Goal: Task Accomplishment & Management: Complete application form

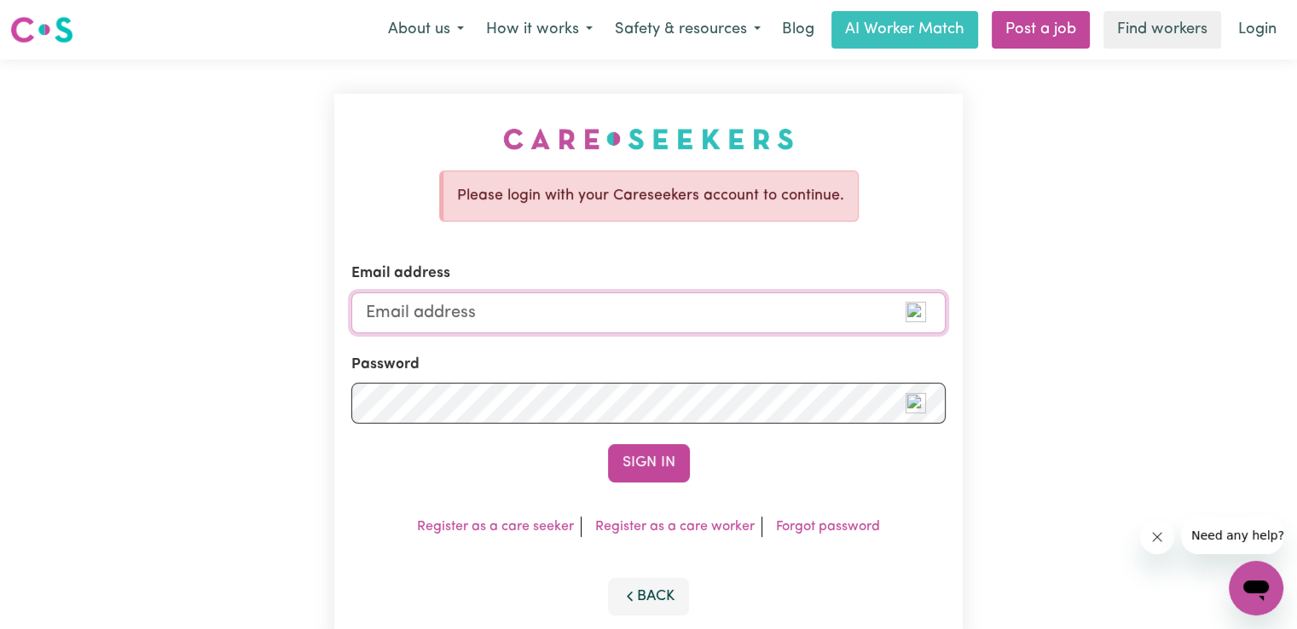
click at [396, 302] on input "Email address" at bounding box center [648, 312] width 594 height 41
type input "[EMAIL_ADDRESS][DOMAIN_NAME]"
click at [608, 444] on button "Sign In" at bounding box center [649, 463] width 82 height 38
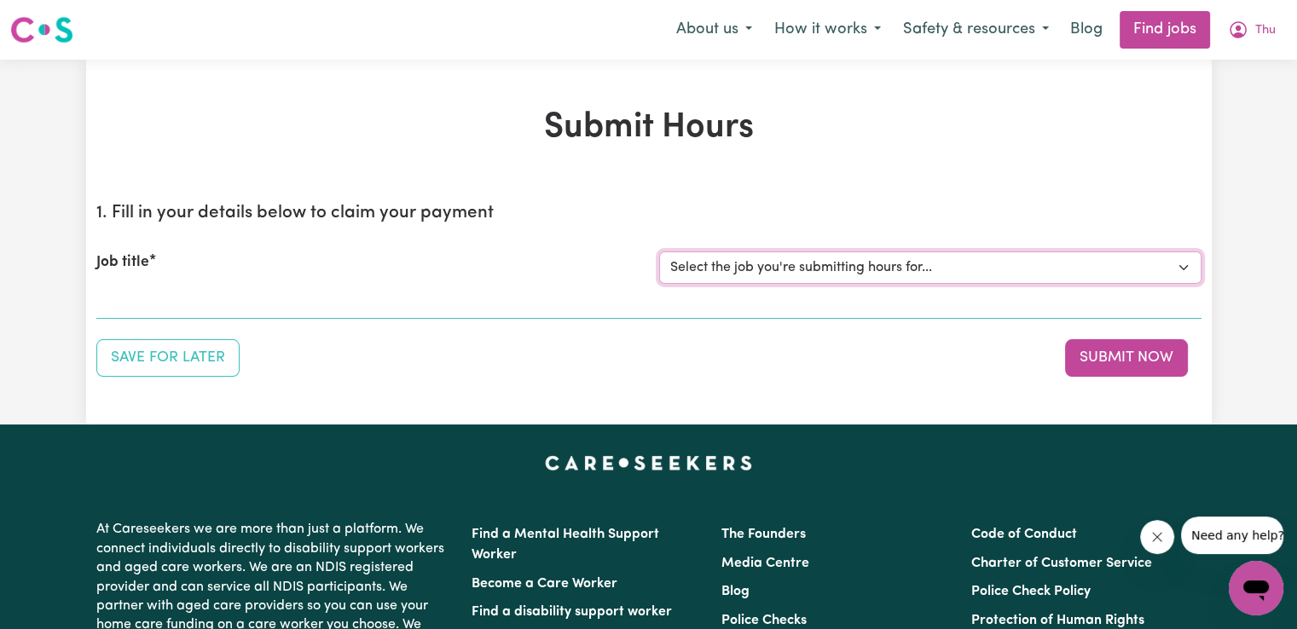
click at [955, 269] on select "Select the job you're submitting hours for... [[PERSON_NAME] (Han) Vu - NDIS Nu…" at bounding box center [930, 267] width 542 height 32
select select "2686"
click at [659, 251] on select "Select the job you're submitting hours for... [[PERSON_NAME] (Han) Vu - NDIS Nu…" at bounding box center [930, 267] width 542 height 32
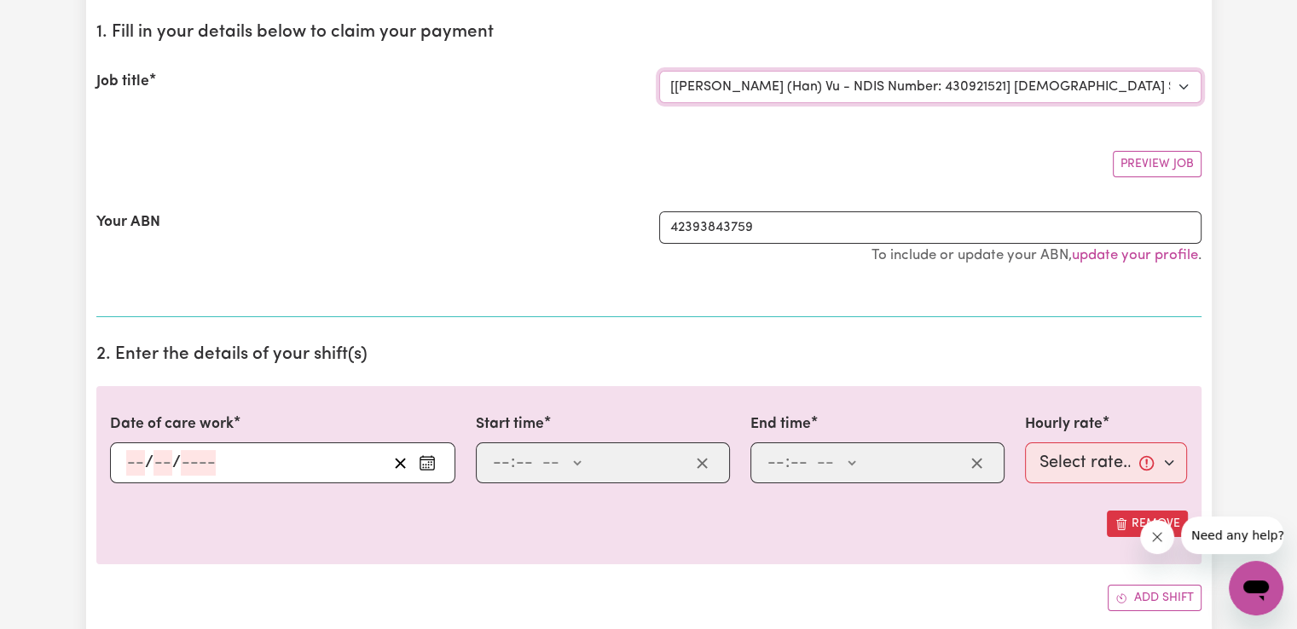
scroll to position [199, 0]
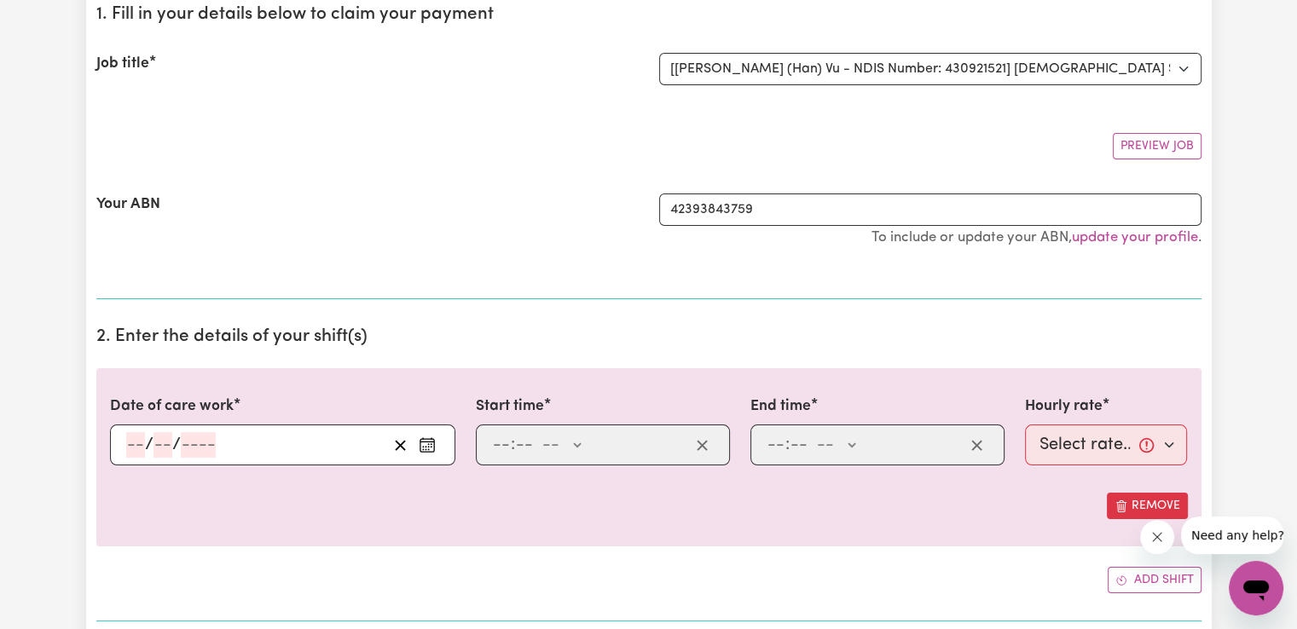
click at [420, 448] on rect "Enter the date of care work" at bounding box center [427, 445] width 14 height 13
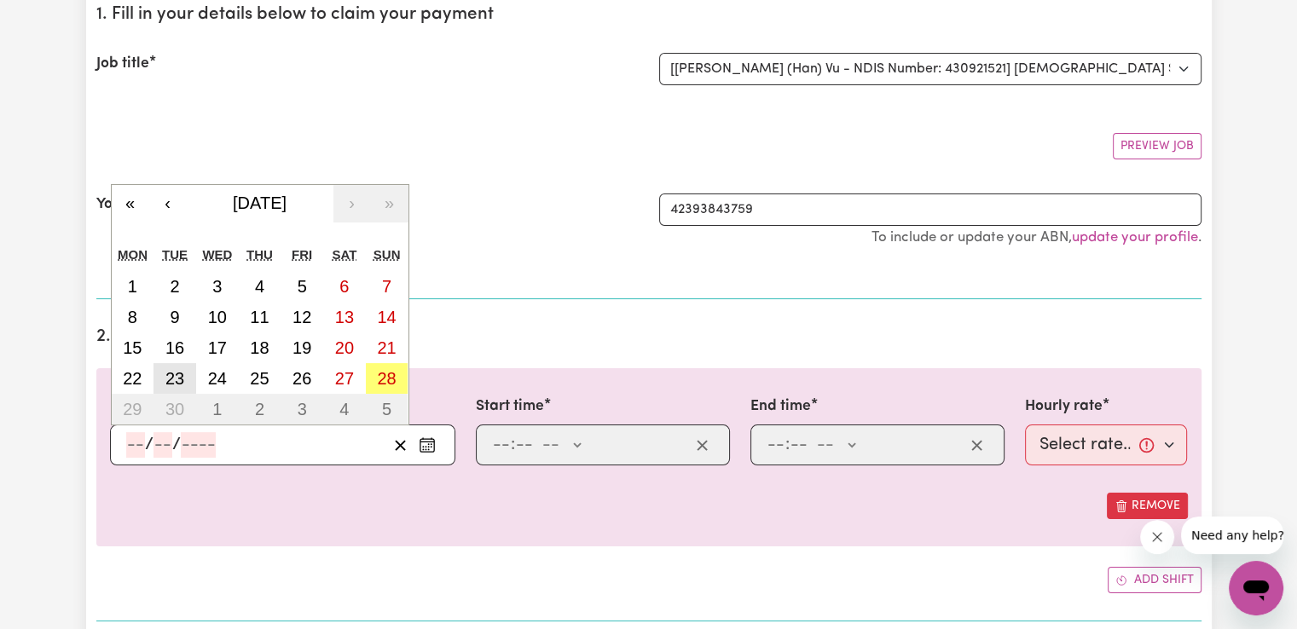
click at [162, 384] on button "23" at bounding box center [174, 378] width 43 height 31
type input "[DATE]"
type input "23"
type input "9"
type input "2025"
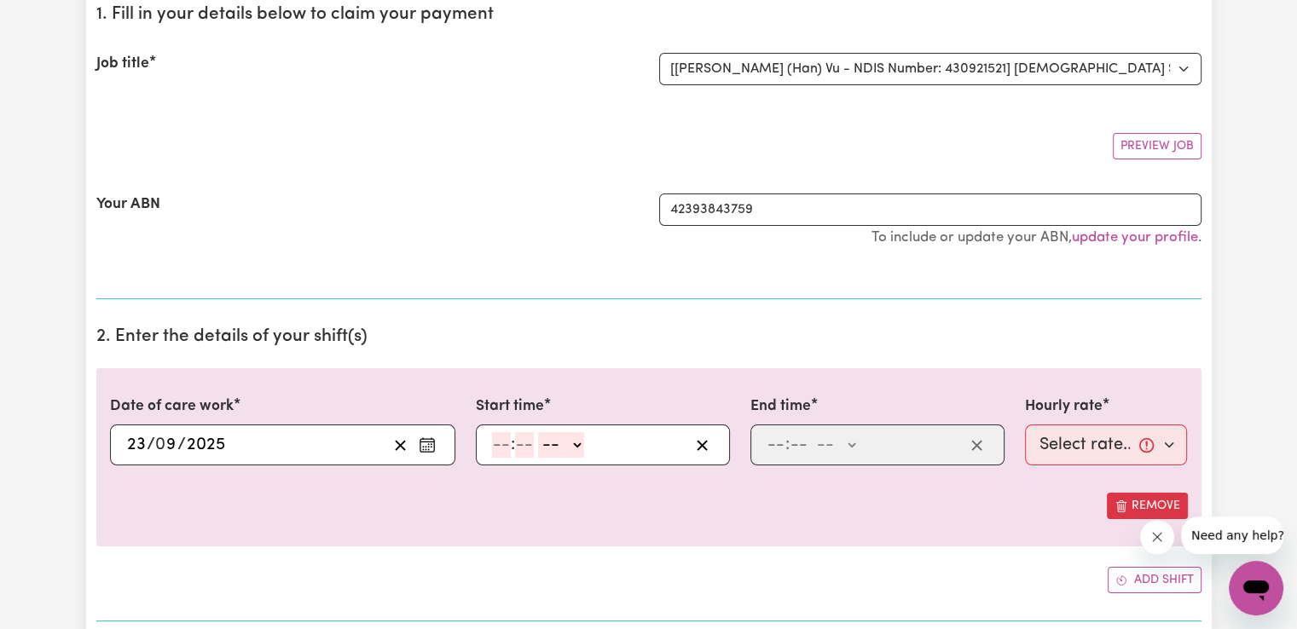
click at [507, 448] on input "number" at bounding box center [501, 445] width 19 height 26
type input "7"
type input "00"
click at [562, 443] on select "-- AM PM" at bounding box center [558, 445] width 46 height 26
select select "am"
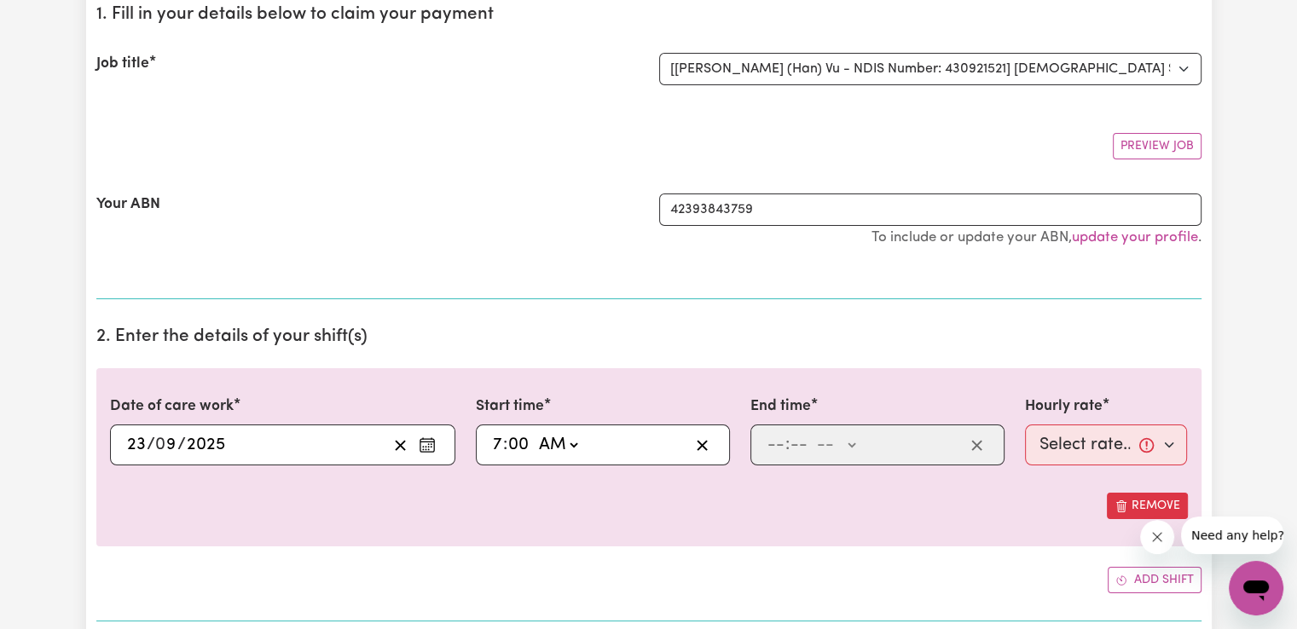
click at [535, 432] on select "-- AM PM" at bounding box center [558, 445] width 46 height 26
type input "07:00"
type input "0"
click at [778, 432] on input "number" at bounding box center [775, 445] width 19 height 26
type input "2"
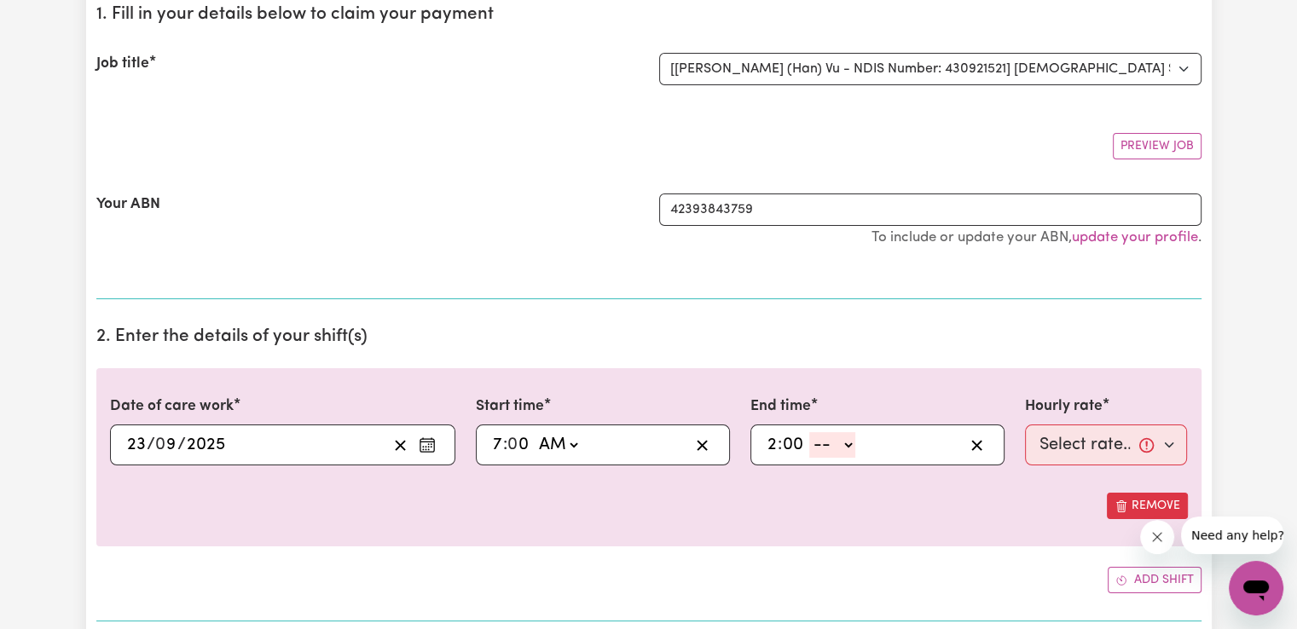
type input "00"
click at [847, 439] on select "-- AM PM" at bounding box center [832, 445] width 46 height 26
select select "pm"
click at [809, 432] on select "-- AM PM" at bounding box center [832, 445] width 46 height 26
type input "14:00"
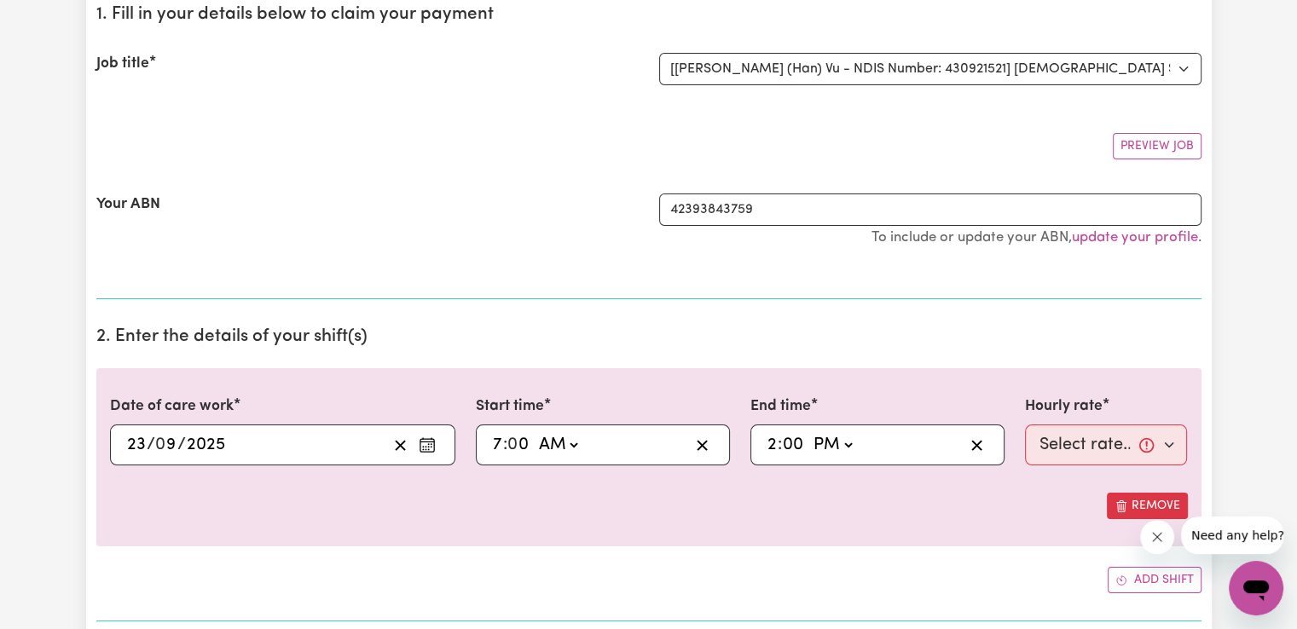
type input "0"
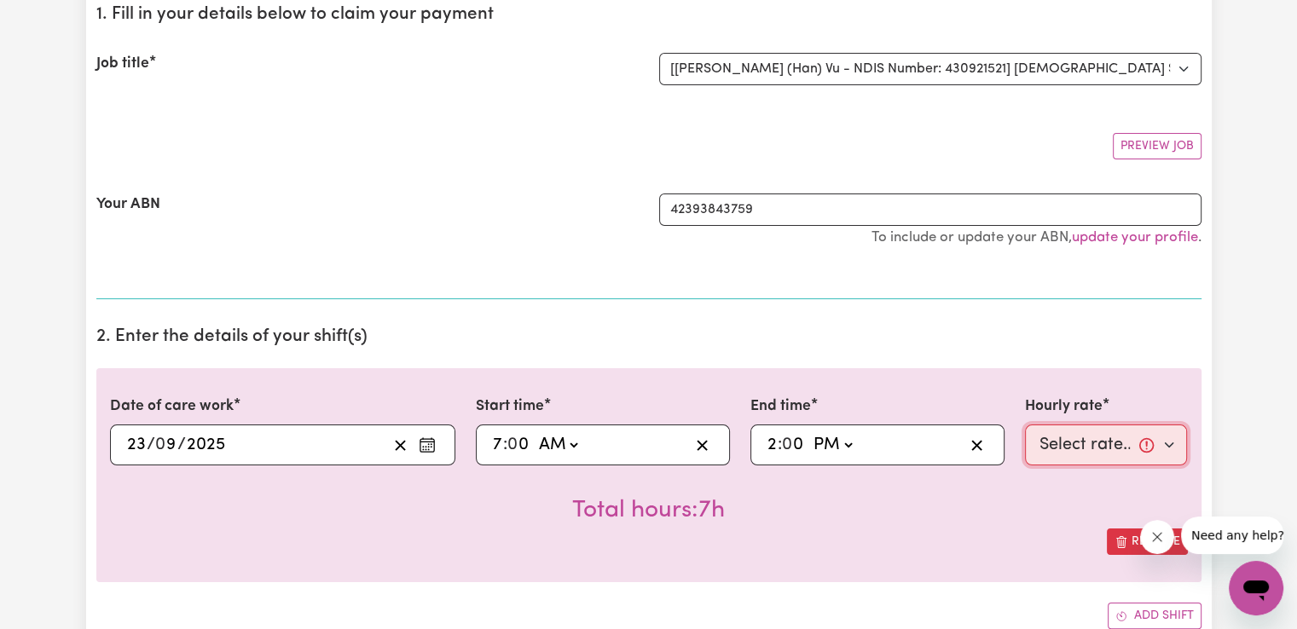
click at [1101, 453] on select "Select rate... $50.05 (Weekday) $72.90 ([DATE]) $90.04 ([DATE]) $90.04 (Public …" at bounding box center [1106, 445] width 163 height 41
select select "50.05-Weekday"
click at [1025, 425] on select "Select rate... $50.05 (Weekday) $72.90 ([DATE]) $90.04 ([DATE]) $90.04 (Public …" at bounding box center [1106, 445] width 163 height 41
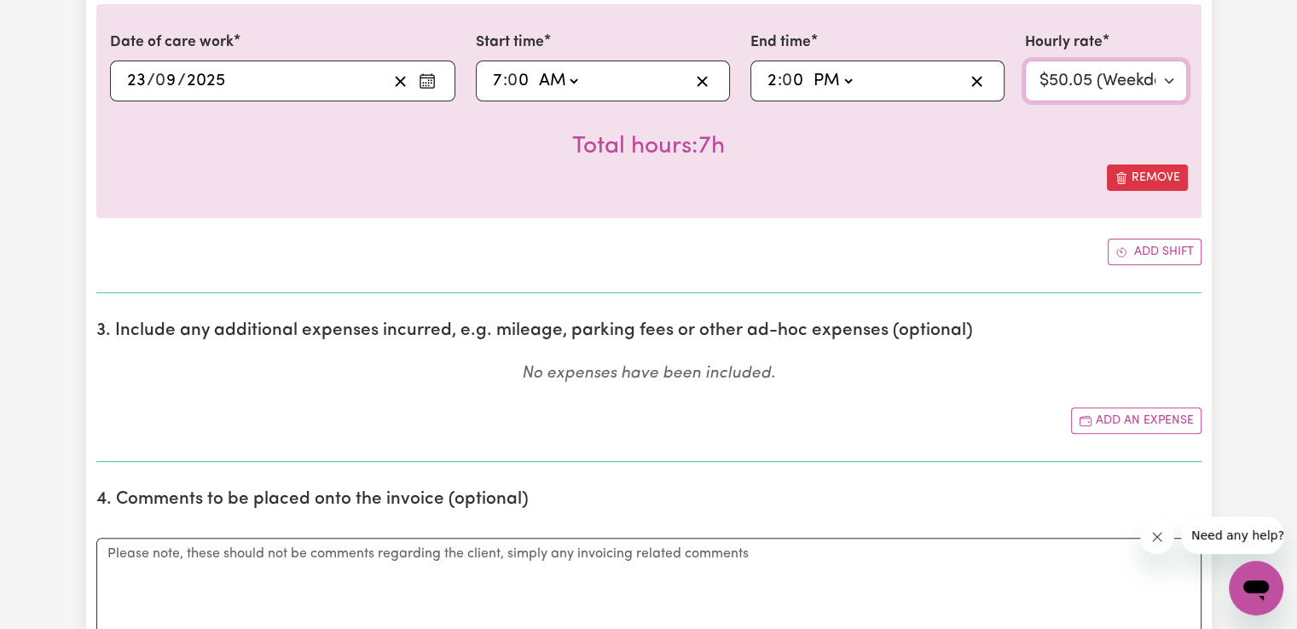
scroll to position [581, 0]
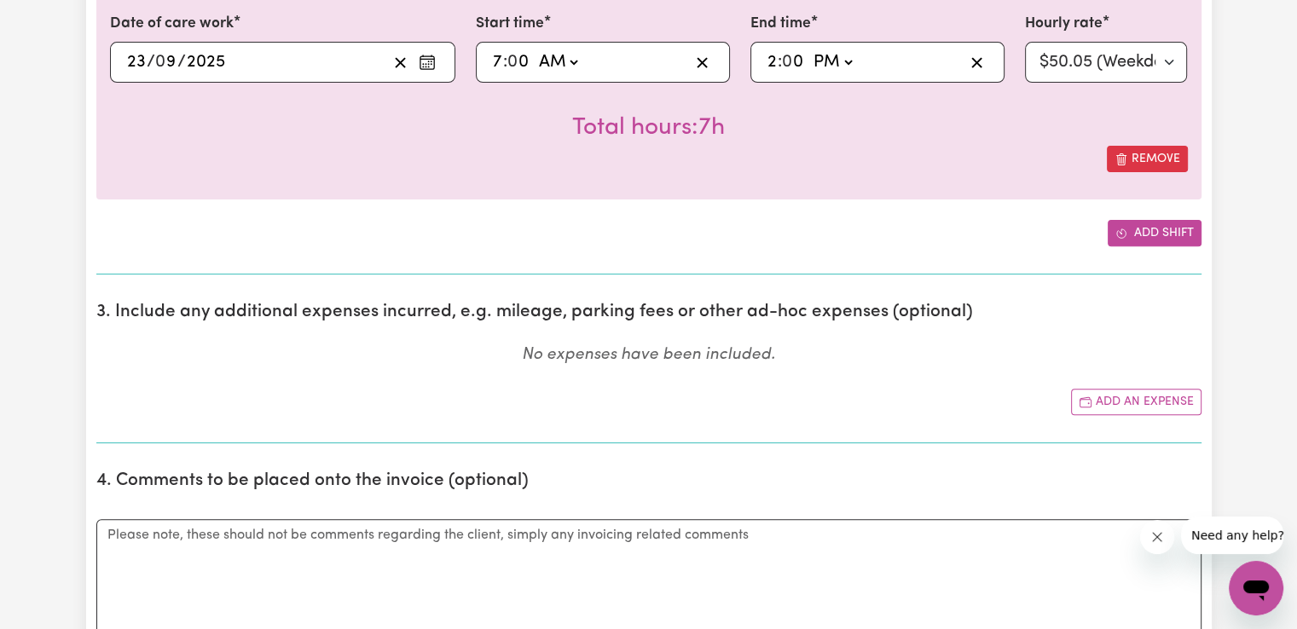
click at [1189, 230] on button "Add shift" at bounding box center [1154, 233] width 94 height 26
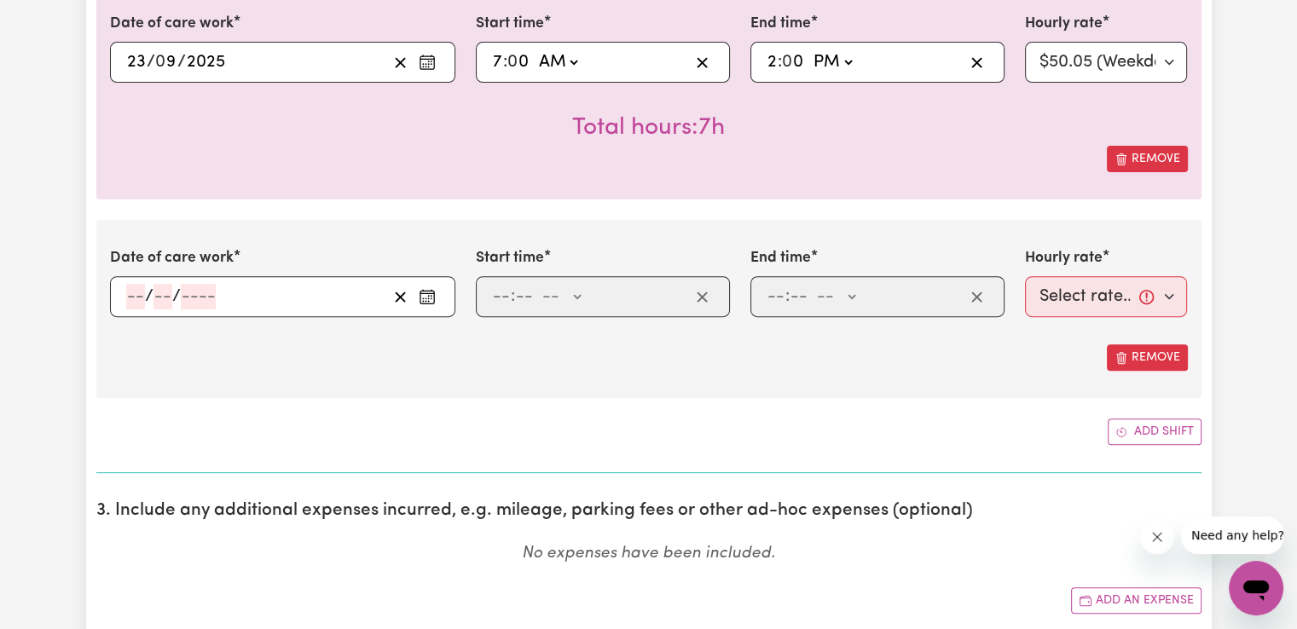
click at [417, 293] on button "Enter the date of care work" at bounding box center [426, 297] width 27 height 26
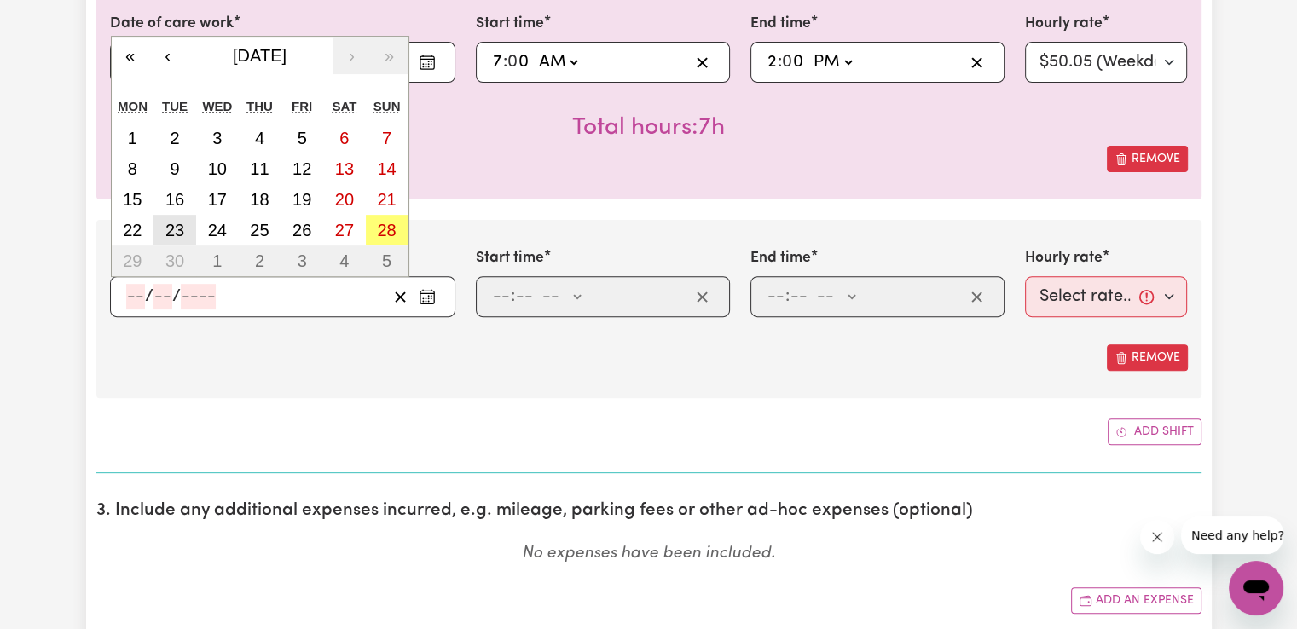
click at [174, 234] on abbr "23" at bounding box center [174, 230] width 19 height 19
type input "[DATE]"
type input "23"
type input "9"
type input "2025"
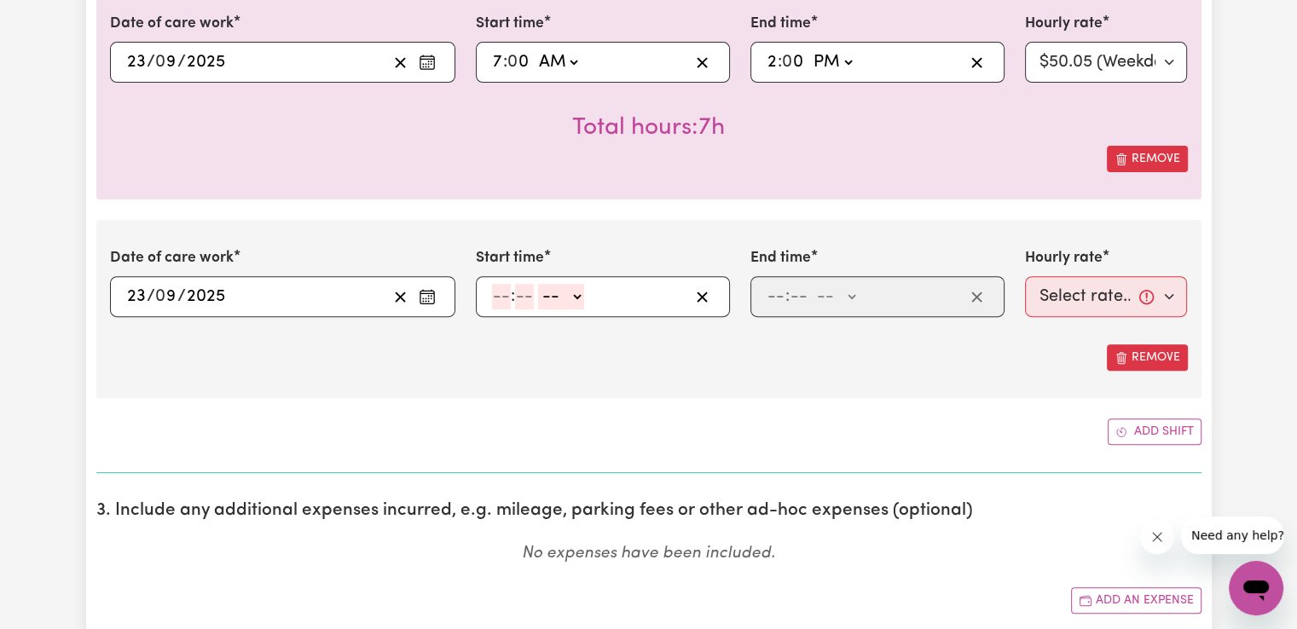
click at [498, 292] on input "number" at bounding box center [501, 297] width 19 height 26
type input "9"
type input "00"
click at [567, 301] on select "-- AM PM" at bounding box center [558, 297] width 46 height 26
select select "pm"
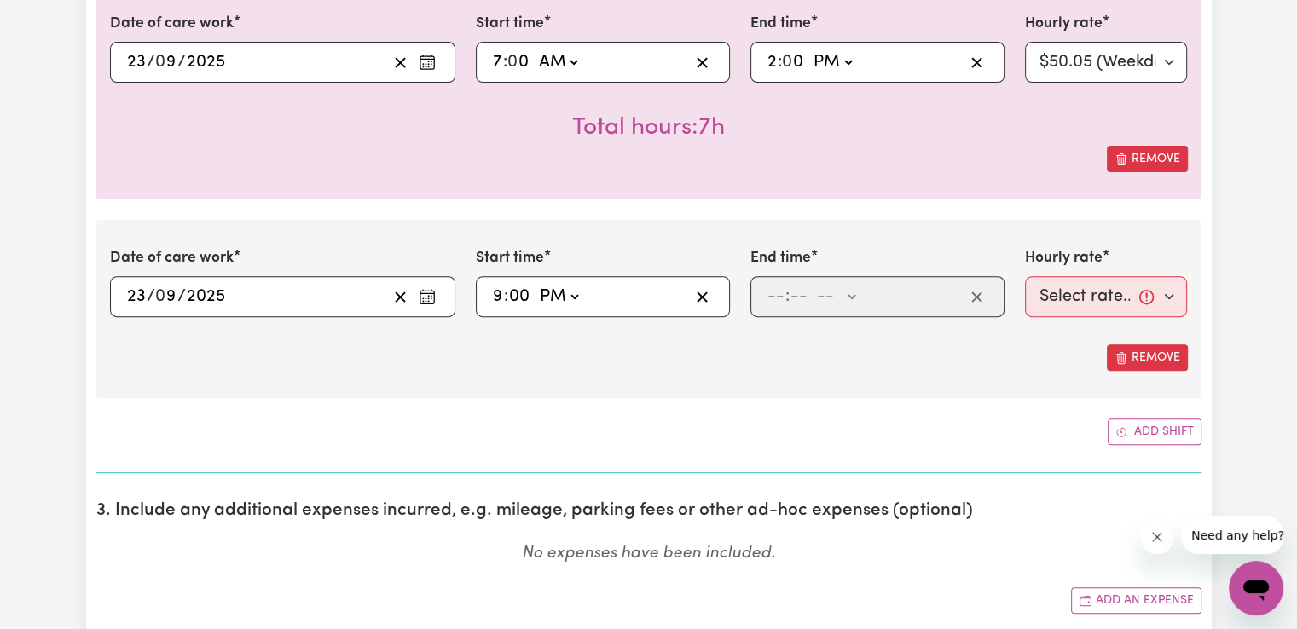
click at [535, 284] on select "-- AM PM" at bounding box center [558, 297] width 46 height 26
type input "21:00"
type input "0"
click at [770, 298] on input "number" at bounding box center [775, 297] width 19 height 26
type input "10"
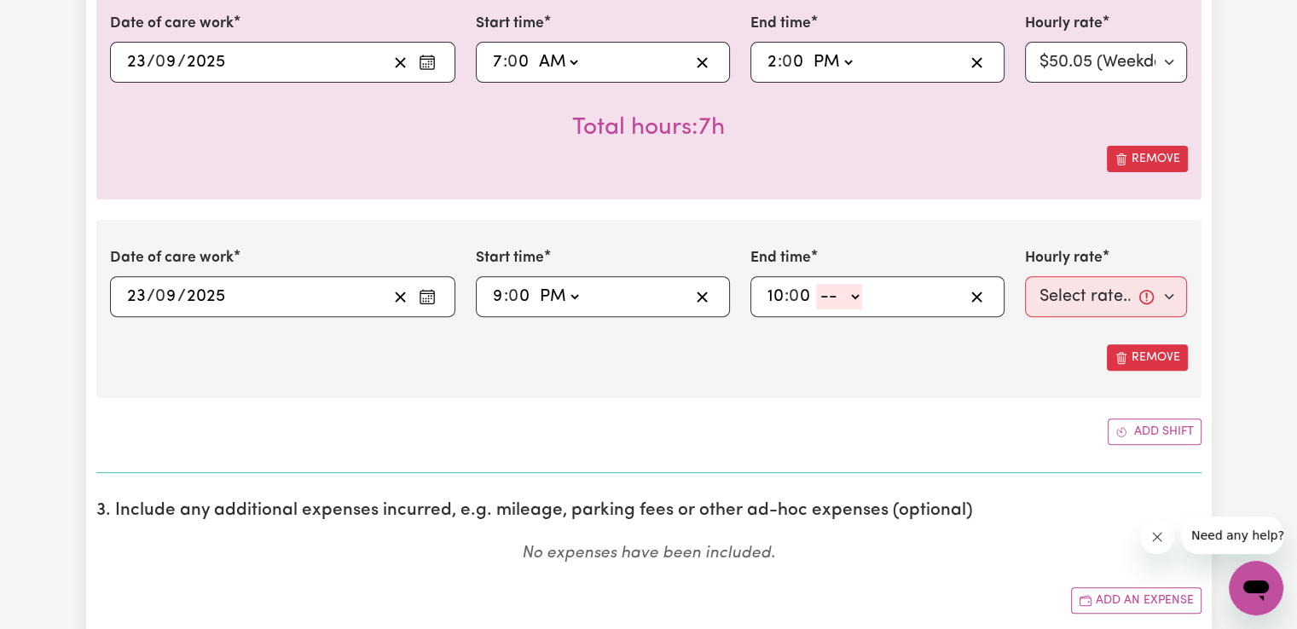
type input "0"
click at [835, 304] on select "-- AM PM" at bounding box center [839, 297] width 46 height 26
select select "pm"
click at [816, 284] on select "-- AM PM" at bounding box center [839, 297] width 46 height 26
type input "22:00"
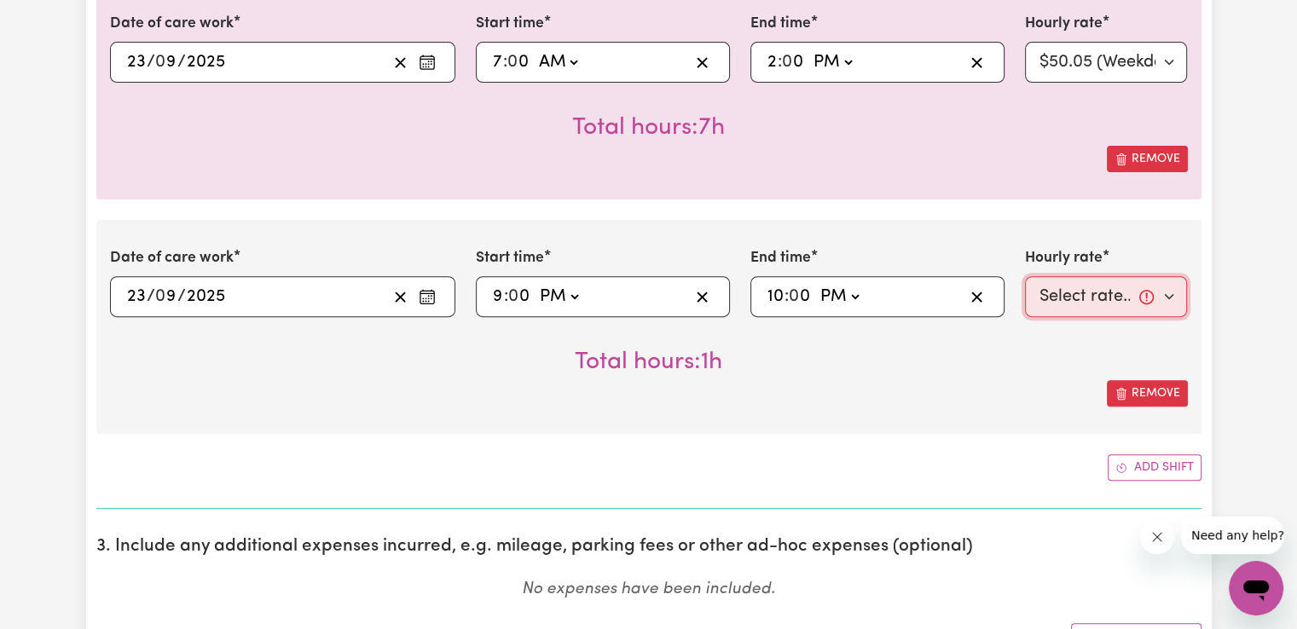
click at [1054, 286] on select "Select rate... $50.05 (Weekday) $72.90 ([DATE]) $90.04 ([DATE]) $90.04 (Public …" at bounding box center [1106, 296] width 163 height 41
select select "52.13-EveningCare"
click at [1025, 276] on select "Select rate... $50.05 (Weekday) $72.90 ([DATE]) $90.04 ([DATE]) $90.04 (Public …" at bounding box center [1106, 296] width 163 height 41
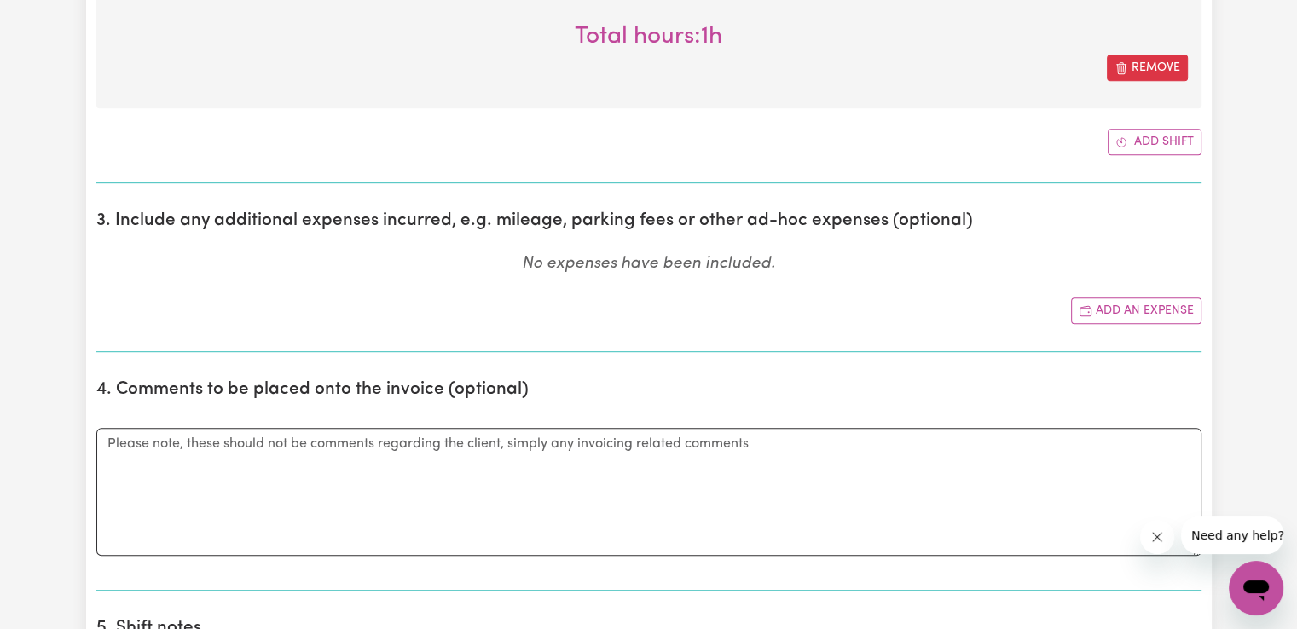
scroll to position [981, 0]
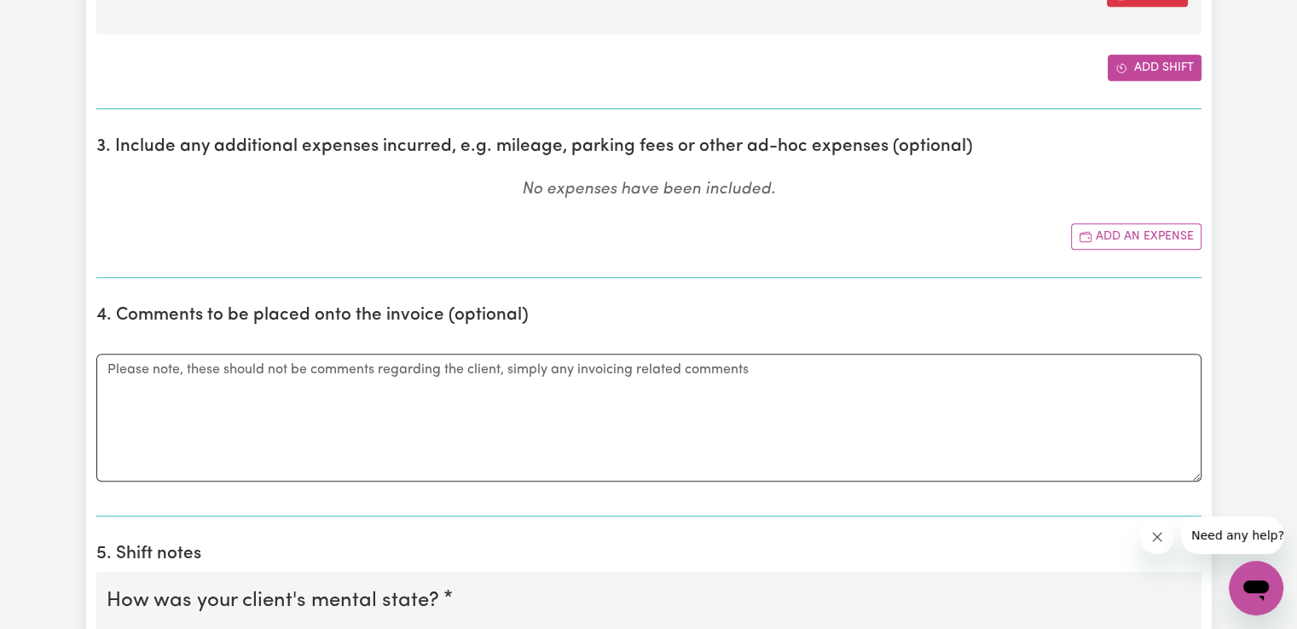
click at [1162, 72] on button "Add shift" at bounding box center [1154, 68] width 94 height 26
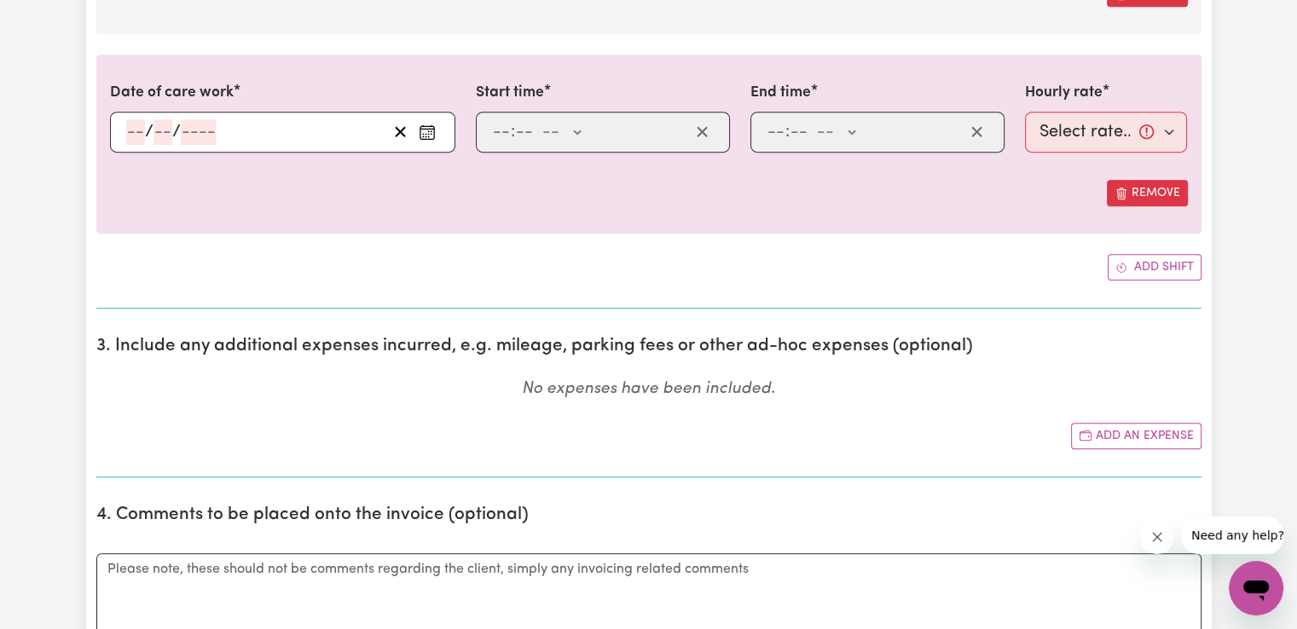
click at [419, 124] on icon "Enter the date of care work" at bounding box center [427, 132] width 17 height 17
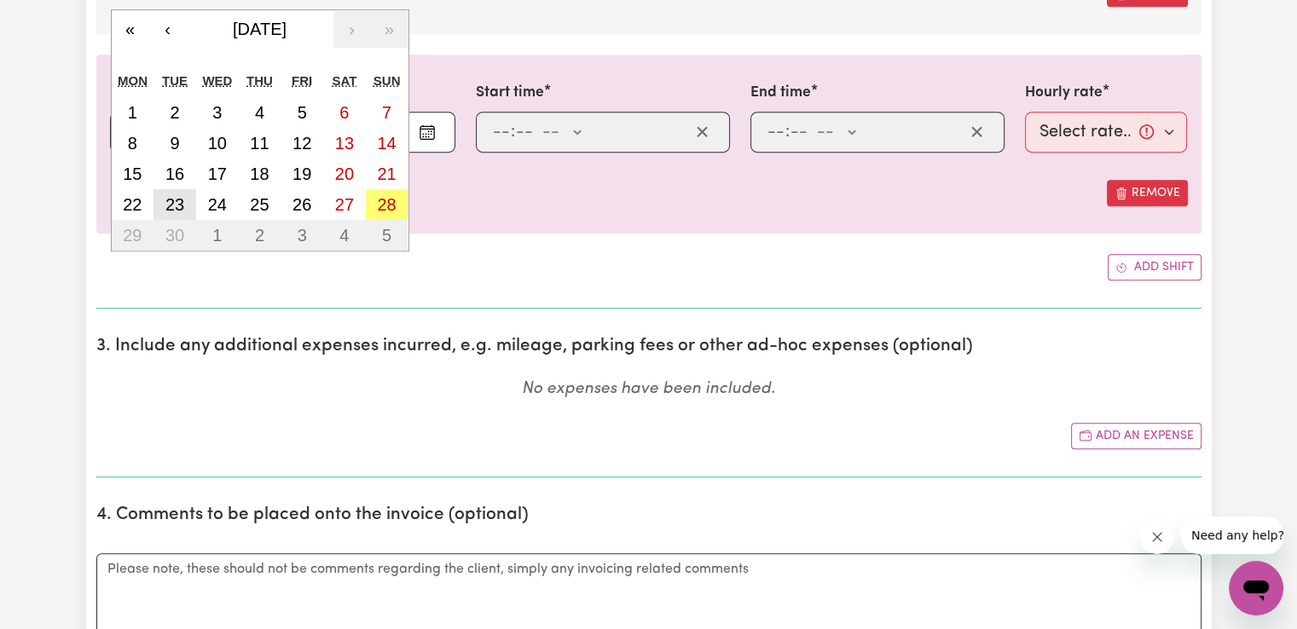
click at [178, 202] on abbr "23" at bounding box center [174, 204] width 19 height 19
type input "[DATE]"
type input "23"
type input "9"
type input "2025"
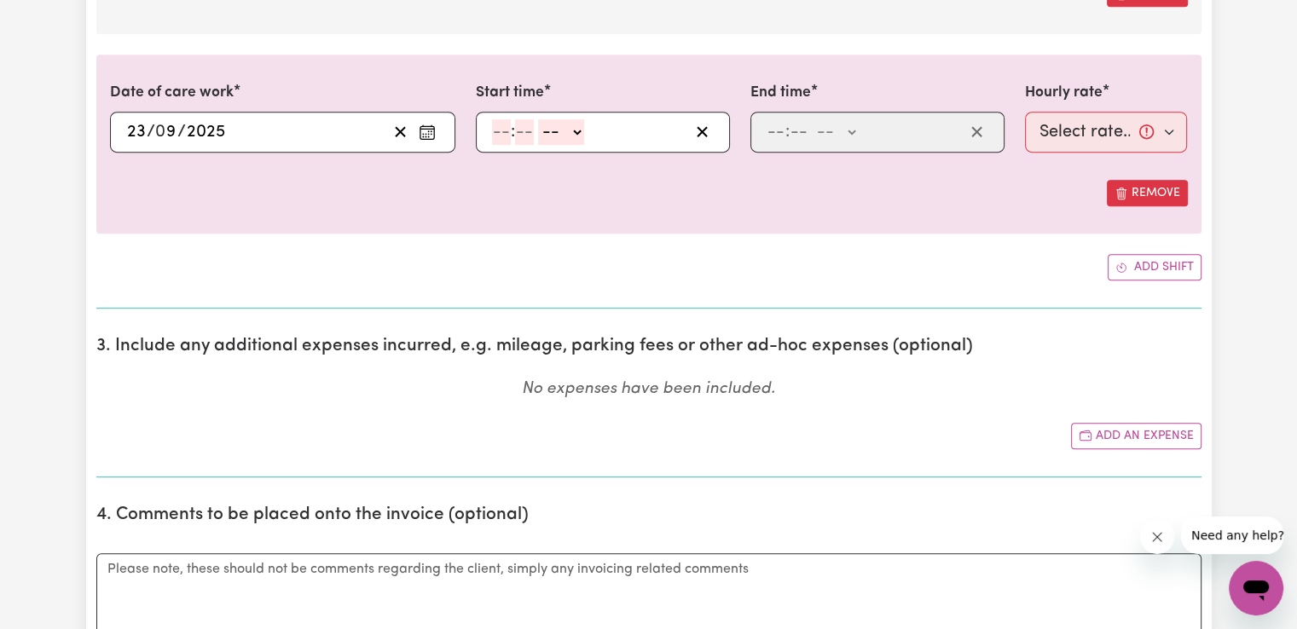
click at [499, 130] on input "number" at bounding box center [501, 132] width 19 height 26
type input "10"
type input "0"
click at [553, 142] on select "-- AM PM" at bounding box center [564, 132] width 46 height 26
select select "pm"
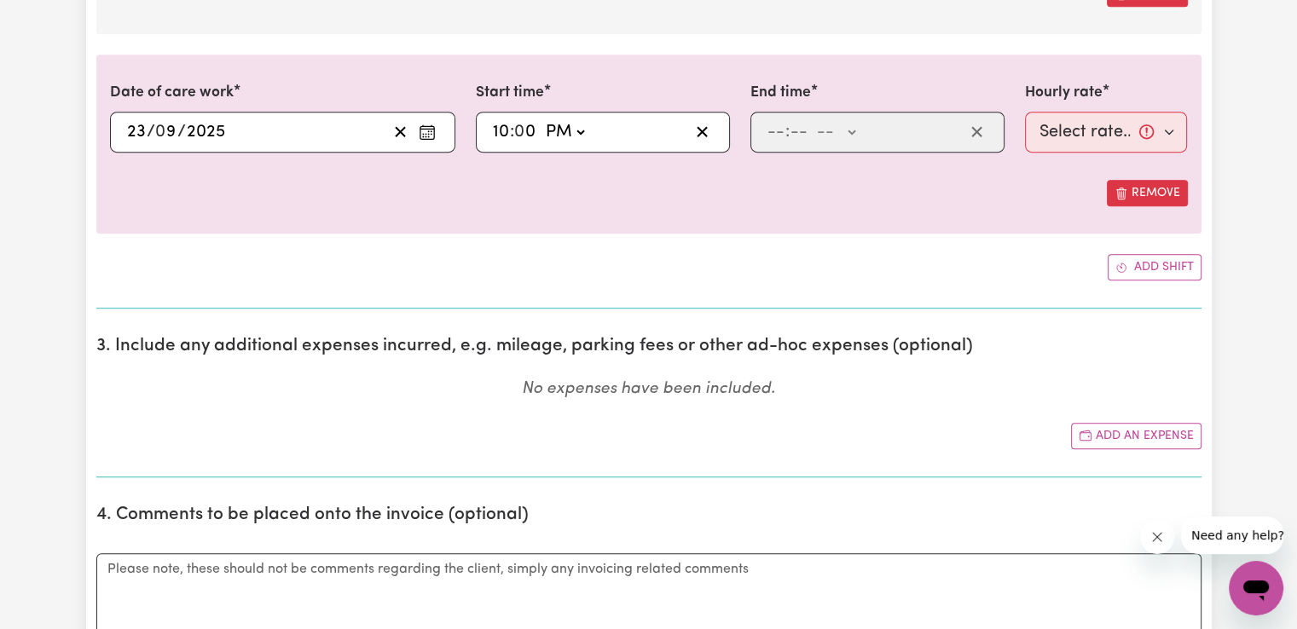
click at [541, 119] on select "-- AM PM" at bounding box center [564, 132] width 46 height 26
type input "22:00"
click at [777, 135] on input "number" at bounding box center [775, 132] width 19 height 26
type input "6"
type input "00"
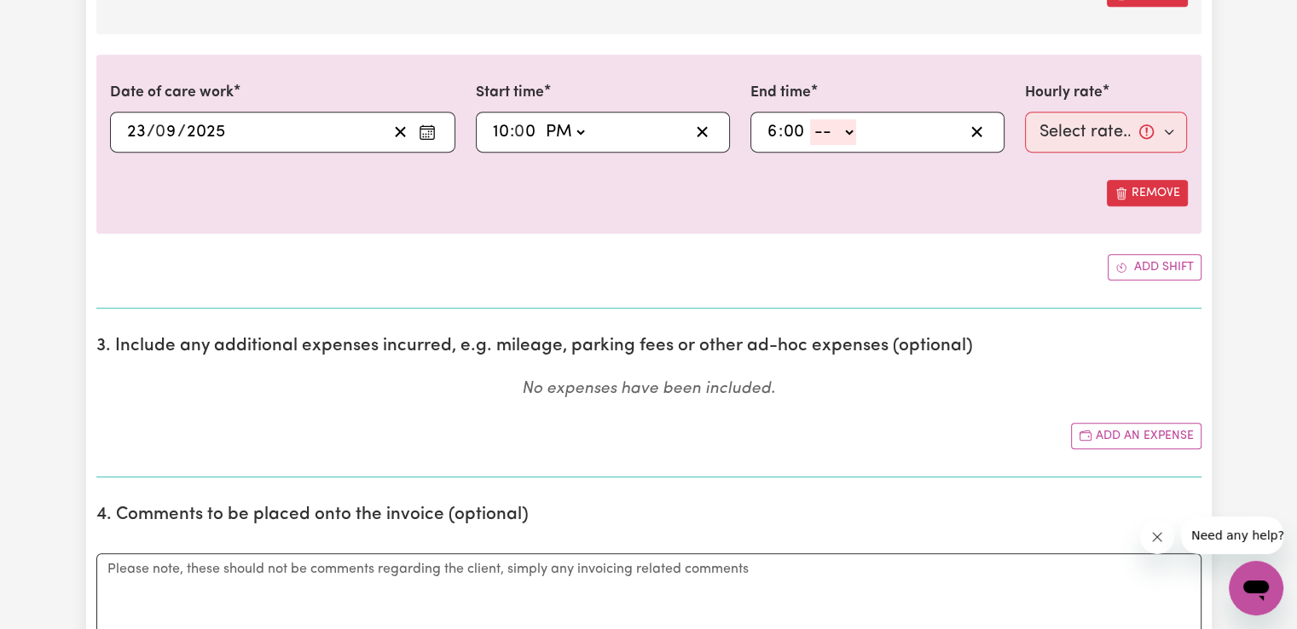
click at [835, 136] on select "-- AM PM" at bounding box center [833, 132] width 46 height 26
select select "am"
click at [810, 119] on select "-- AM PM" at bounding box center [833, 132] width 46 height 26
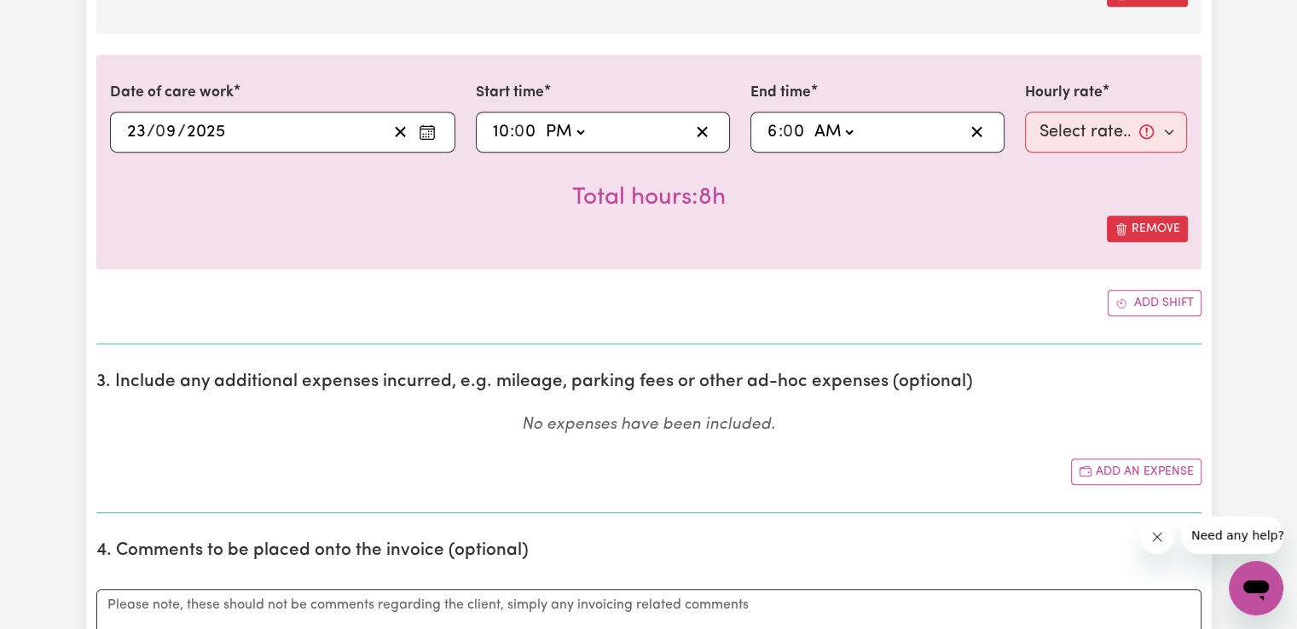
type input "06:00"
type input "0"
click at [1069, 131] on select "Select rate... $50.05 (Weekday) $72.90 ([DATE]) $90.04 ([DATE]) $90.04 (Public …" at bounding box center [1106, 132] width 163 height 41
select select "29.43-Overnight"
click at [1025, 112] on select "Select rate... $50.05 (Weekday) $72.90 ([DATE]) $90.04 ([DATE]) $90.04 (Public …" at bounding box center [1106, 132] width 163 height 41
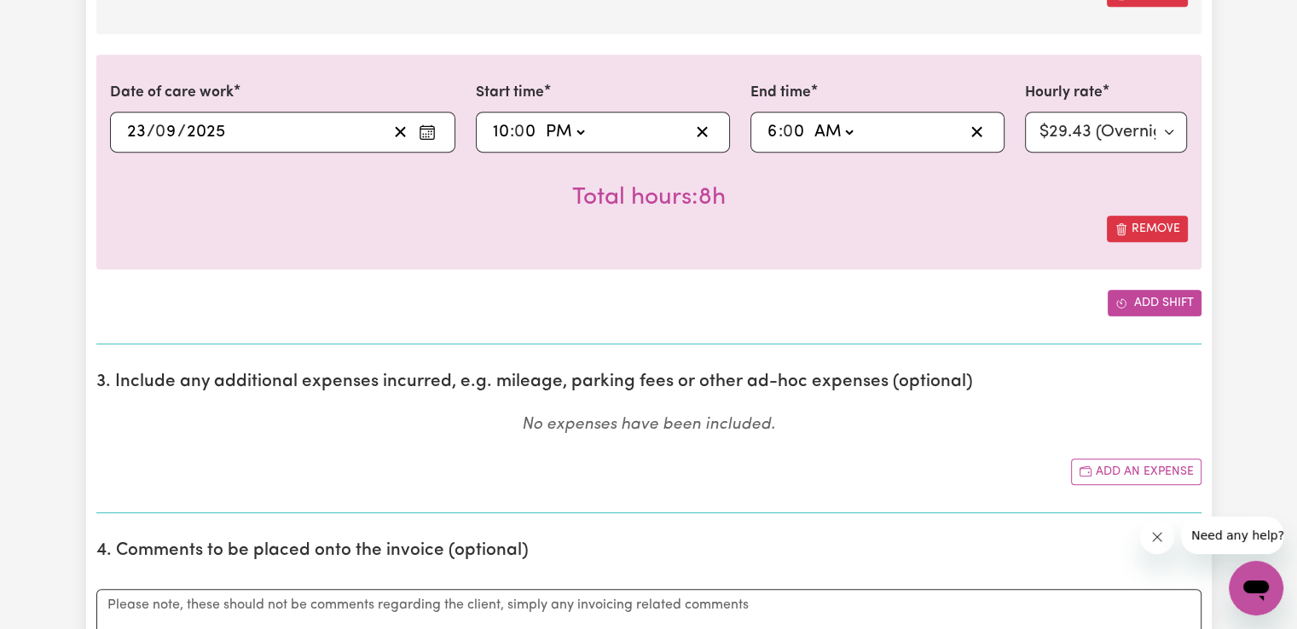
click at [1192, 294] on button "Add shift" at bounding box center [1154, 303] width 94 height 26
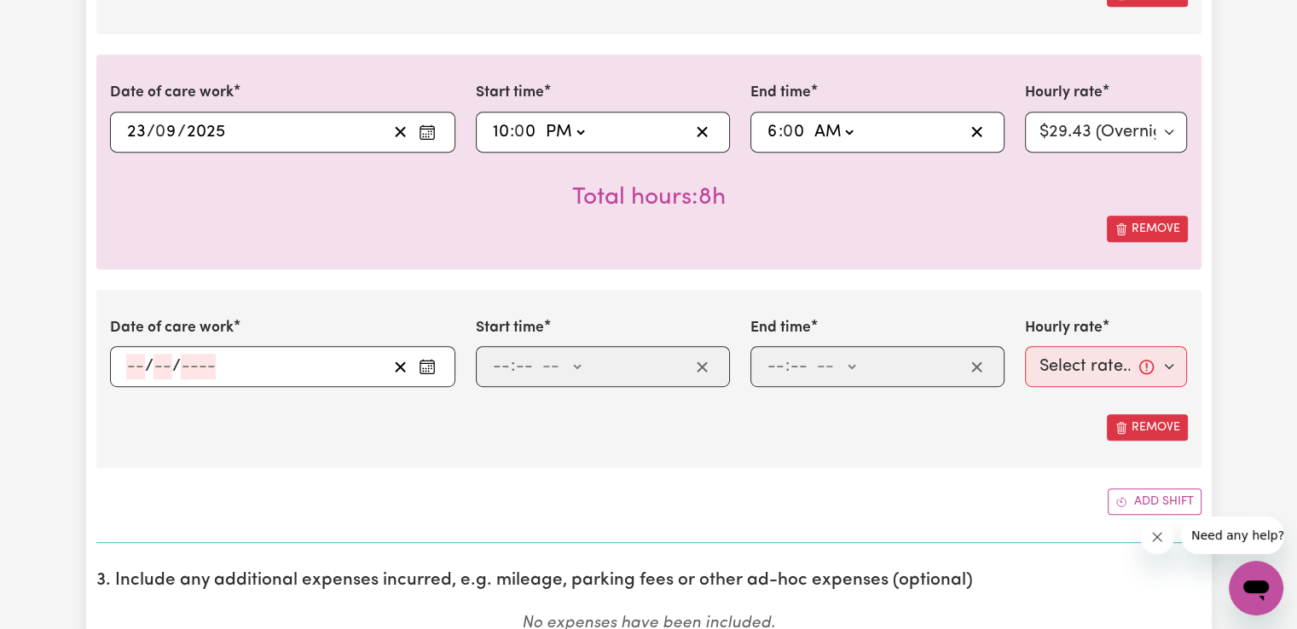
click at [423, 364] on icon "Enter the date of care work" at bounding box center [427, 364] width 14 height 0
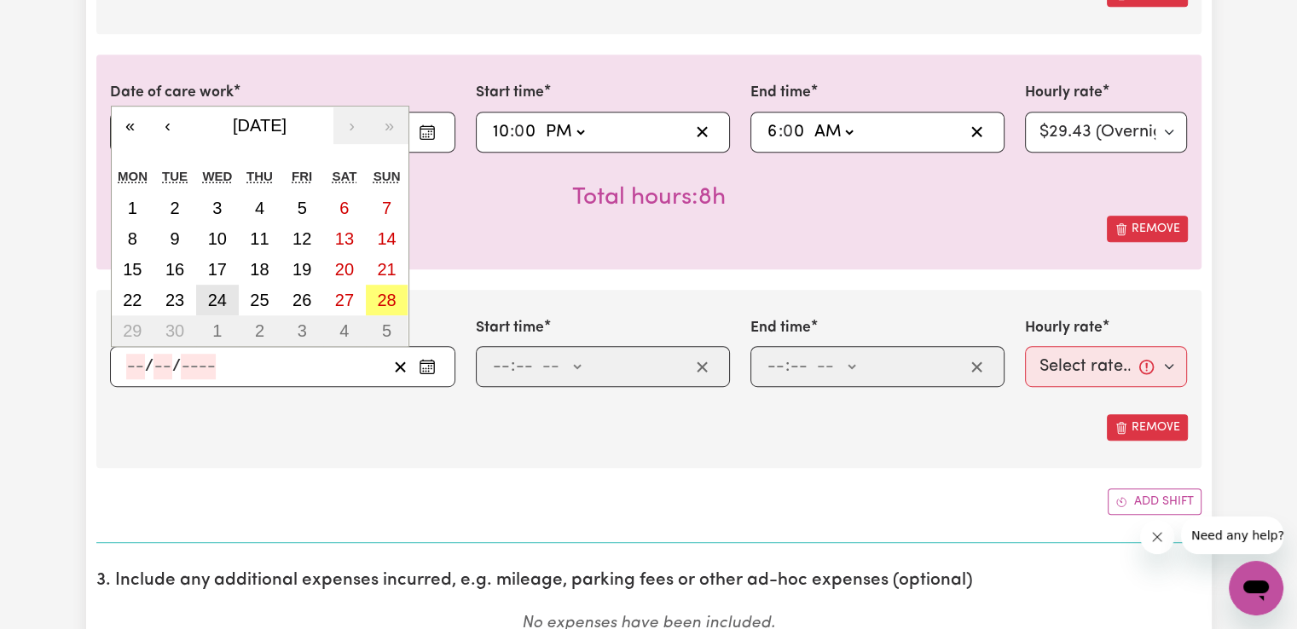
click at [225, 298] on abbr "24" at bounding box center [217, 300] width 19 height 19
type input "[DATE]"
type input "24"
type input "9"
type input "2025"
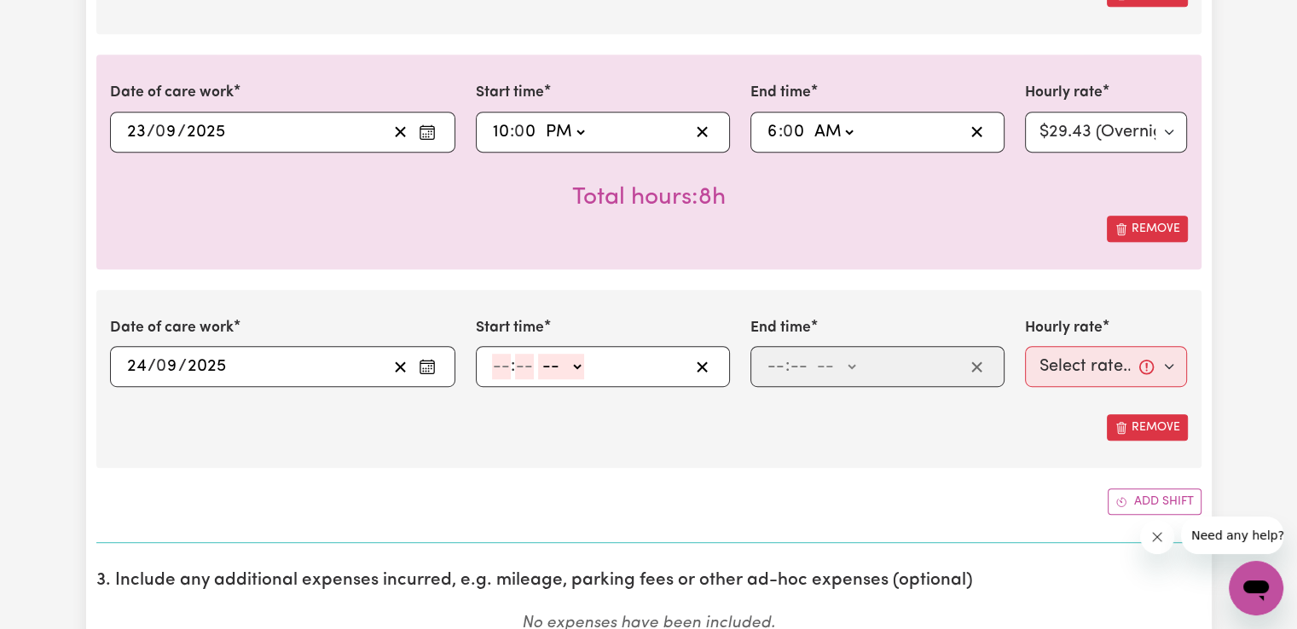
click at [497, 368] on input "number" at bounding box center [501, 367] width 19 height 26
type input "6"
type input "00"
click at [581, 370] on select "-- AM PM" at bounding box center [558, 367] width 46 height 26
select select "am"
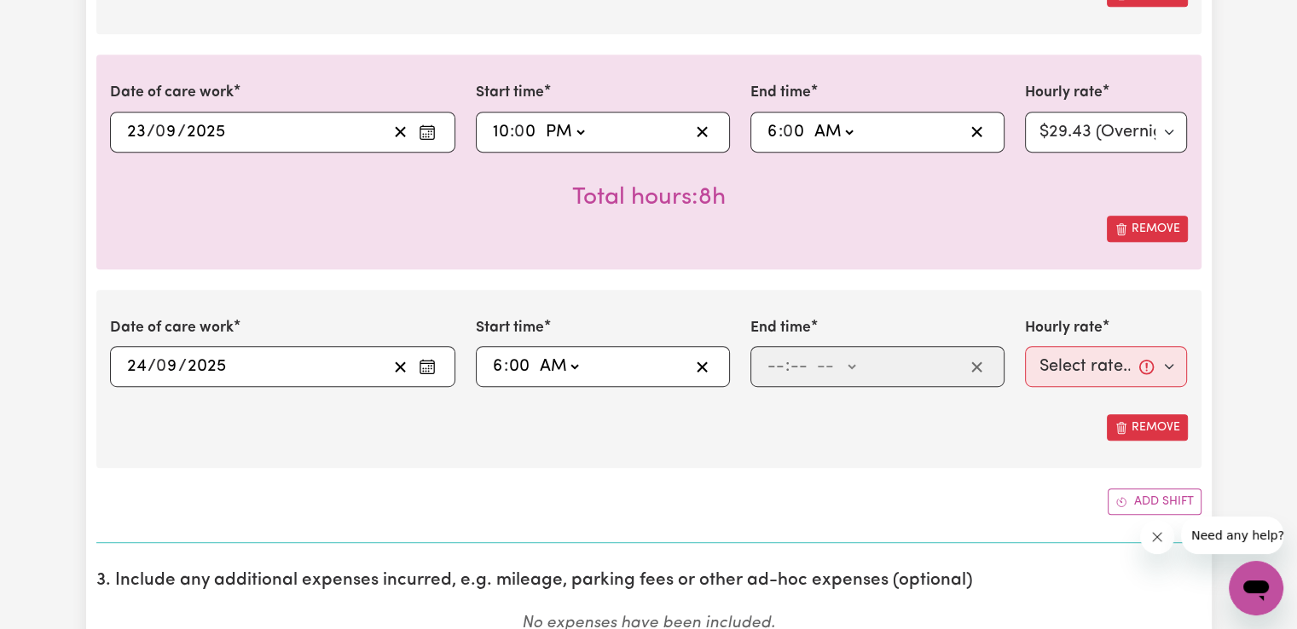
click at [535, 354] on select "-- AM PM" at bounding box center [558, 367] width 46 height 26
type input "06:00"
type input "0"
click at [778, 346] on div ": -- AM PM" at bounding box center [877, 366] width 254 height 41
click at [778, 356] on input "number" at bounding box center [775, 367] width 19 height 26
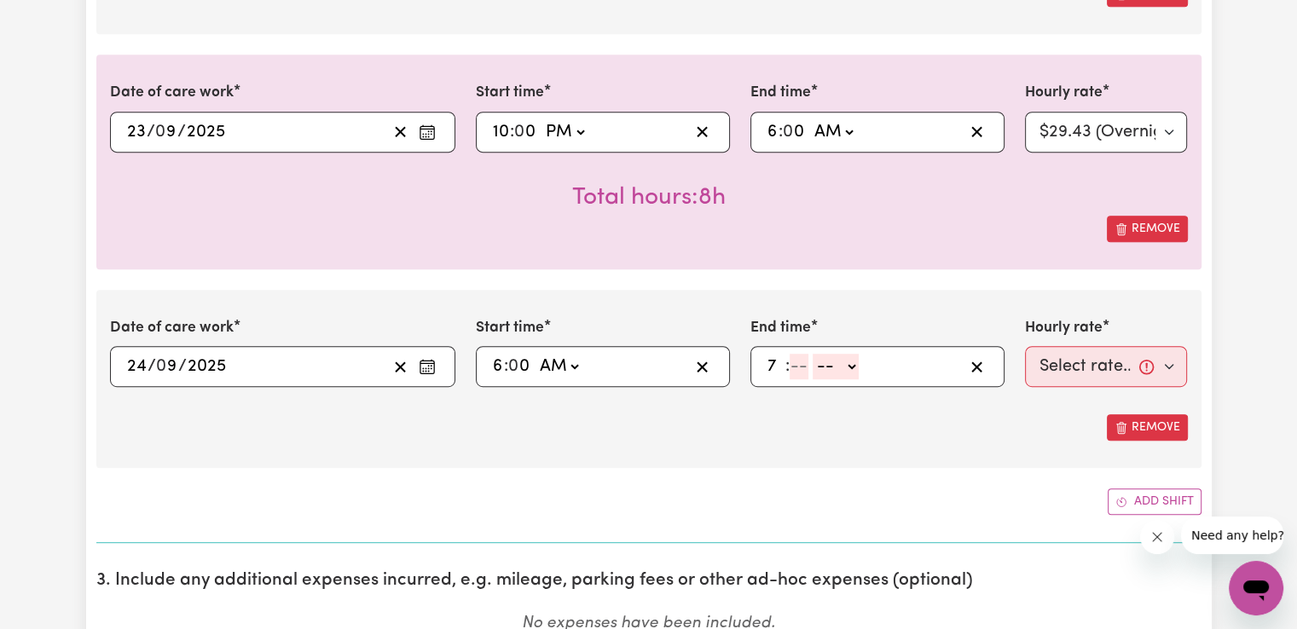
type input "7"
type input "00"
click at [832, 363] on select "-- AM PM" at bounding box center [832, 367] width 46 height 26
select select "am"
click at [809, 354] on select "-- AM PM" at bounding box center [832, 367] width 46 height 26
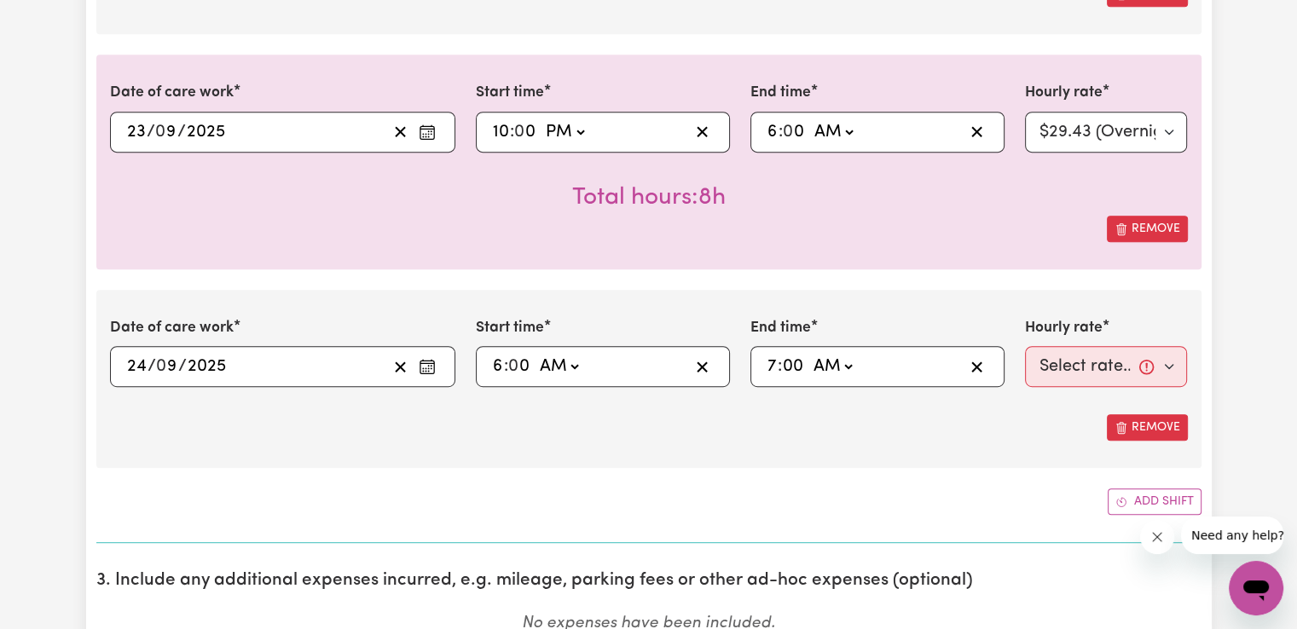
type input "07:00"
type input "0"
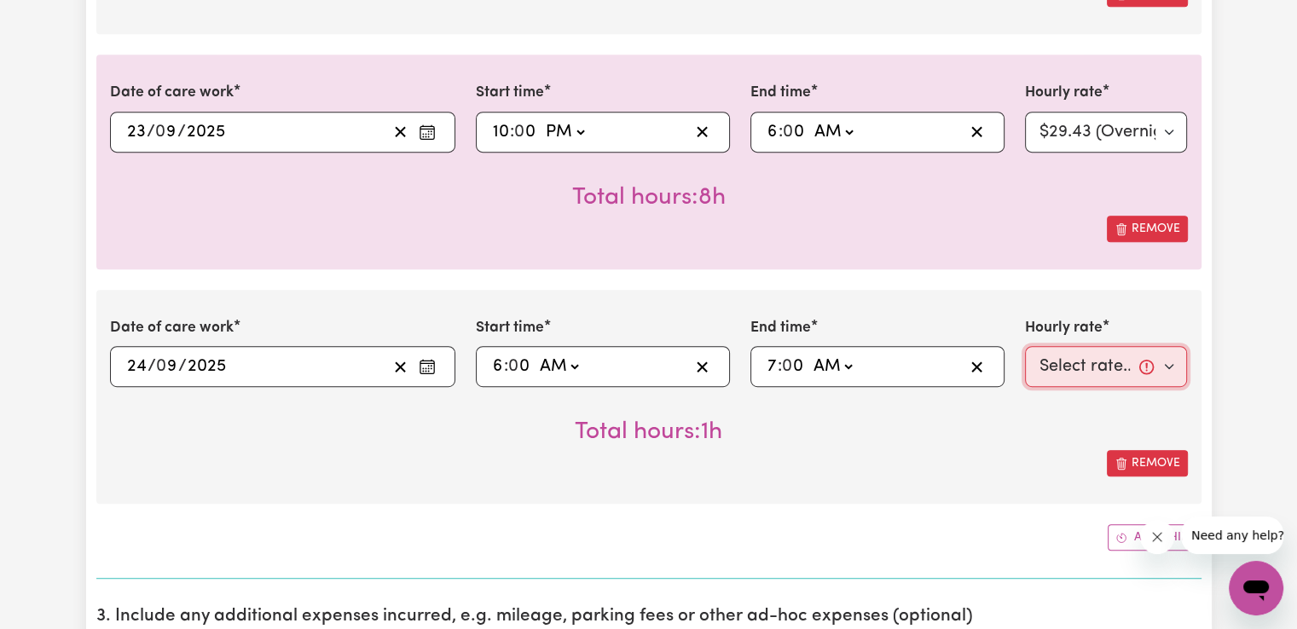
click at [1072, 363] on select "Select rate... $50.05 (Weekday) $72.90 ([DATE]) $90.04 ([DATE]) $90.04 (Public …" at bounding box center [1106, 366] width 163 height 41
select select "50.05-Weekday"
click at [1025, 346] on select "Select rate... $50.05 (Weekday) $72.90 ([DATE]) $90.04 ([DATE]) $90.04 (Public …" at bounding box center [1106, 366] width 163 height 41
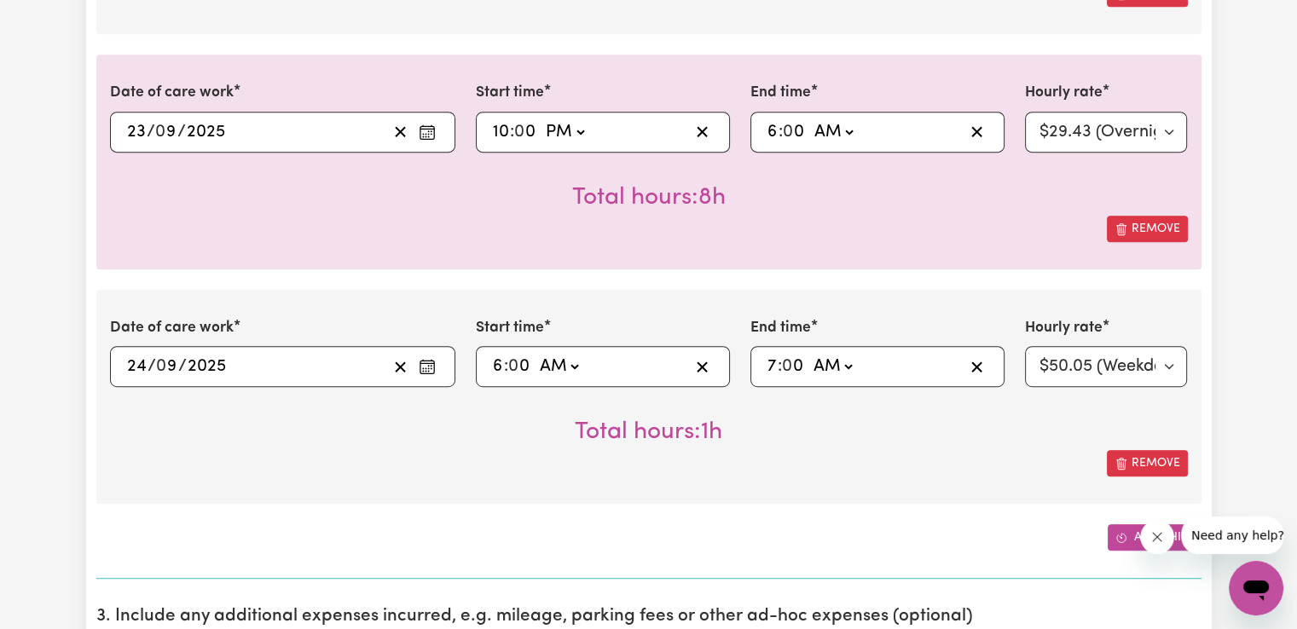
click at [1130, 535] on button "Add shift" at bounding box center [1154, 537] width 94 height 26
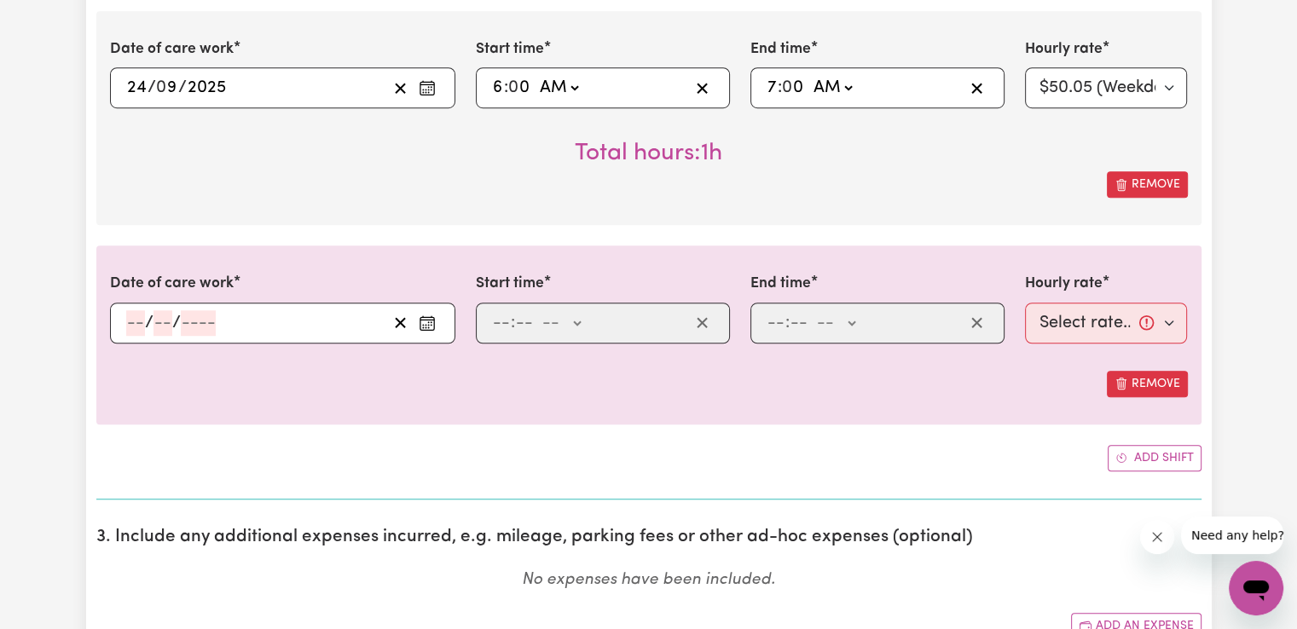
scroll to position [1293, 0]
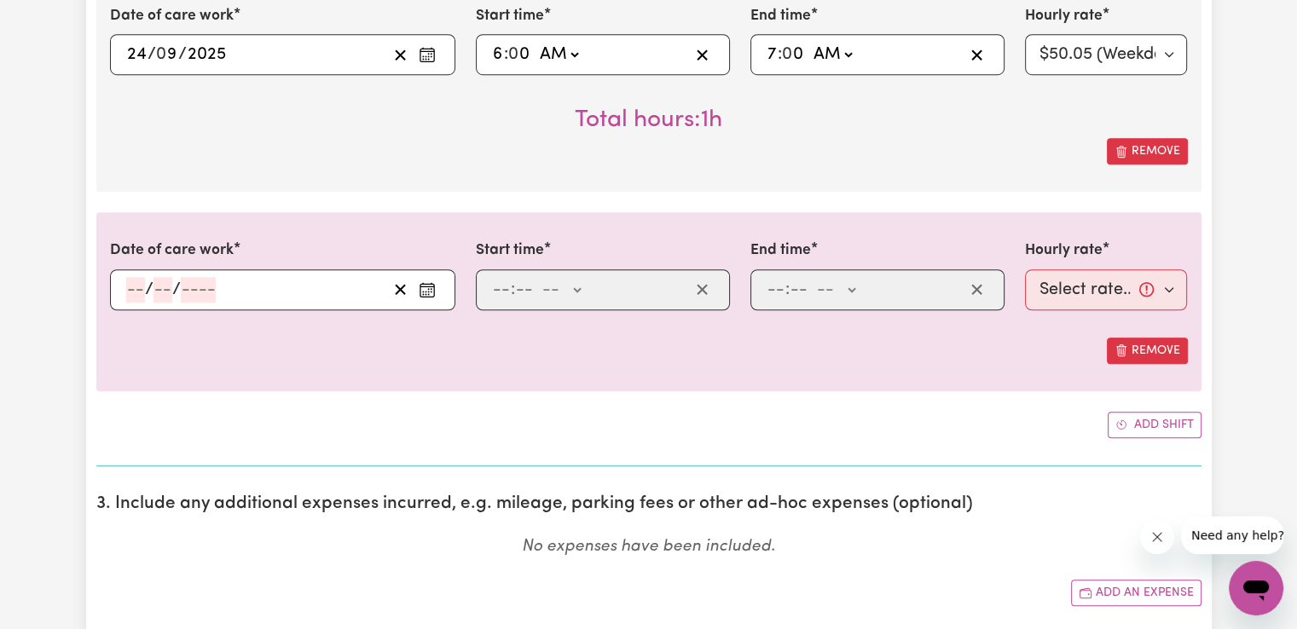
click at [425, 291] on icon "Enter the date of care work" at bounding box center [427, 289] width 17 height 17
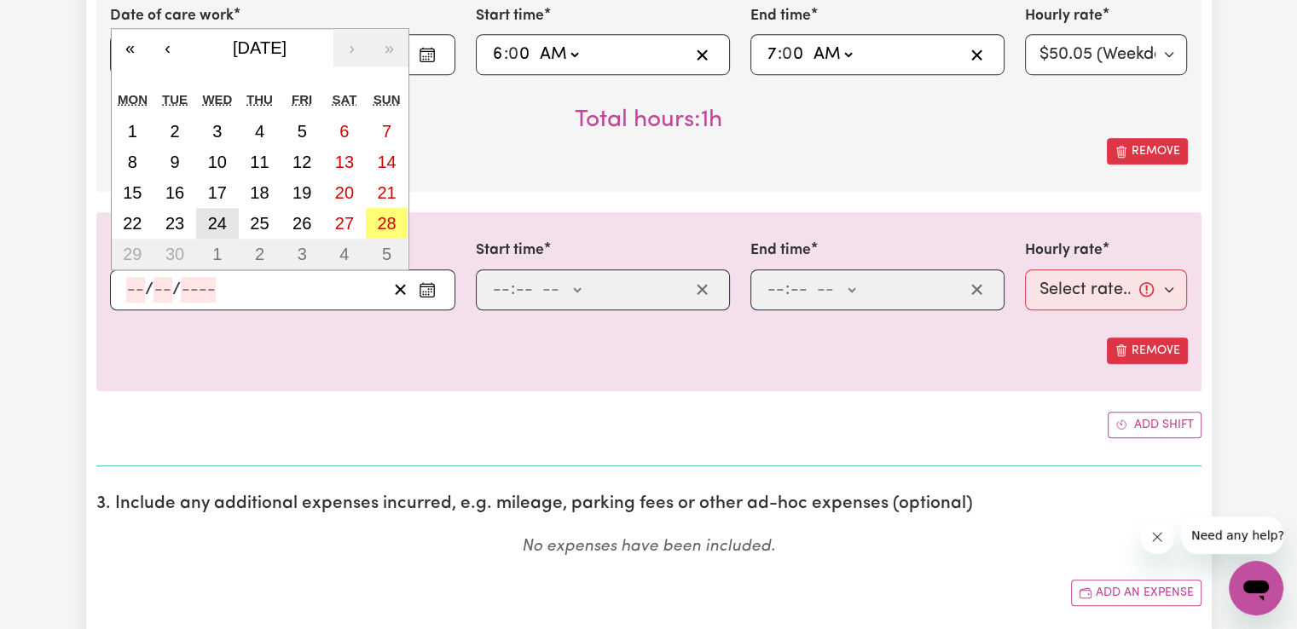
click at [228, 223] on button "24" at bounding box center [217, 223] width 43 height 31
type input "[DATE]"
type input "24"
type input "9"
type input "2025"
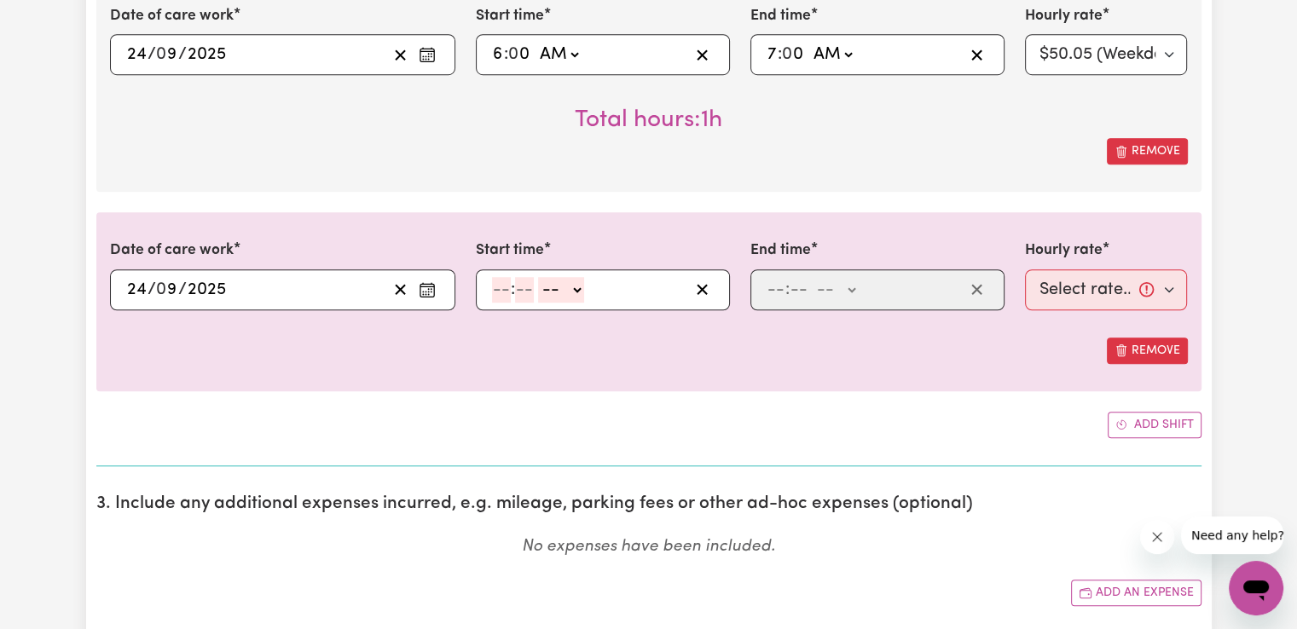
click at [498, 287] on input "number" at bounding box center [501, 290] width 19 height 26
type input "2"
type input "00"
drag, startPoint x: 553, startPoint y: 286, endPoint x: 557, endPoint y: 297, distance: 11.6
click at [553, 286] on select "-- AM PM" at bounding box center [558, 290] width 46 height 26
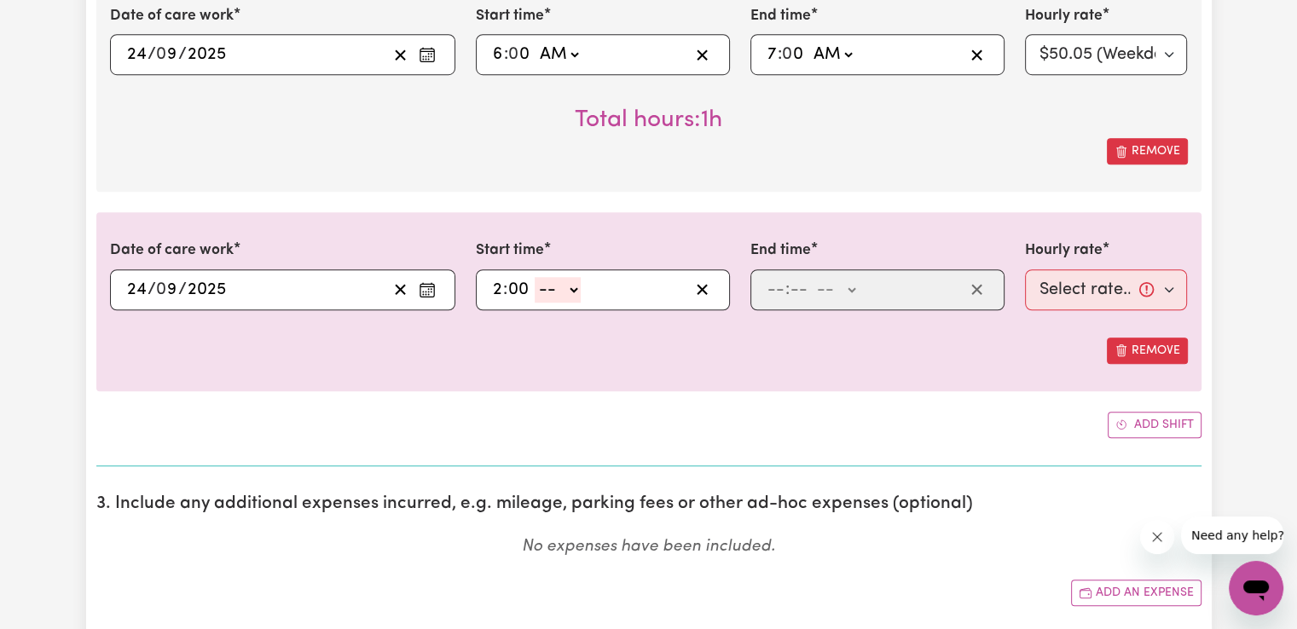
select select "pm"
click at [535, 277] on select "-- AM PM" at bounding box center [558, 290] width 46 height 26
type input "14:00"
type input "0"
click at [767, 293] on input "number" at bounding box center [775, 290] width 19 height 26
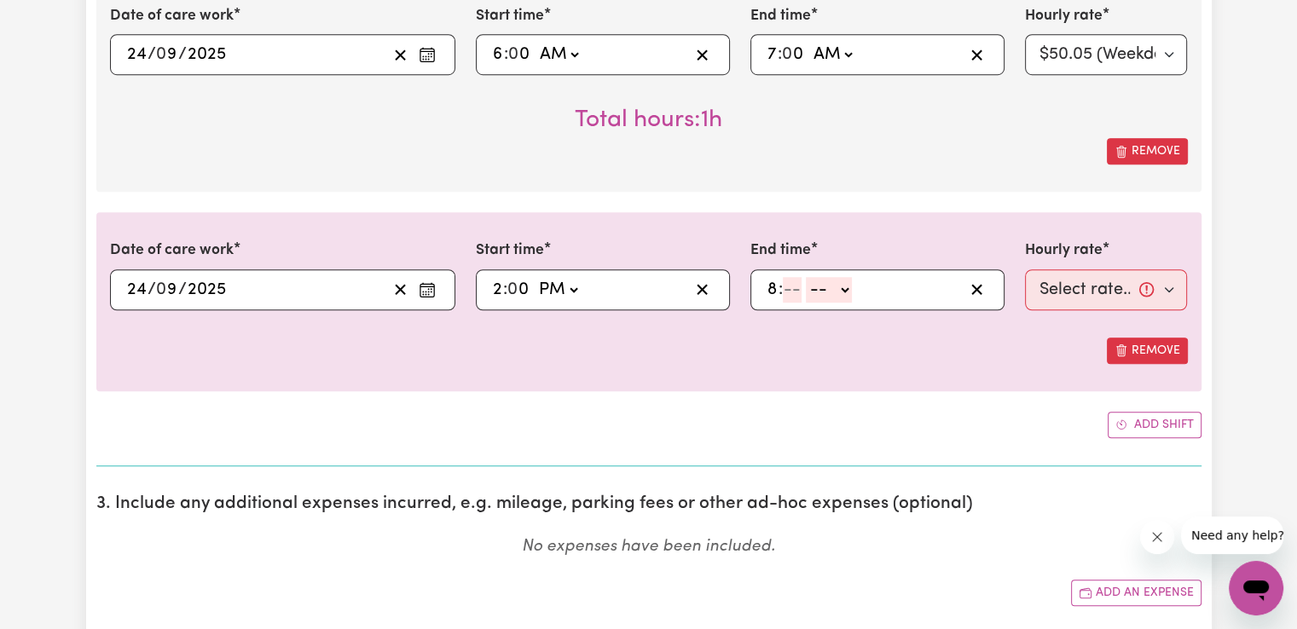
type input "8"
type input "00"
click at [815, 290] on select "-- AM PM" at bounding box center [833, 290] width 46 height 26
select select "pm"
click at [810, 277] on select "-- AM PM" at bounding box center [833, 290] width 46 height 26
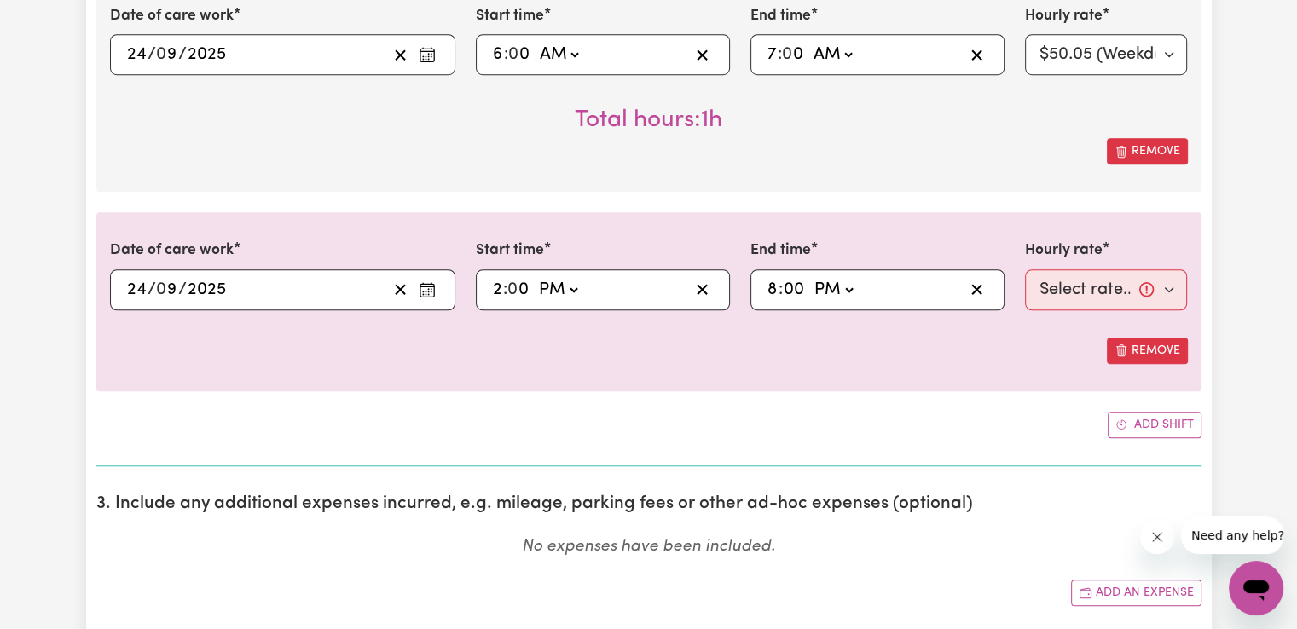
type input "20:00"
type input "0"
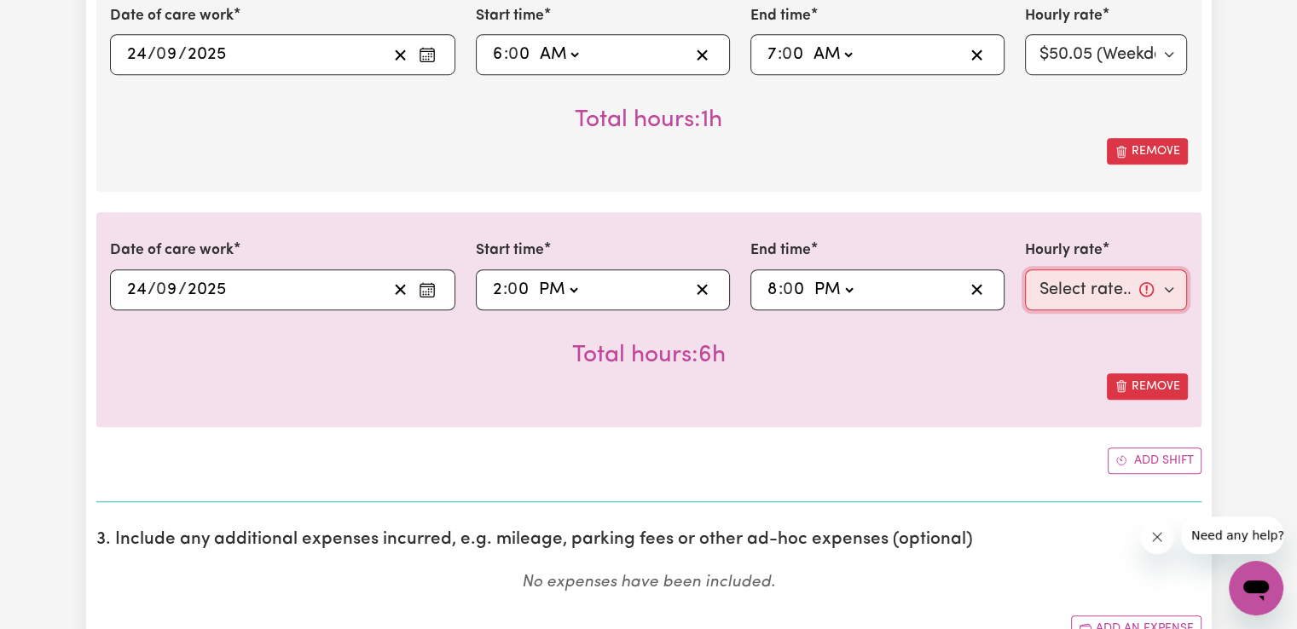
click at [1091, 287] on select "Select rate... $50.05 (Weekday) $72.90 ([DATE]) $90.04 ([DATE]) $90.04 (Public …" at bounding box center [1106, 289] width 163 height 41
select select "50.05-Weekday"
click at [1025, 269] on select "Select rate... $50.05 (Weekday) $72.90 ([DATE]) $90.04 ([DATE]) $90.04 (Public …" at bounding box center [1106, 289] width 163 height 41
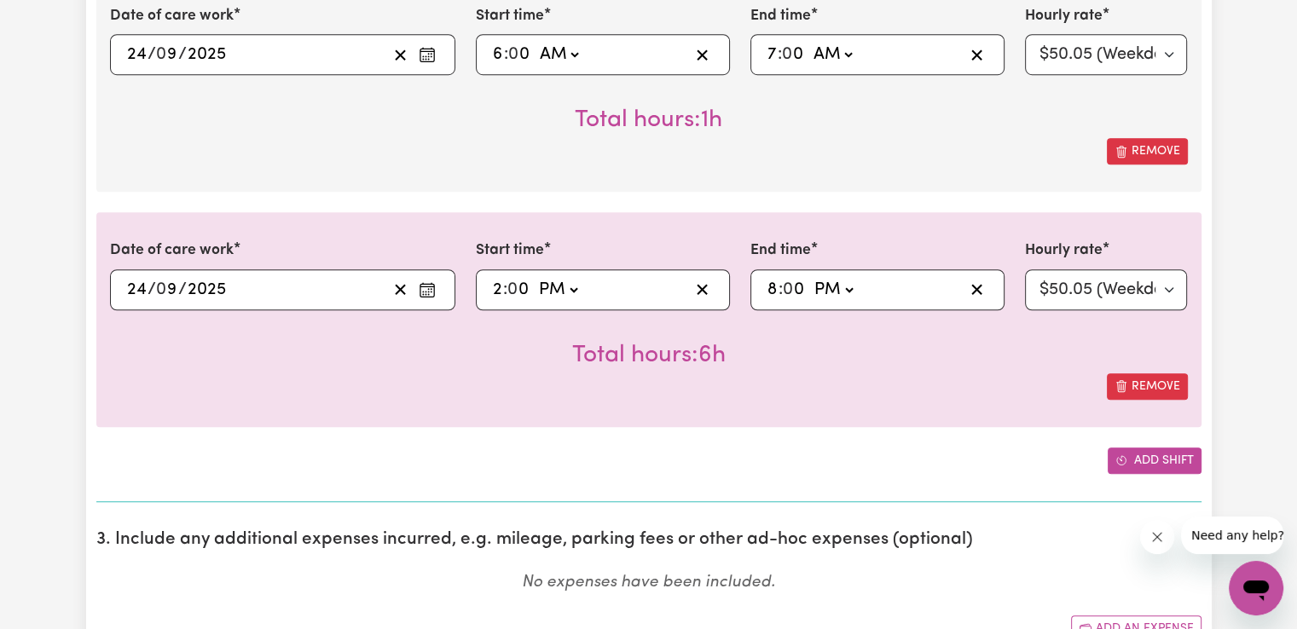
click at [1136, 454] on button "Add shift" at bounding box center [1154, 461] width 94 height 26
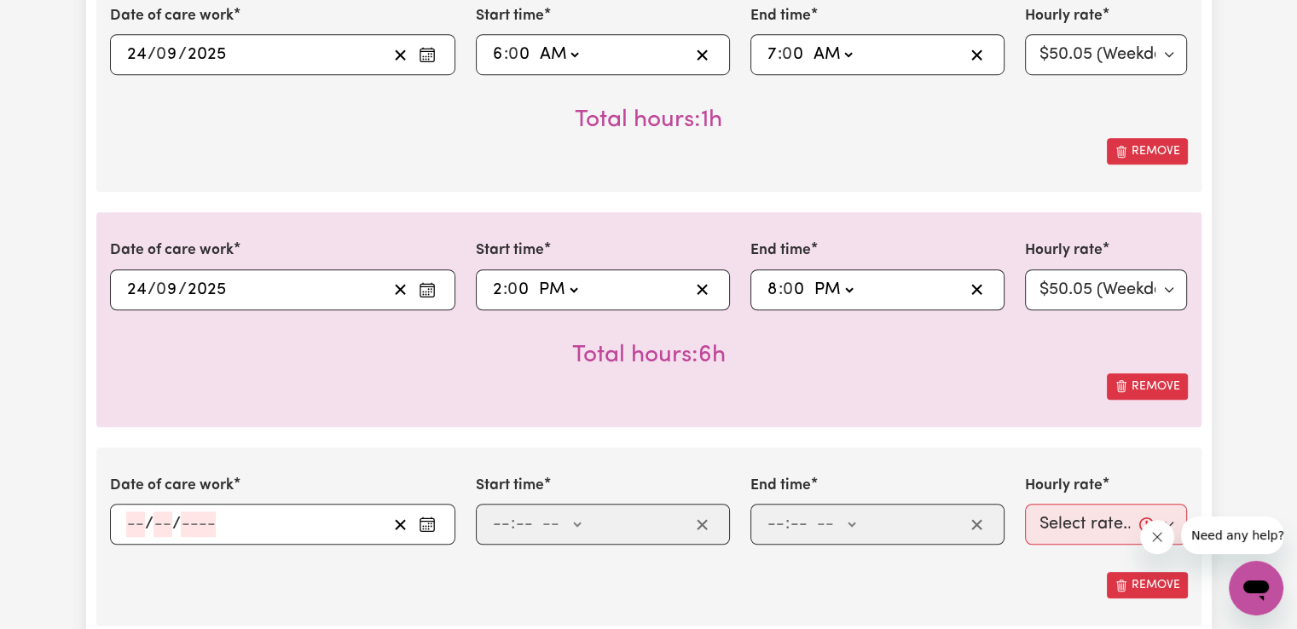
click at [425, 521] on icon "Enter the date of care work" at bounding box center [427, 521] width 14 height 0
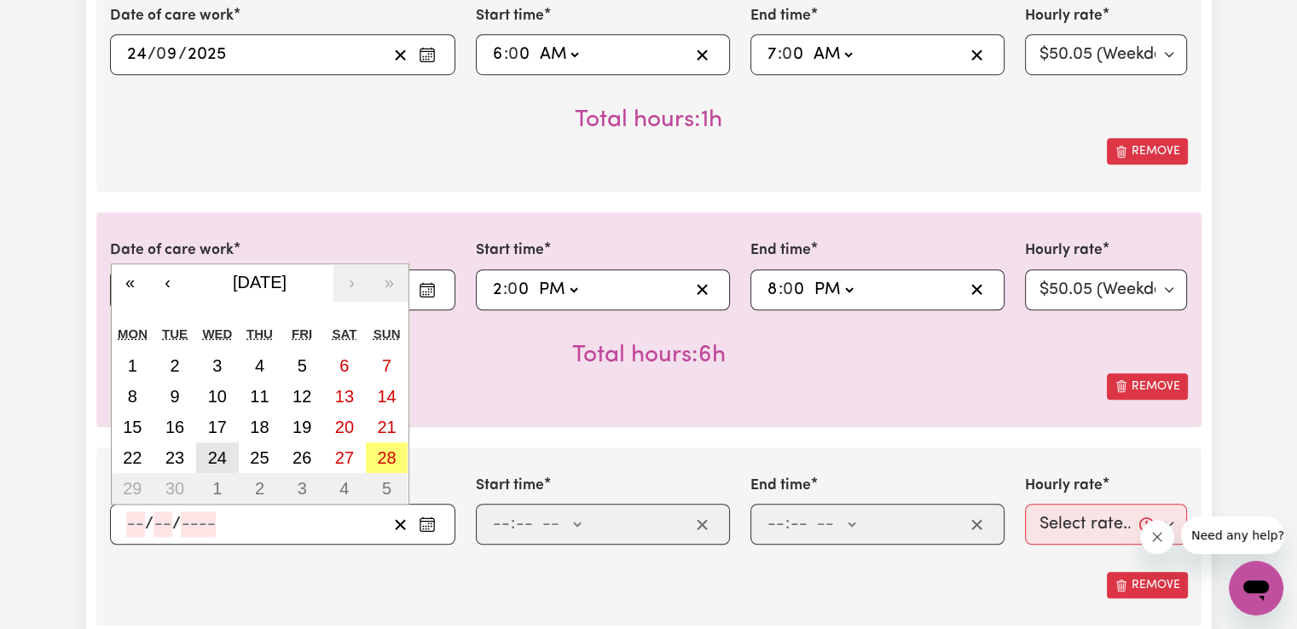
click at [227, 451] on button "24" at bounding box center [217, 457] width 43 height 31
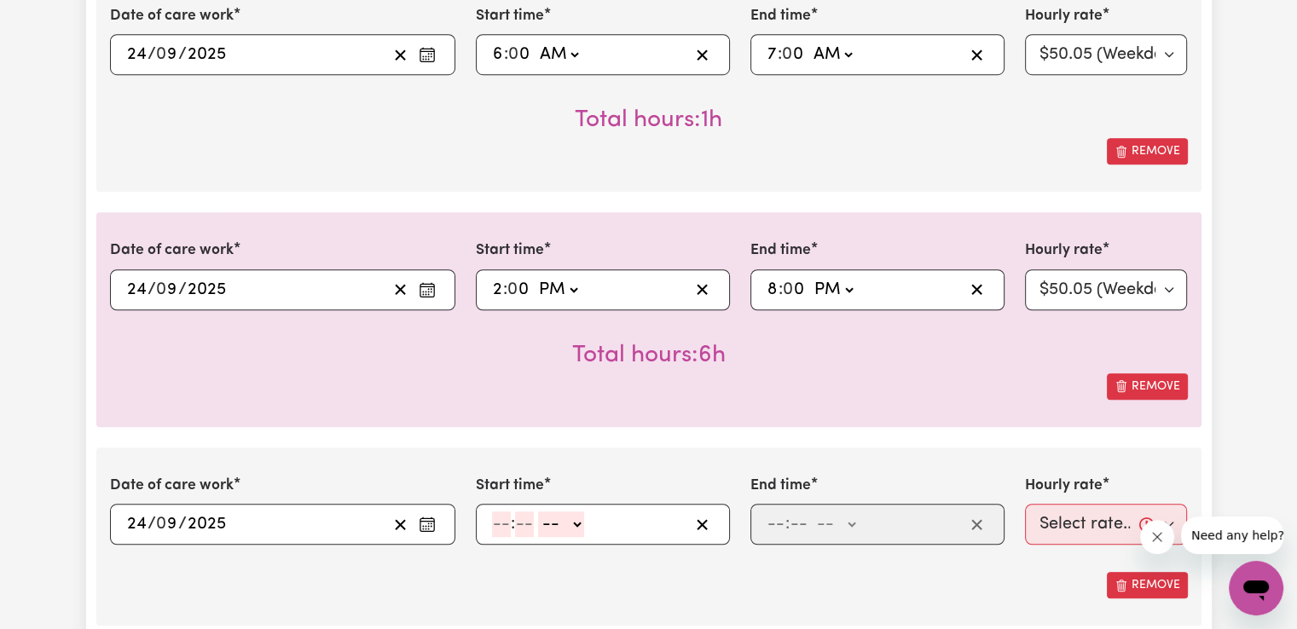
type input "[DATE]"
type input "24"
type input "9"
type input "2025"
click at [500, 516] on input "number" at bounding box center [501, 525] width 19 height 26
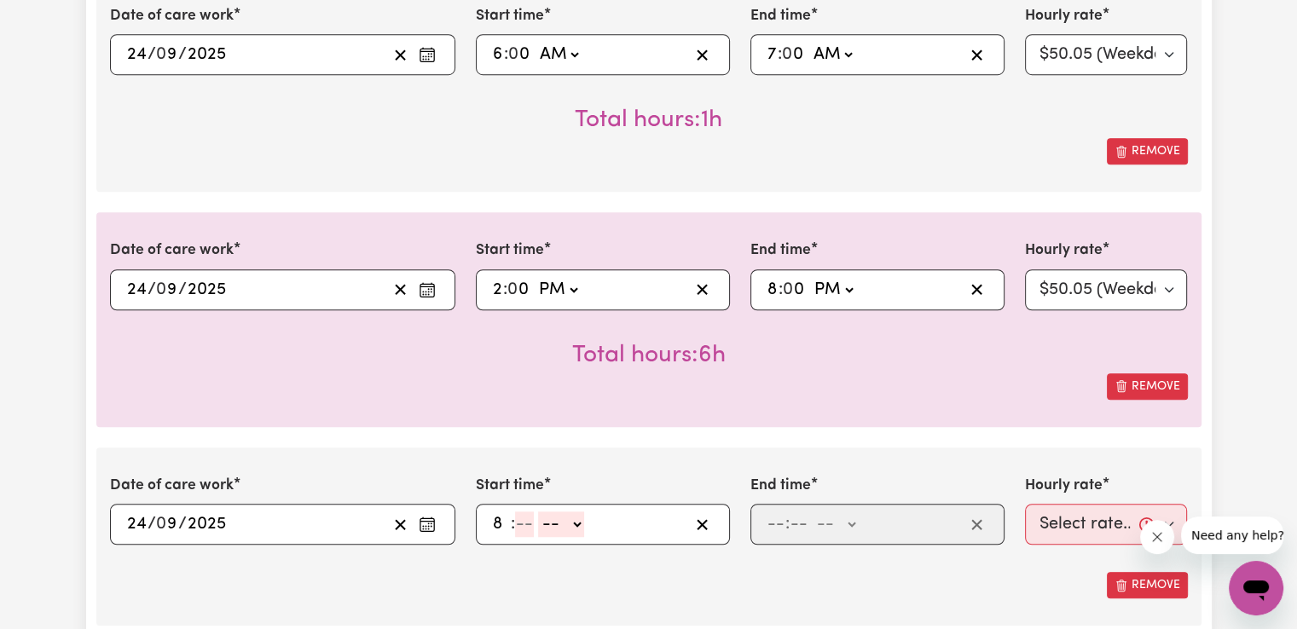
type input "8"
type input "00"
click at [569, 521] on select "-- AM PM" at bounding box center [558, 525] width 46 height 26
select select "pm"
click at [535, 512] on select "-- AM PM" at bounding box center [558, 525] width 46 height 26
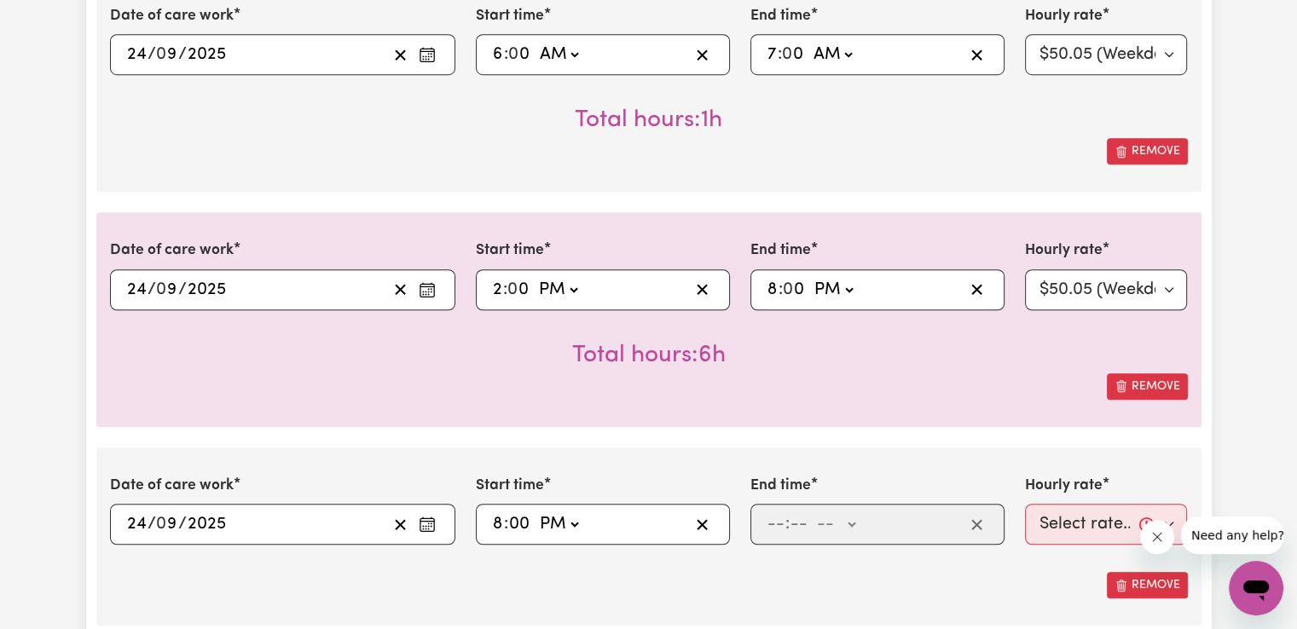
type input "20:00"
type input "0"
click at [776, 526] on input "number" at bounding box center [775, 525] width 19 height 26
type input "10"
type input "0"
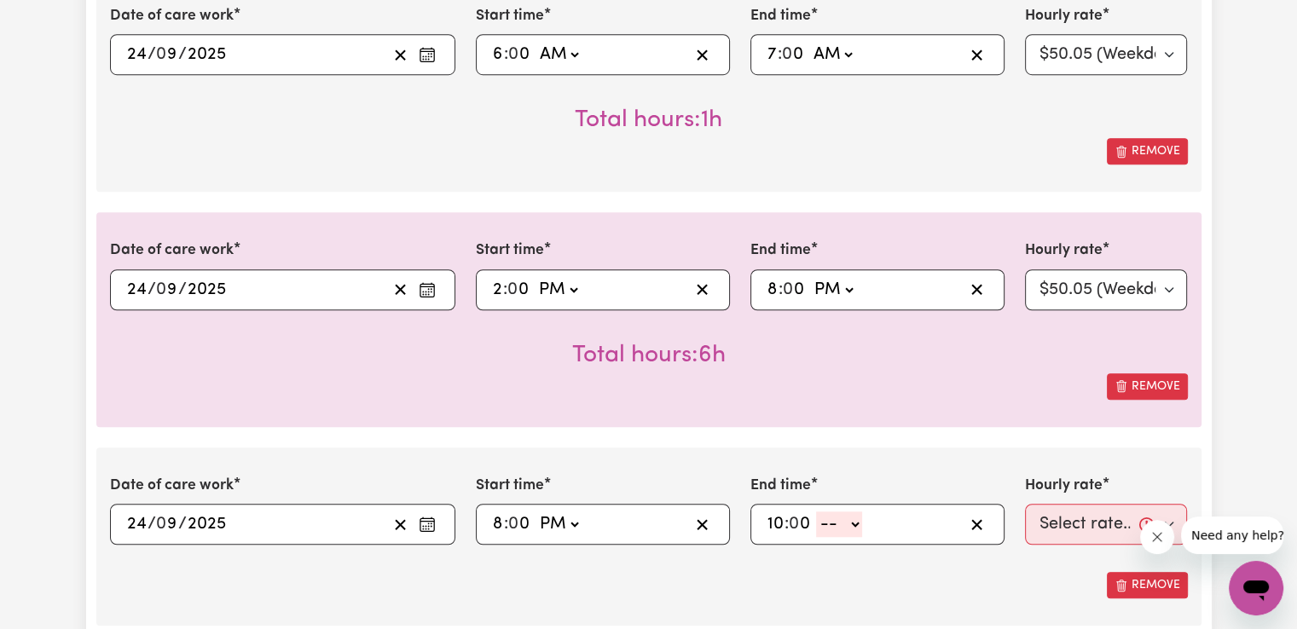
click at [835, 521] on select "-- AM PM" at bounding box center [839, 525] width 46 height 26
select select "pm"
click at [816, 512] on select "-- AM PM" at bounding box center [839, 525] width 46 height 26
type input "22:00"
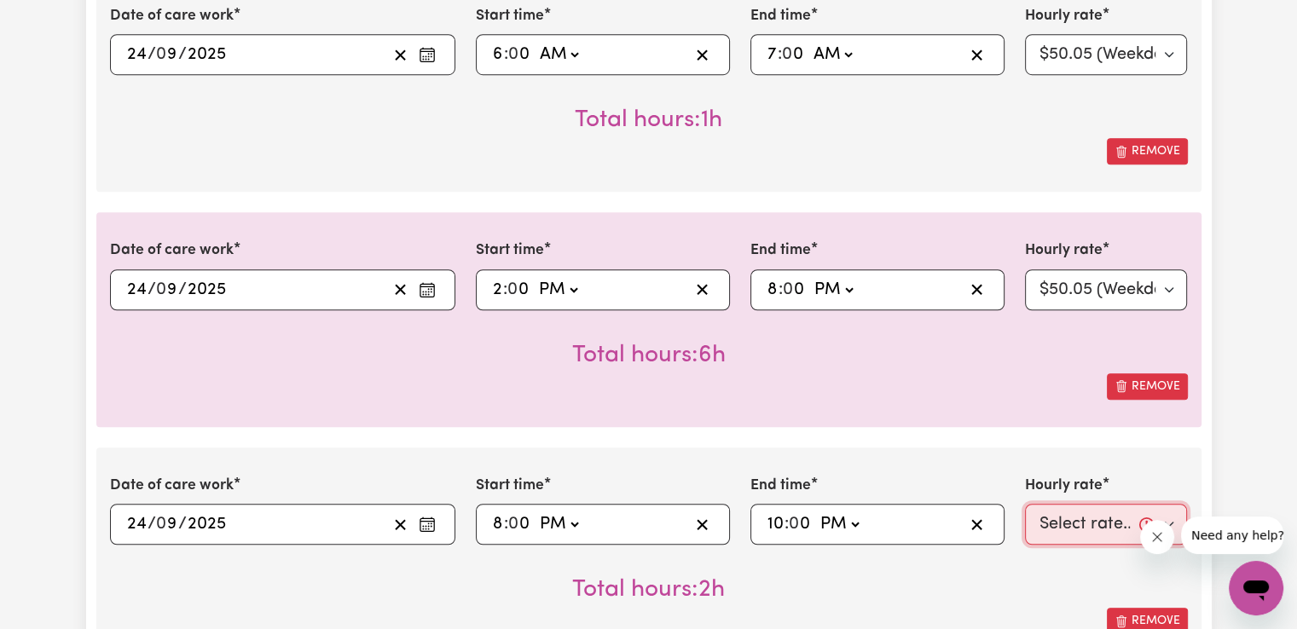
click at [1054, 519] on select "Select rate... $50.05 (Weekday) $72.90 ([DATE]) $90.04 ([DATE]) $90.04 (Public …" at bounding box center [1106, 524] width 163 height 41
select select "52.13-EveningCare"
click at [1025, 504] on select "Select rate... $50.05 (Weekday) $72.90 ([DATE]) $90.04 ([DATE]) $90.04 (Public …" at bounding box center [1106, 524] width 163 height 41
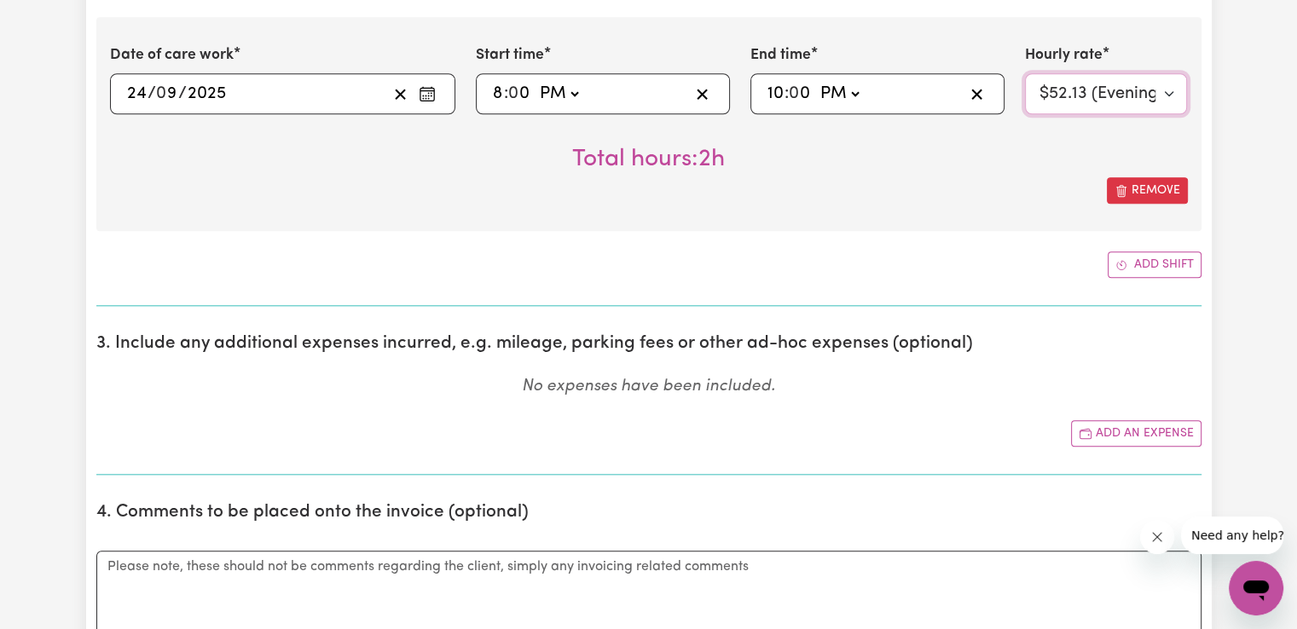
scroll to position [1749, 0]
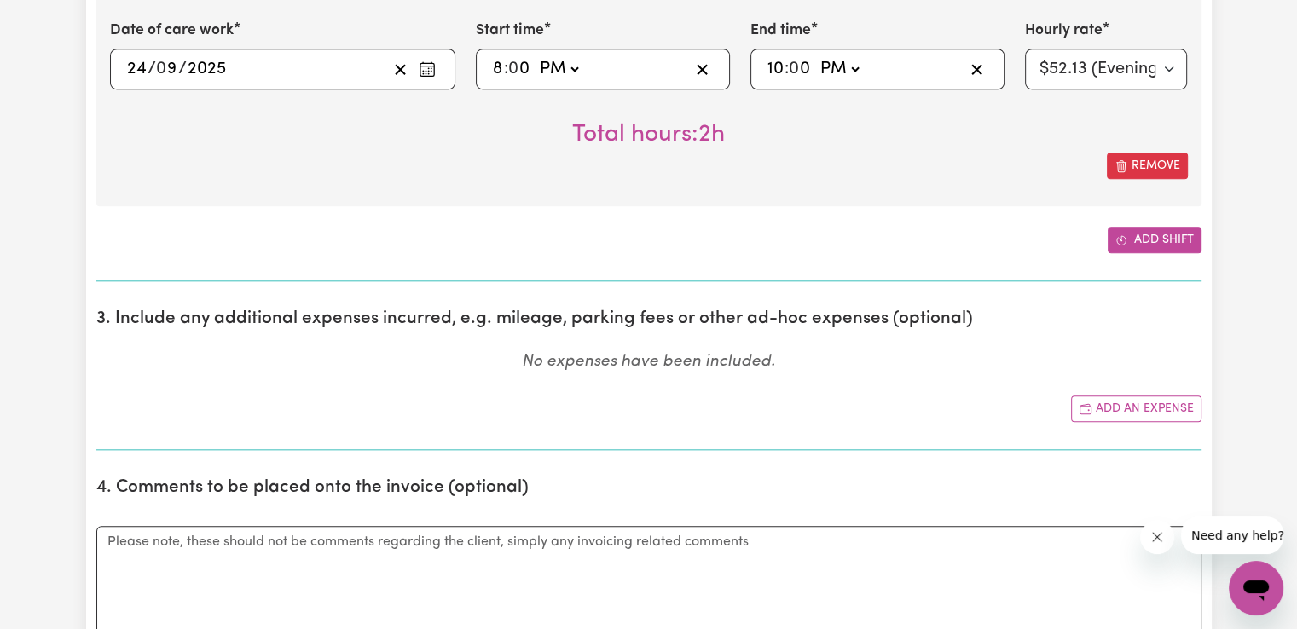
click at [1184, 245] on button "Add shift" at bounding box center [1154, 240] width 94 height 26
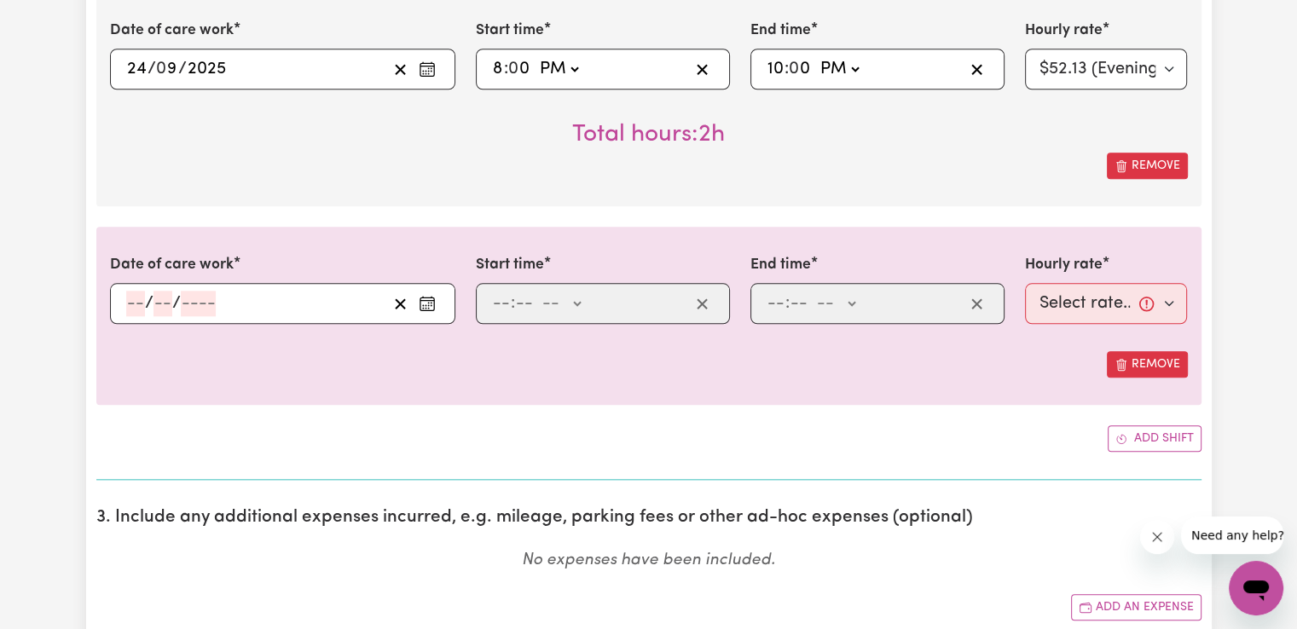
click at [426, 304] on icon "Enter the date of care work" at bounding box center [427, 303] width 17 height 17
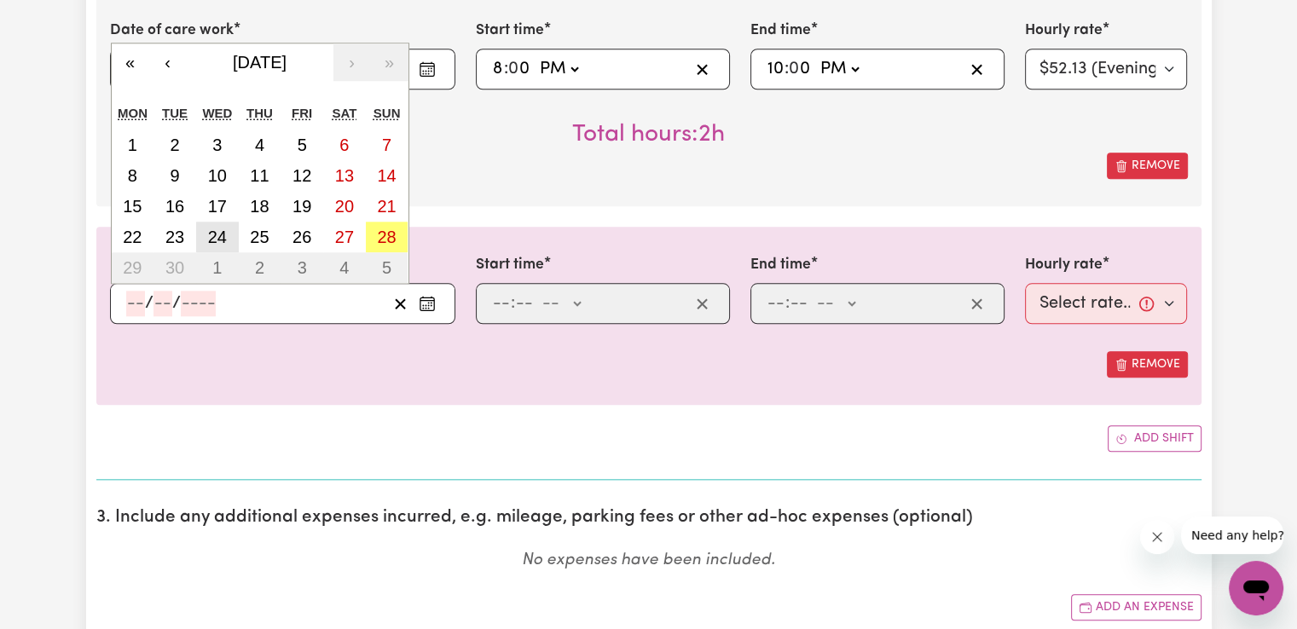
click at [223, 234] on abbr "24" at bounding box center [217, 237] width 19 height 19
type input "[DATE]"
type input "24"
type input "9"
type input "2025"
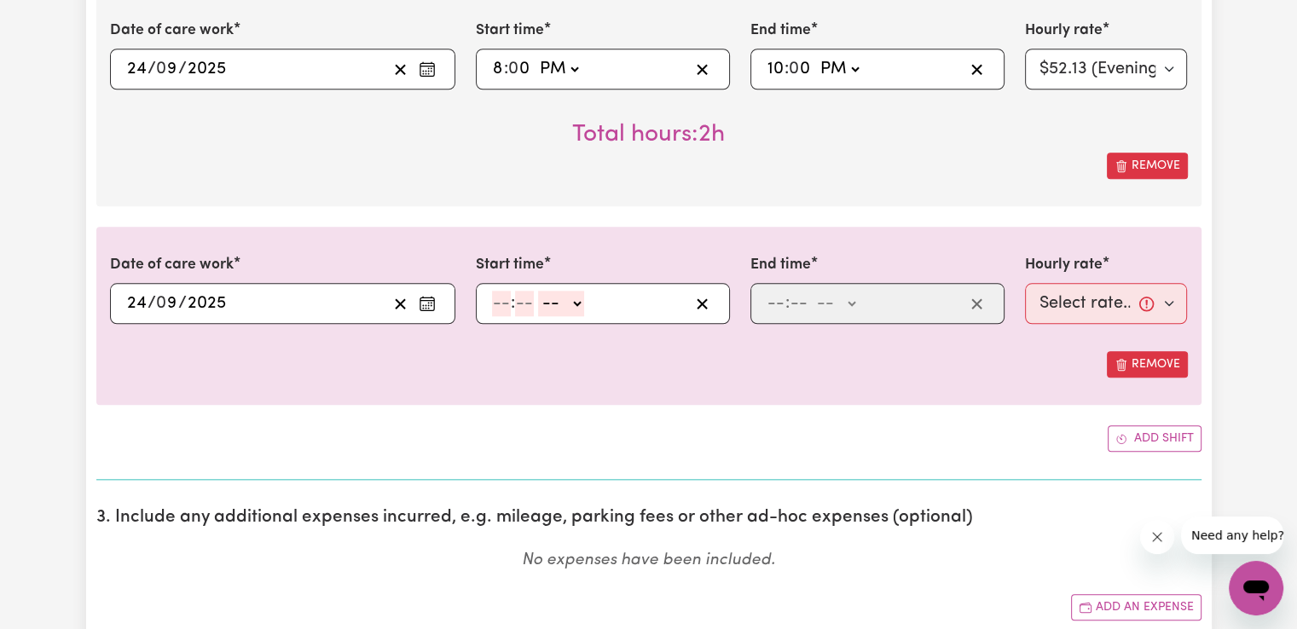
click at [498, 294] on input "number" at bounding box center [501, 304] width 19 height 26
type input "10"
type input "0"
click at [555, 304] on select "-- AM PM" at bounding box center [564, 304] width 46 height 26
select select "pm"
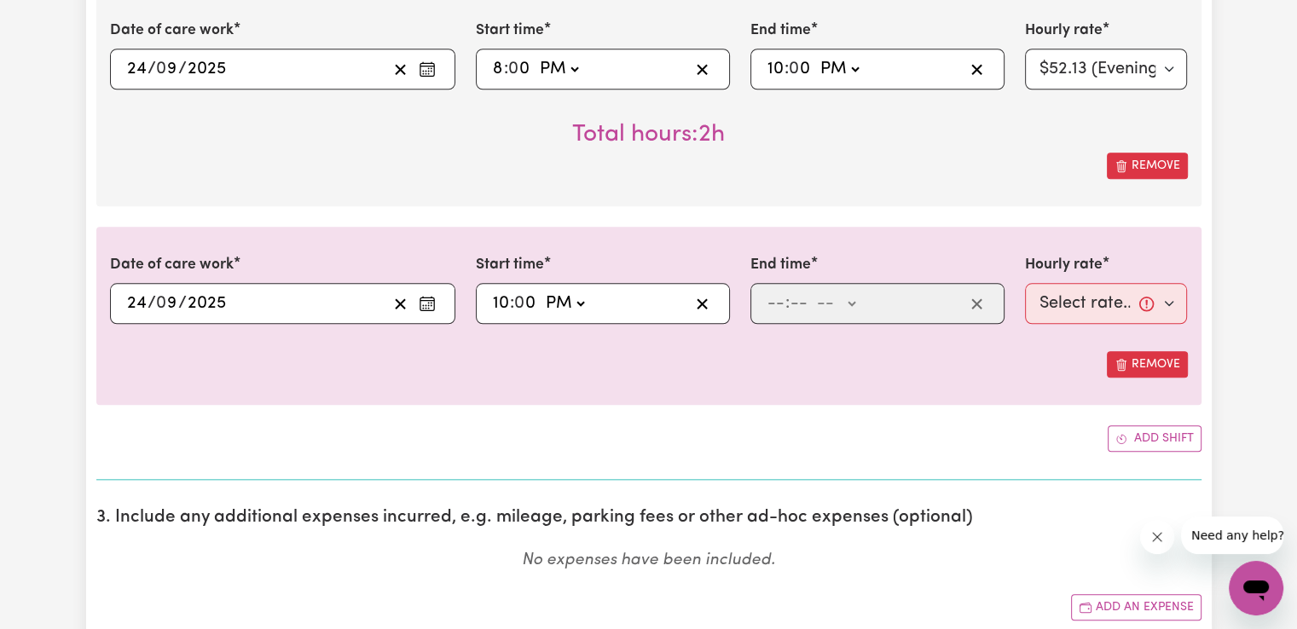
click at [541, 291] on select "-- AM PM" at bounding box center [564, 304] width 46 height 26
type input "22:00"
click at [778, 304] on input "number" at bounding box center [775, 304] width 19 height 26
type input "6"
type input "00"
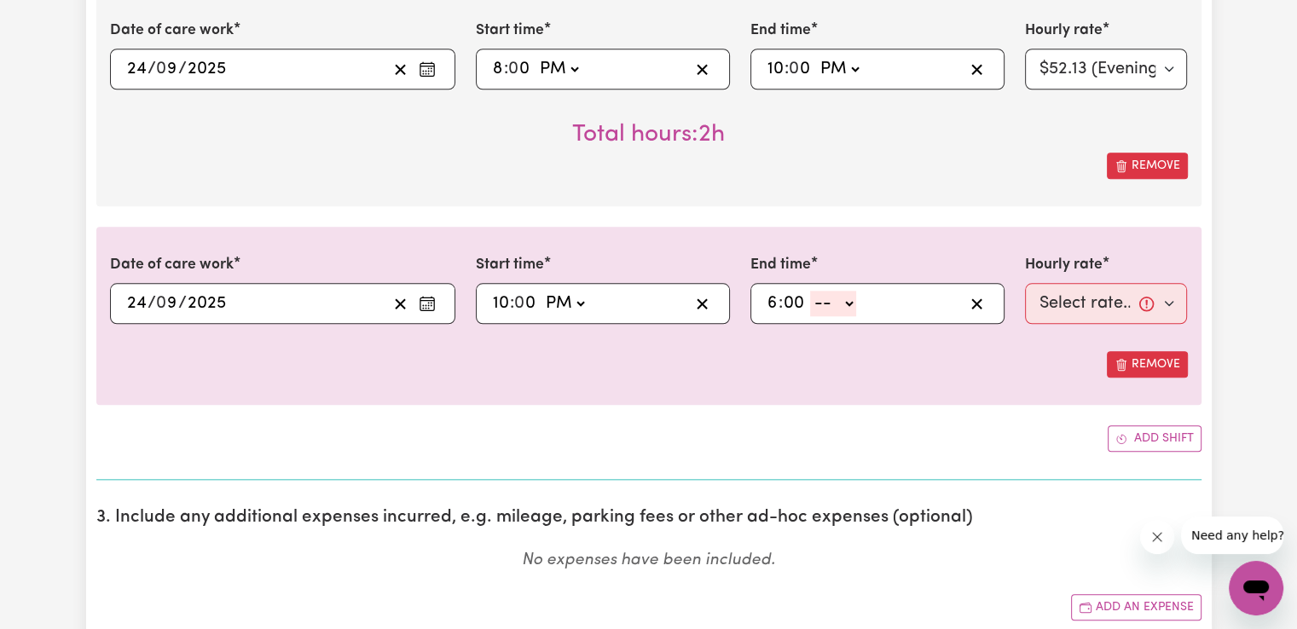
click at [808, 308] on span at bounding box center [808, 303] width 4 height 19
click at [830, 309] on select "-- AM PM" at bounding box center [833, 304] width 46 height 26
select select "am"
click at [810, 291] on select "-- AM PM" at bounding box center [833, 304] width 46 height 26
type input "06:00"
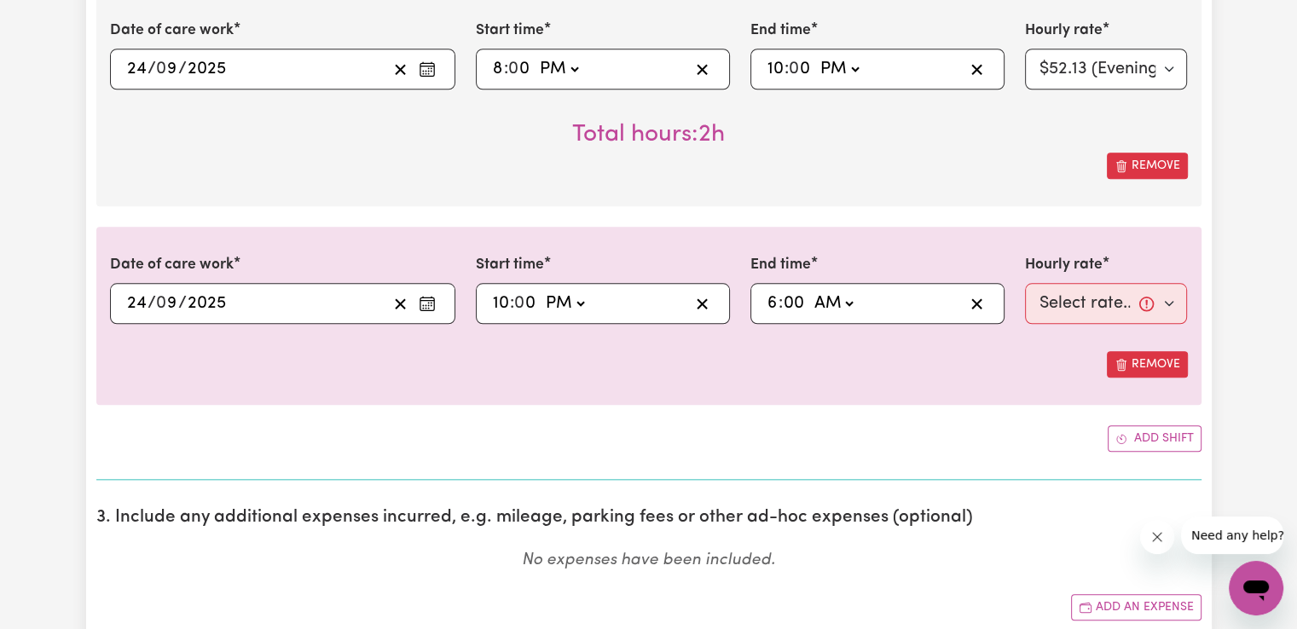
type input "0"
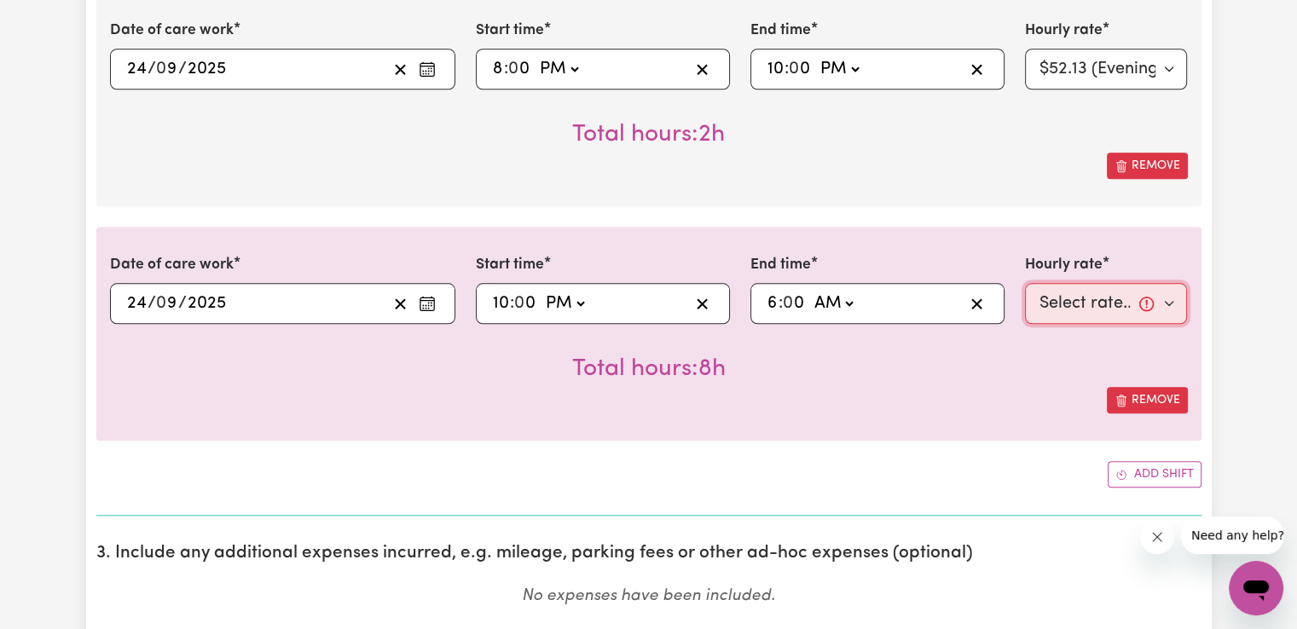
click at [1082, 304] on select "Select rate... $50.05 (Weekday) $72.90 ([DATE]) $90.04 ([DATE]) $90.04 (Public …" at bounding box center [1106, 303] width 163 height 41
select select "29.43-Overnight"
click at [1025, 283] on select "Select rate... $50.05 (Weekday) $72.90 ([DATE]) $90.04 ([DATE]) $90.04 (Public …" at bounding box center [1106, 303] width 163 height 41
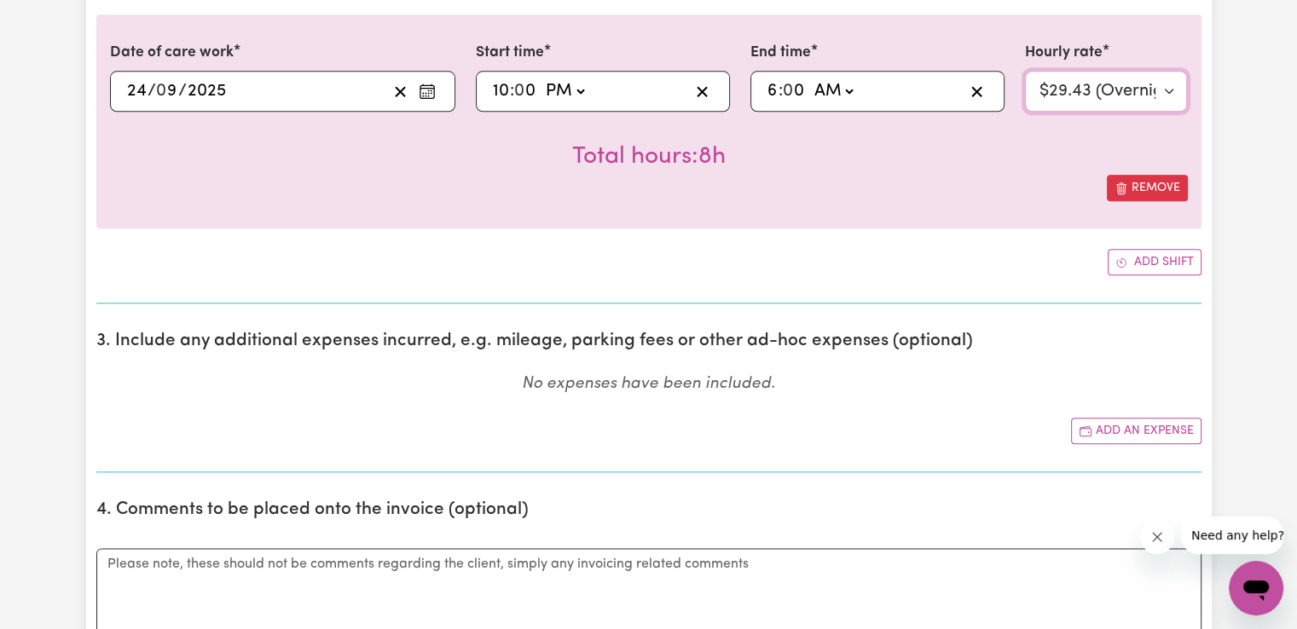
scroll to position [1971, 0]
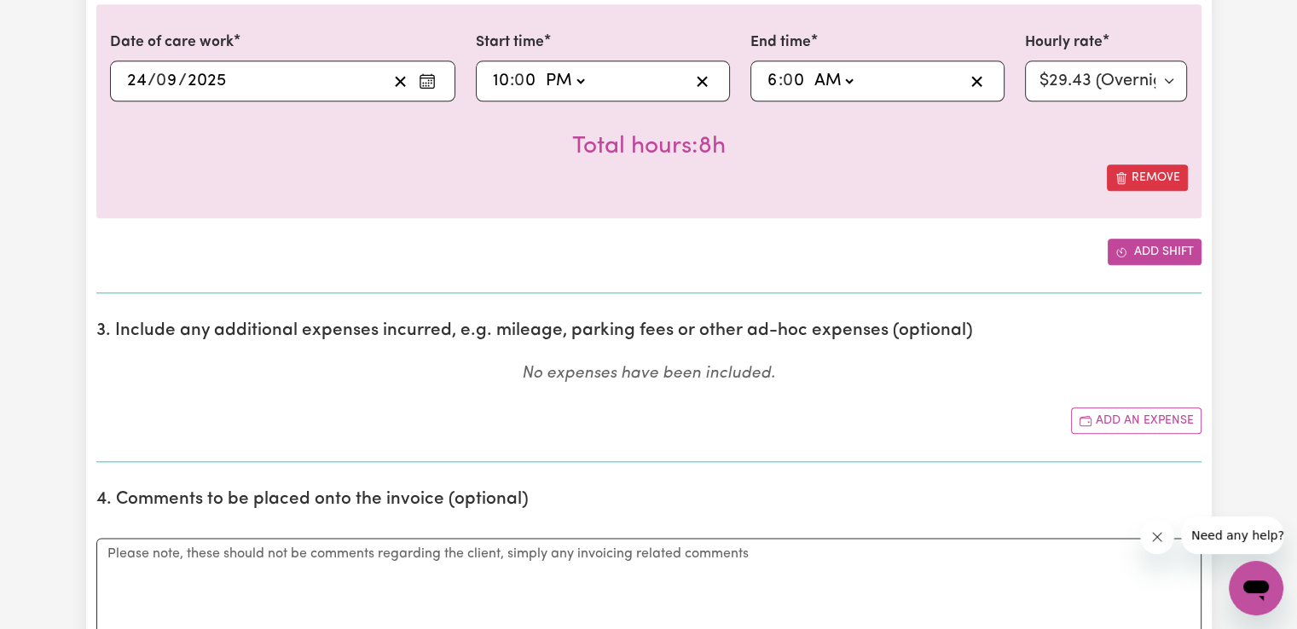
click at [1173, 253] on button "Add shift" at bounding box center [1154, 252] width 94 height 26
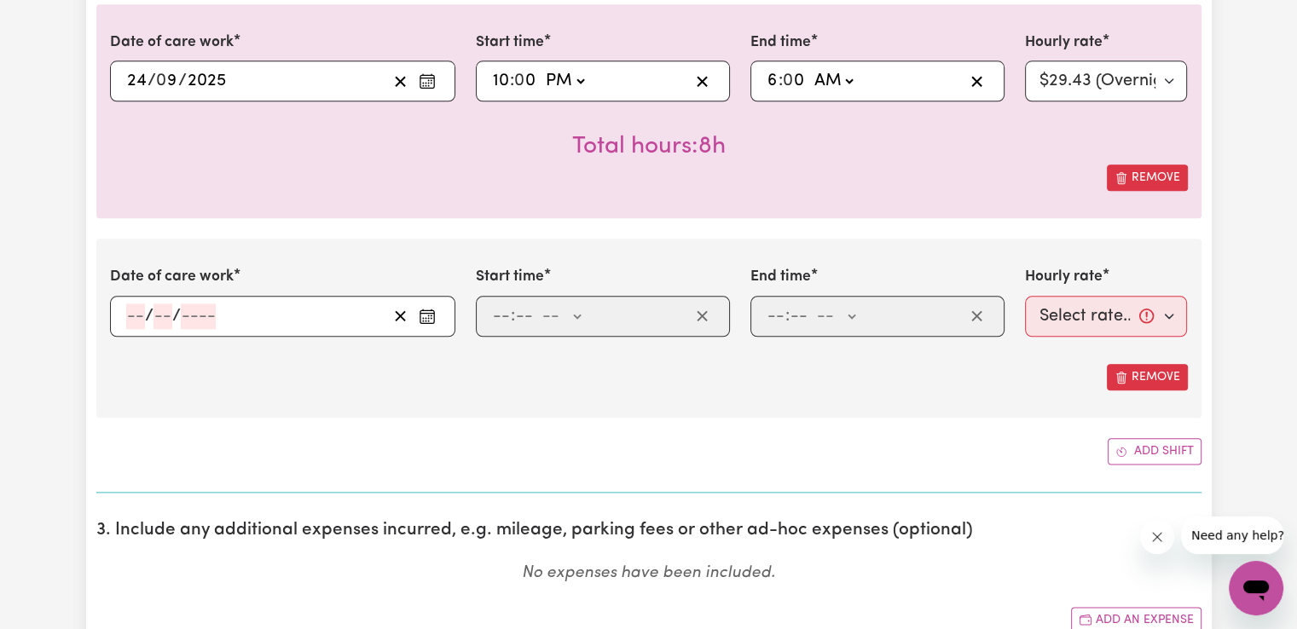
click at [433, 315] on icon "Enter the date of care work" at bounding box center [427, 316] width 17 height 17
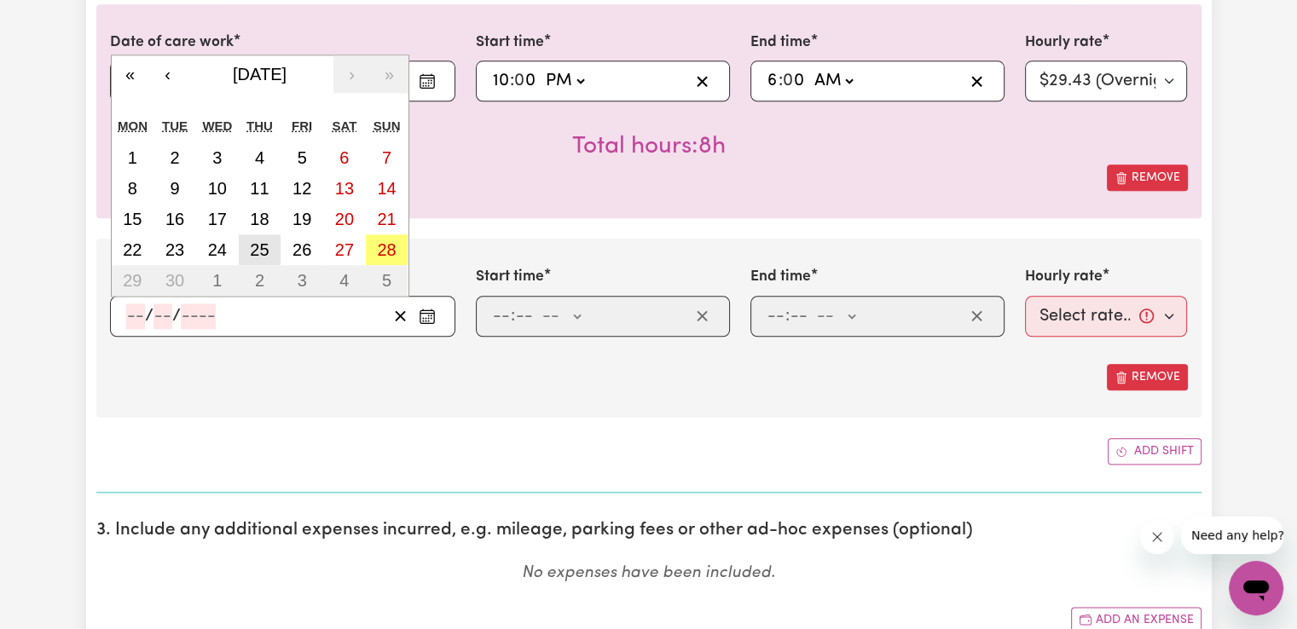
click at [262, 245] on abbr "25" at bounding box center [259, 249] width 19 height 19
type input "[DATE]"
type input "25"
type input "9"
type input "2025"
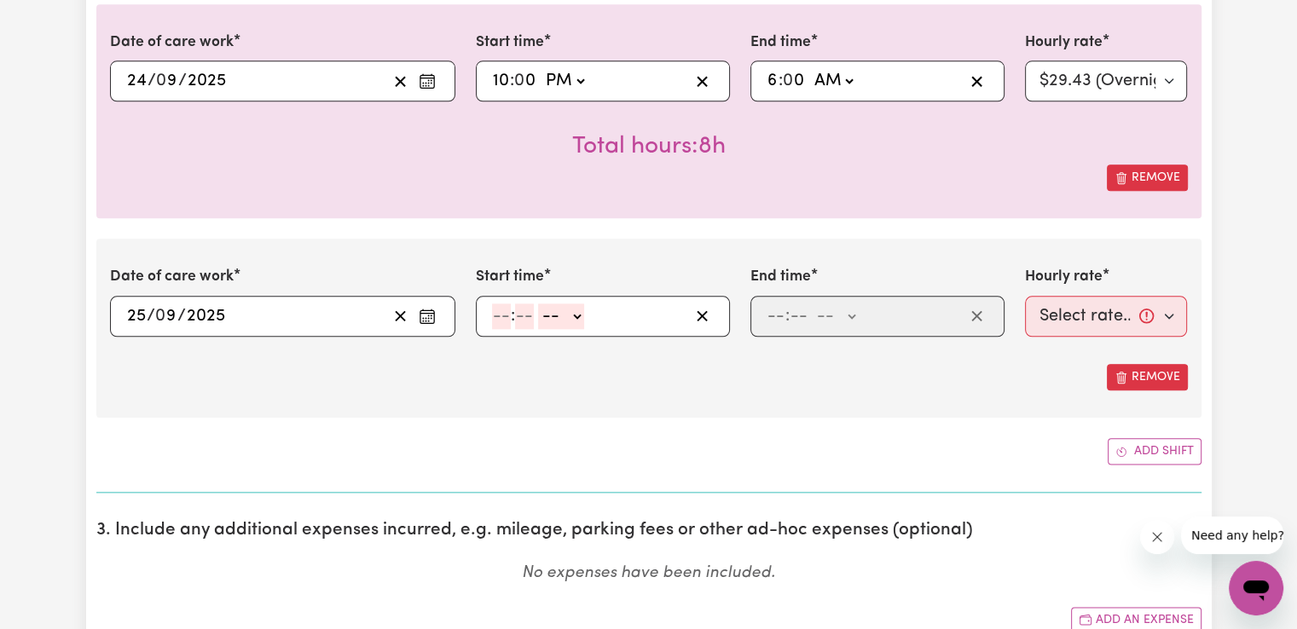
click at [490, 315] on div ": -- AM PM" at bounding box center [589, 317] width 199 height 26
type input "6"
type input "00"
click at [563, 307] on select "-- AM PM" at bounding box center [558, 317] width 46 height 26
select select "am"
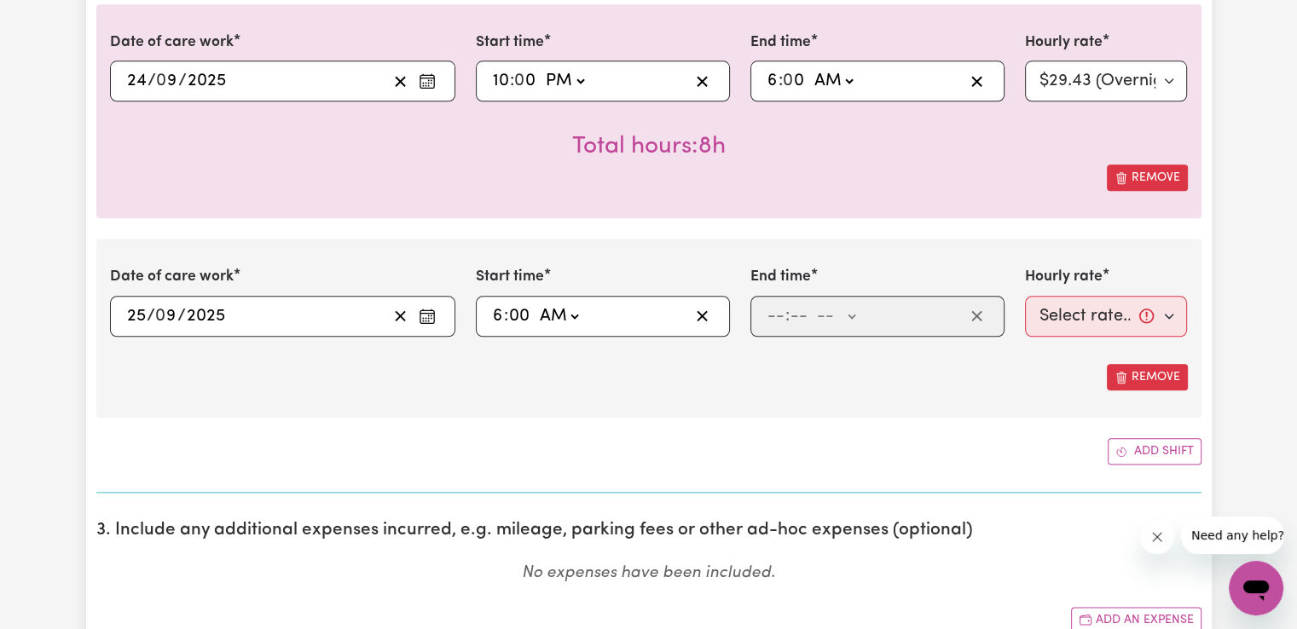
click at [535, 304] on select "-- AM PM" at bounding box center [558, 317] width 46 height 26
type input "06:00"
type input "0"
click at [770, 314] on input "number" at bounding box center [775, 317] width 19 height 26
type input "7"
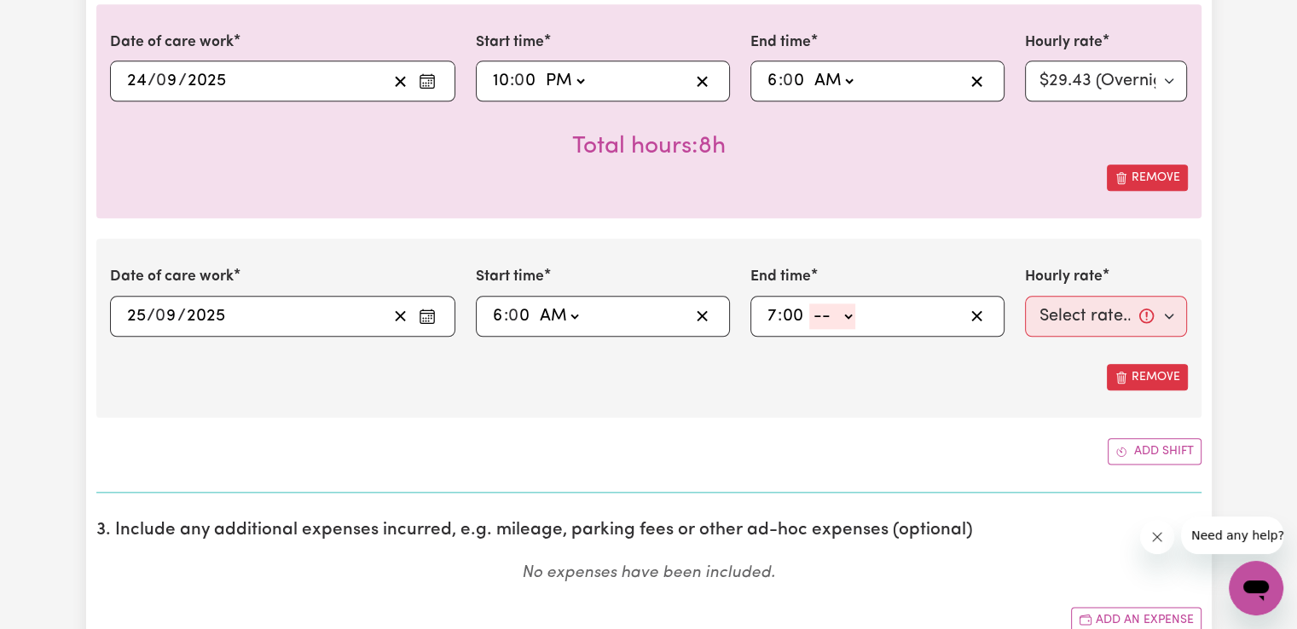
type input "00"
click at [829, 315] on select "-- AM PM" at bounding box center [832, 317] width 46 height 26
select select "am"
click at [809, 304] on select "-- AM PM" at bounding box center [832, 317] width 46 height 26
type input "07:00"
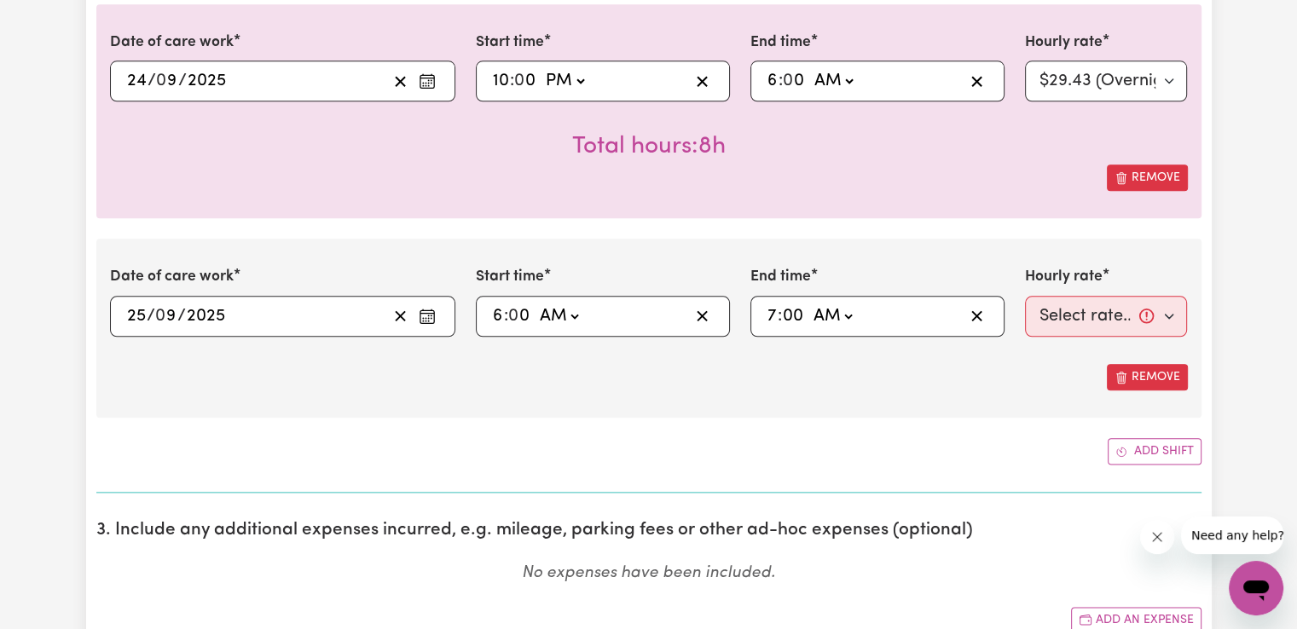
type input "0"
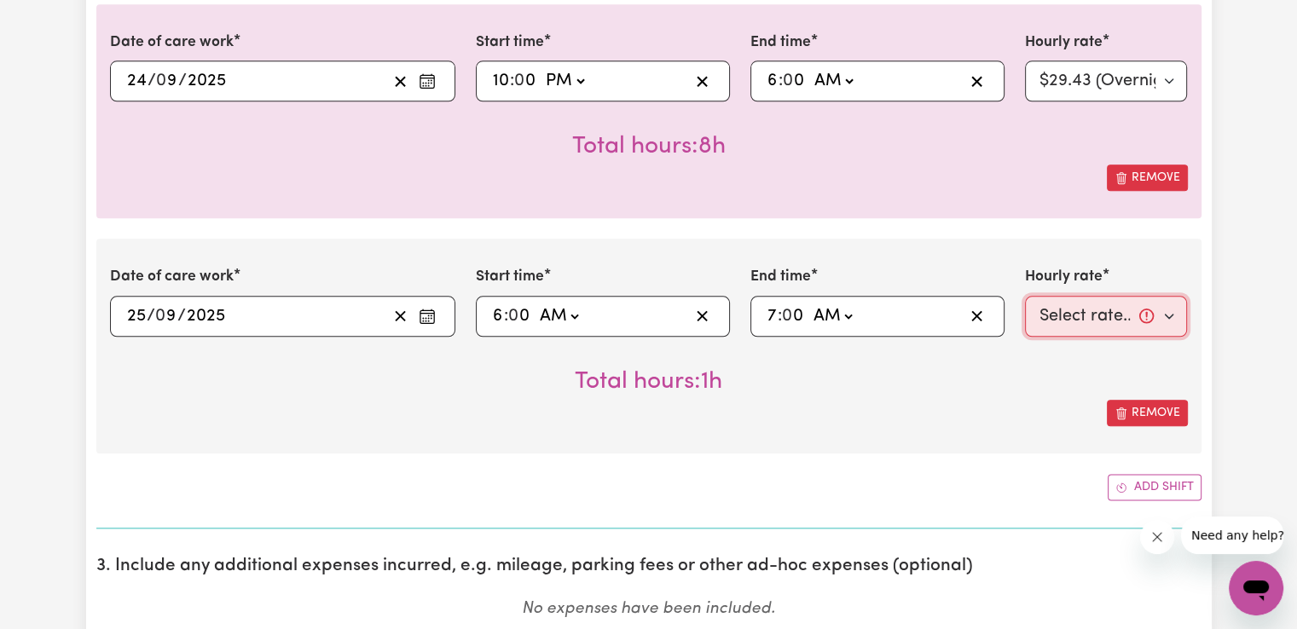
click at [1076, 314] on select "Select rate... $50.05 (Weekday) $72.90 ([DATE]) $90.04 ([DATE]) $90.04 (Public …" at bounding box center [1106, 316] width 163 height 41
select select "50.05-Weekday"
click at [1025, 296] on select "Select rate... $50.05 (Weekday) $72.90 ([DATE]) $90.04 ([DATE]) $90.04 (Public …" at bounding box center [1106, 316] width 163 height 41
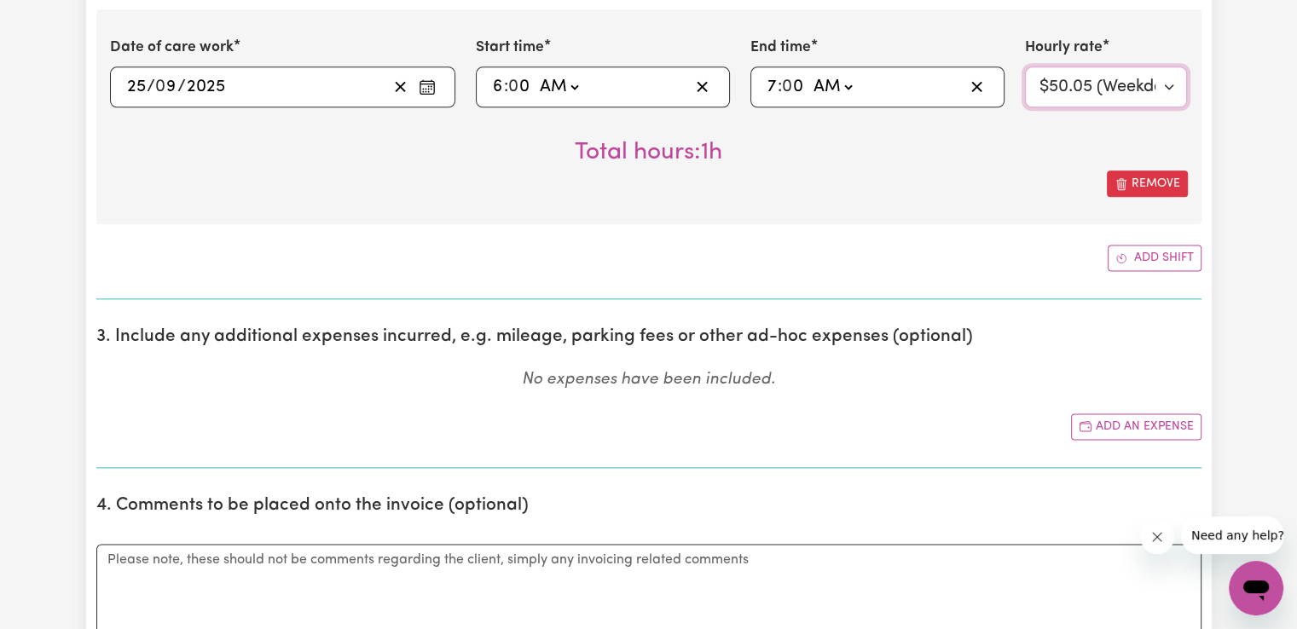
scroll to position [2211, 0]
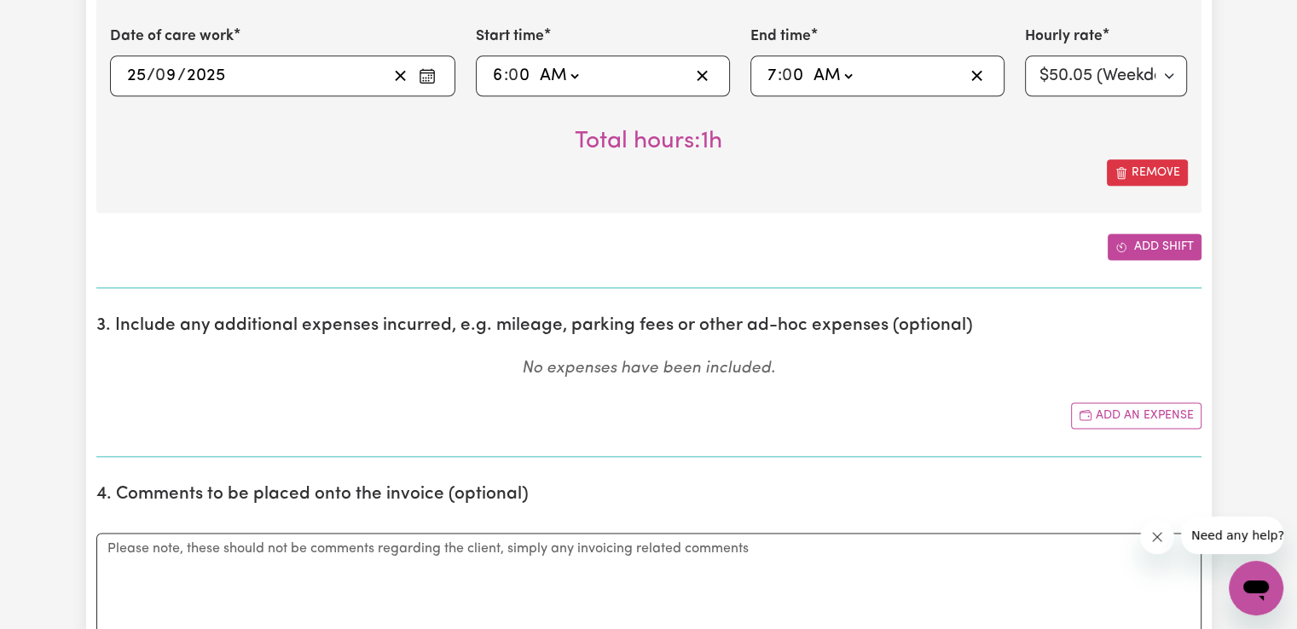
click at [1183, 248] on button "Add shift" at bounding box center [1154, 247] width 94 height 26
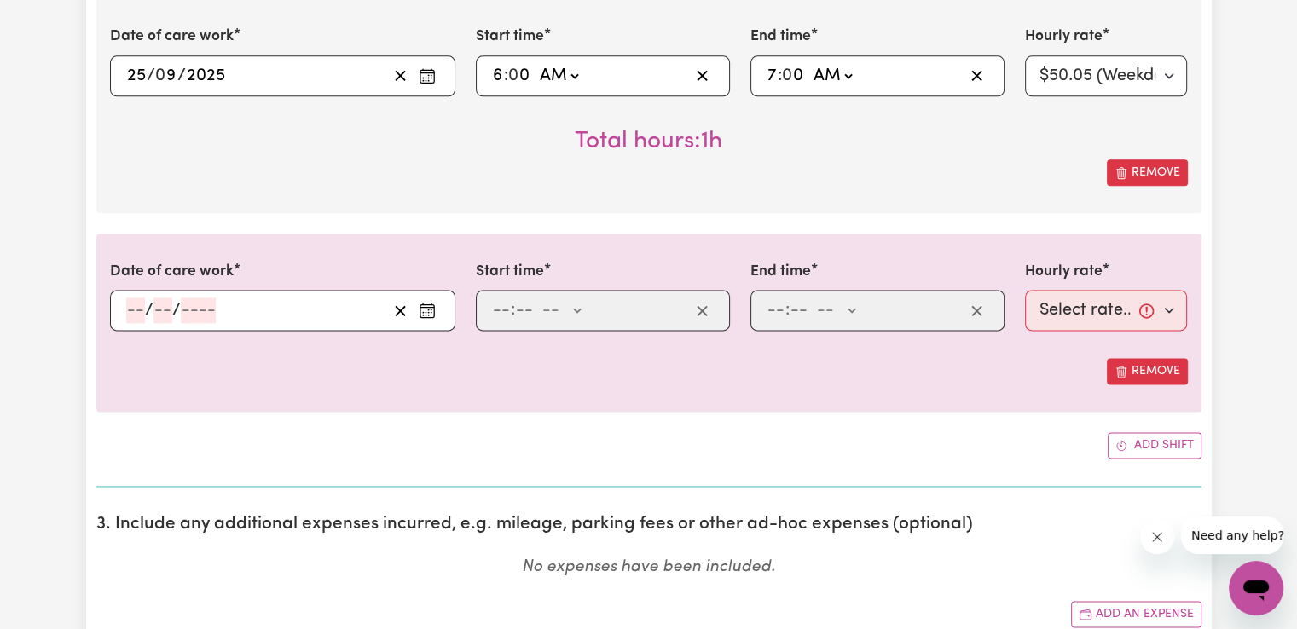
click at [432, 306] on icon "Enter the date of care work" at bounding box center [427, 310] width 17 height 17
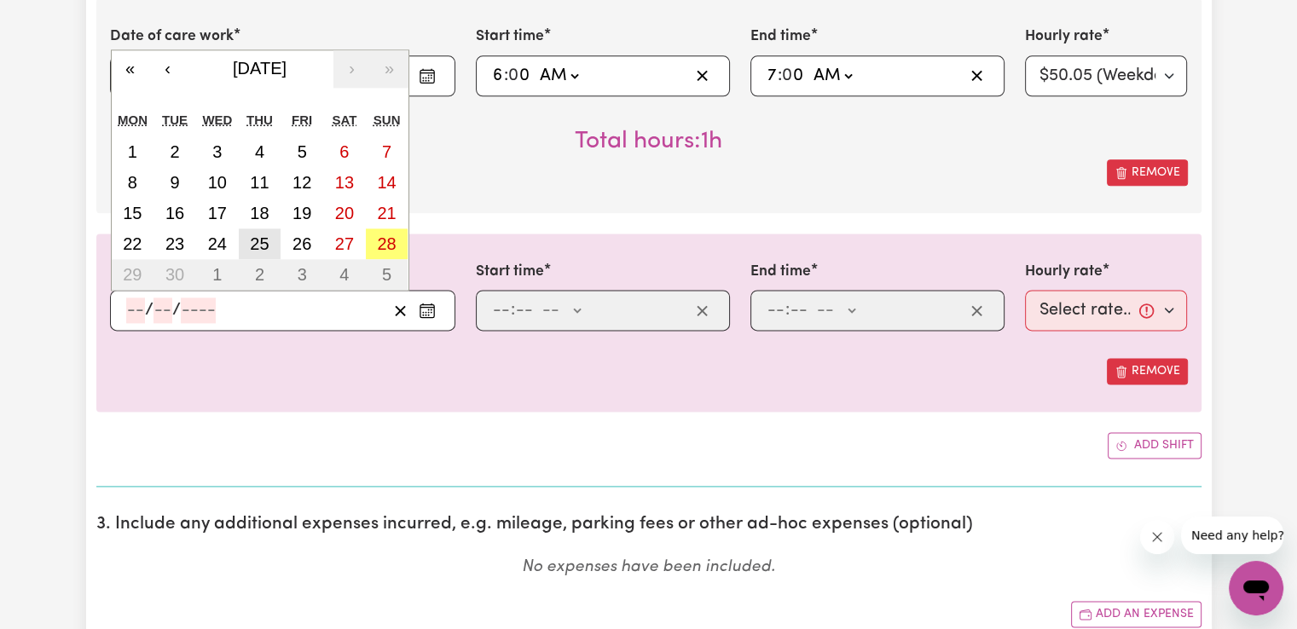
click at [256, 236] on abbr "25" at bounding box center [259, 243] width 19 height 19
type input "[DATE]"
type input "25"
type input "9"
type input "2025"
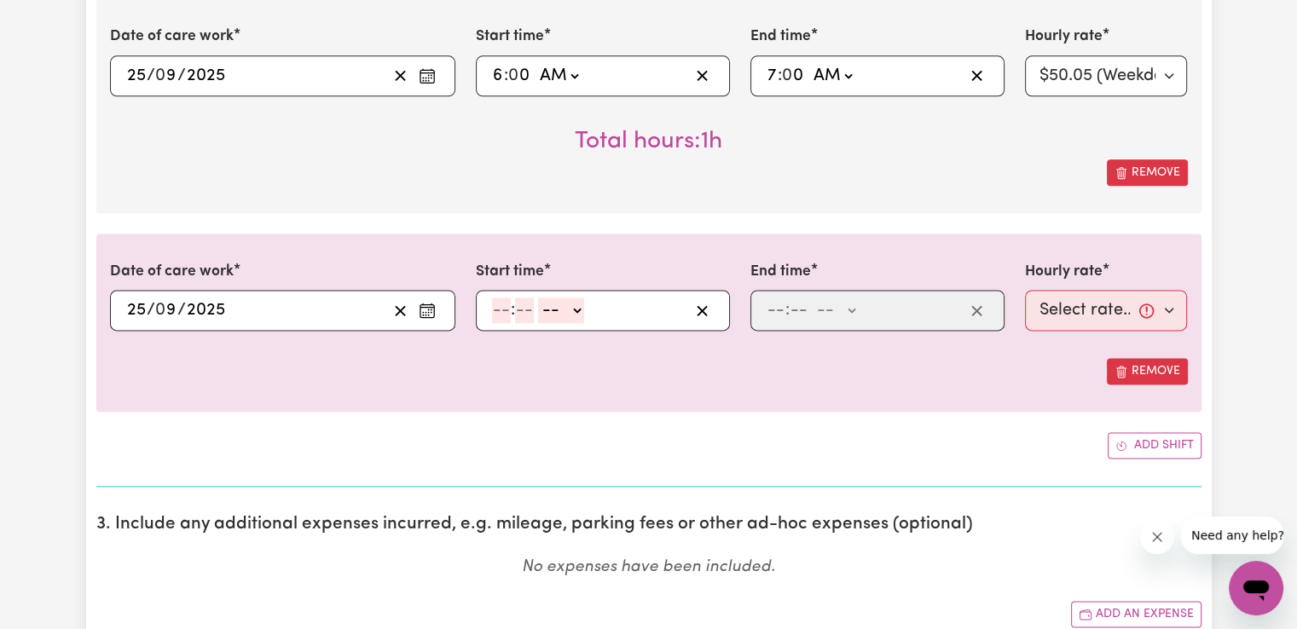
click at [498, 301] on input "number" at bounding box center [501, 311] width 19 height 26
type input "2"
type input "00"
click at [549, 302] on select "-- AM PM" at bounding box center [558, 311] width 46 height 26
select select "pm"
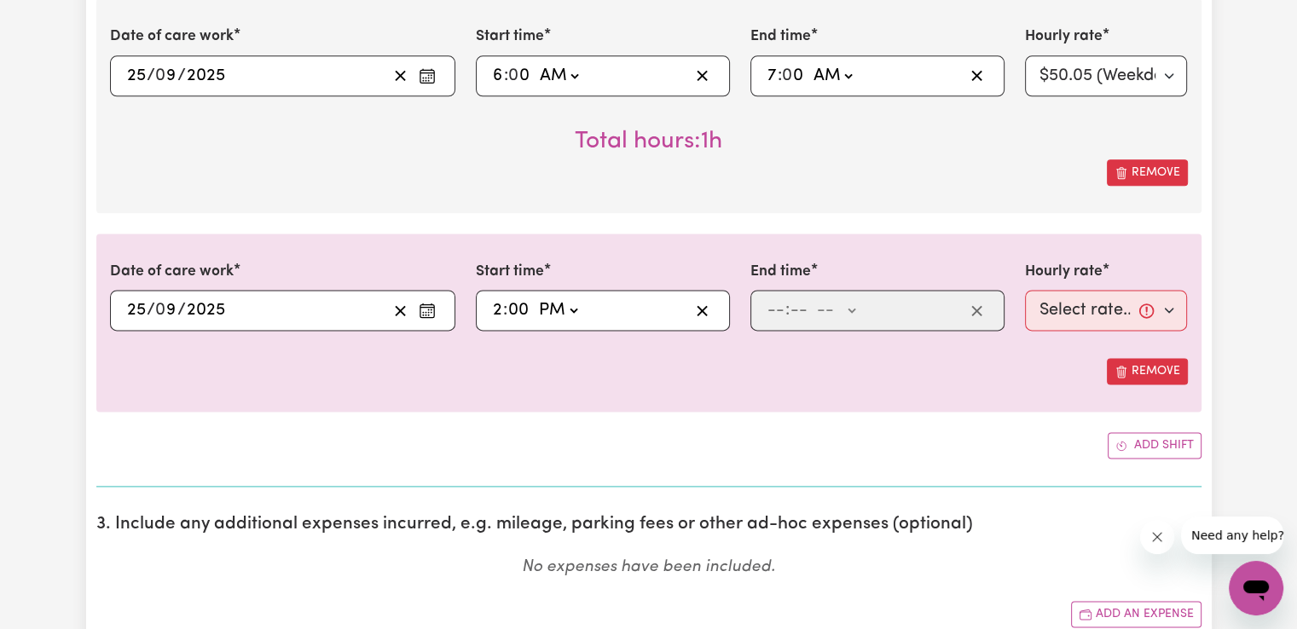
click at [535, 298] on select "-- AM PM" at bounding box center [558, 311] width 46 height 26
type input "14:00"
type input "0"
click at [772, 312] on input "number" at bounding box center [775, 311] width 19 height 26
type input "6"
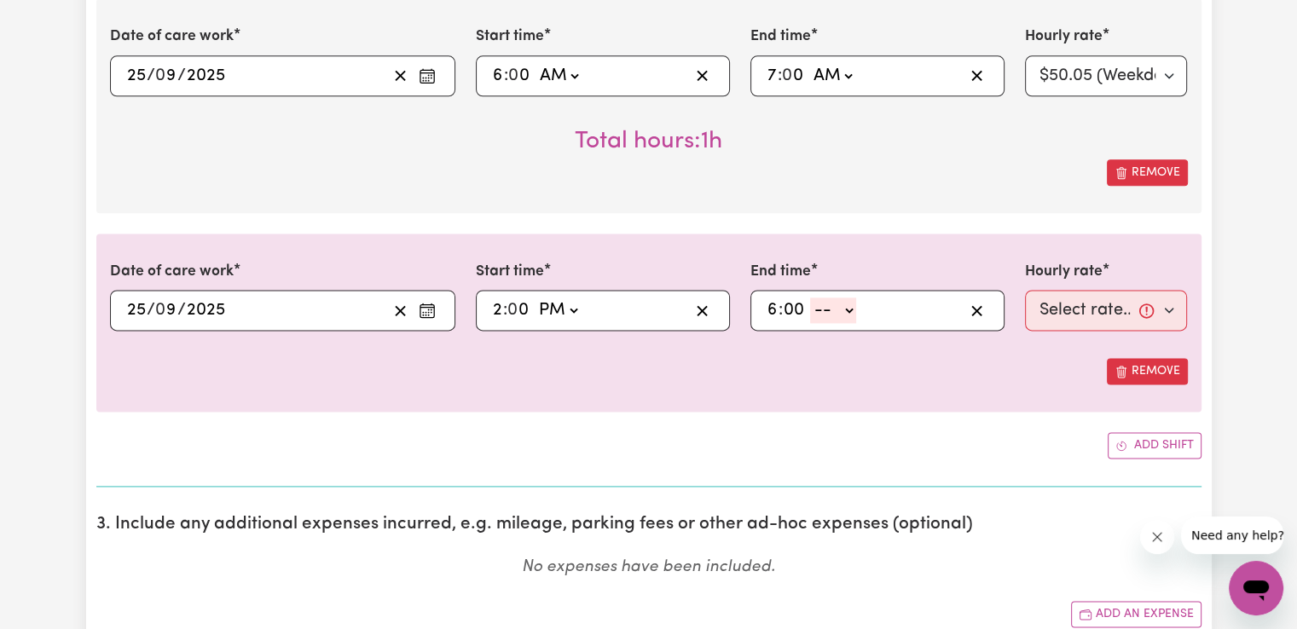
type input "00"
click at [811, 318] on select "-- AM PM" at bounding box center [833, 311] width 46 height 26
select select "pm"
click at [810, 298] on select "-- AM PM" at bounding box center [833, 311] width 46 height 26
type input "18:00"
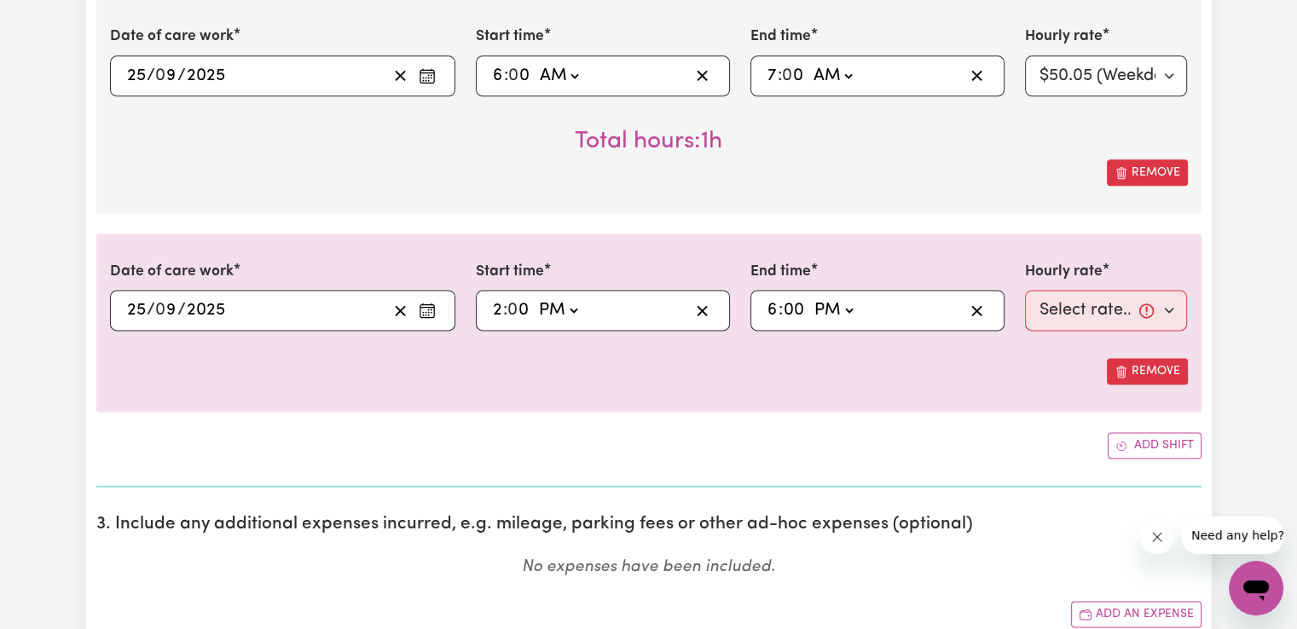
type input "0"
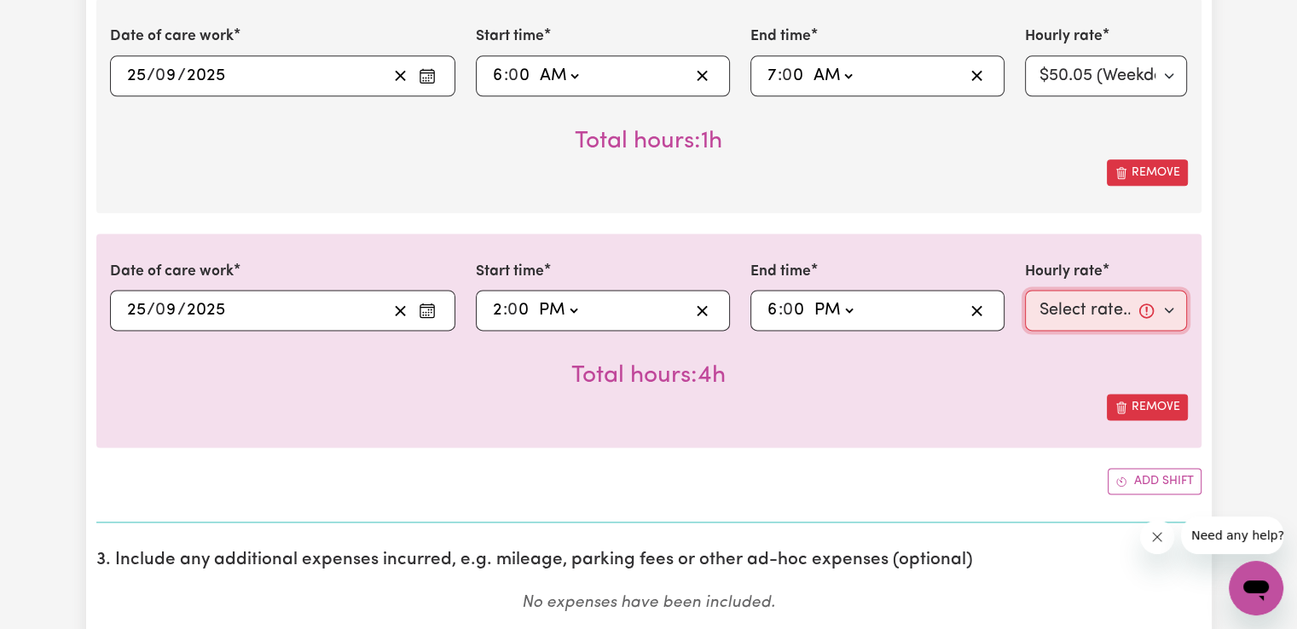
click at [1101, 307] on select "Select rate... $50.05 (Weekday) $72.90 ([DATE]) $90.04 ([DATE]) $90.04 (Public …" at bounding box center [1106, 310] width 163 height 41
select select "50.05-Weekday"
click at [1025, 290] on select "Select rate... $50.05 (Weekday) $72.90 ([DATE]) $90.04 ([DATE]) $90.04 (Public …" at bounding box center [1106, 310] width 163 height 41
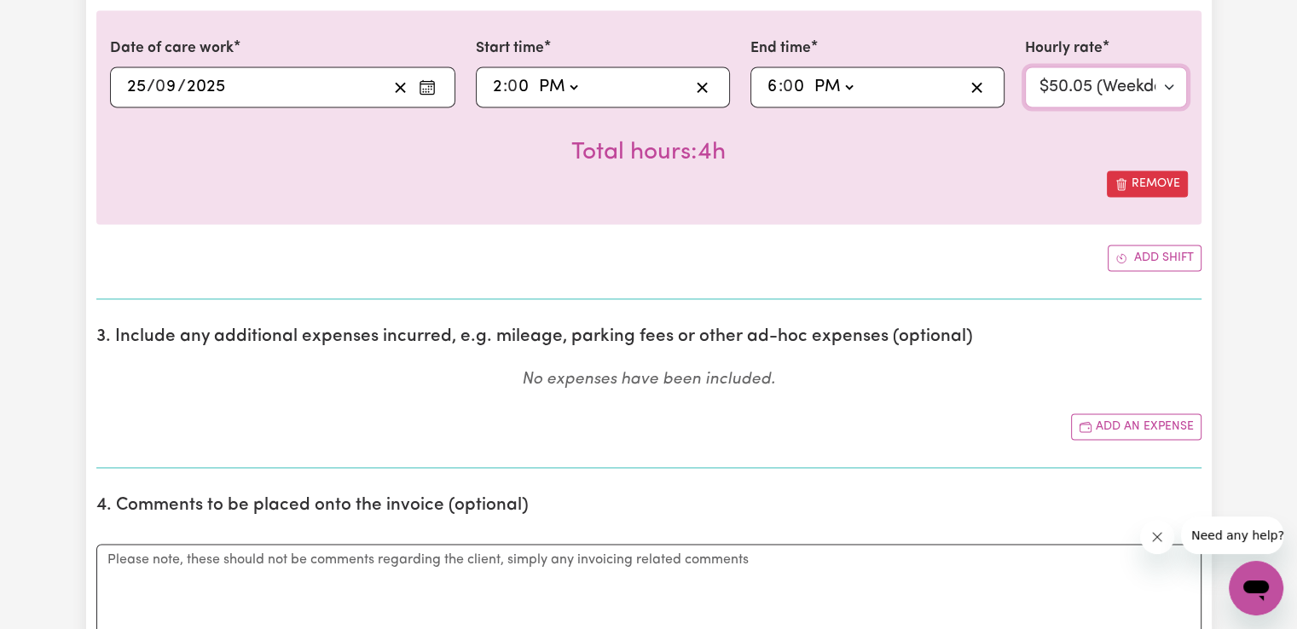
scroll to position [2464, 0]
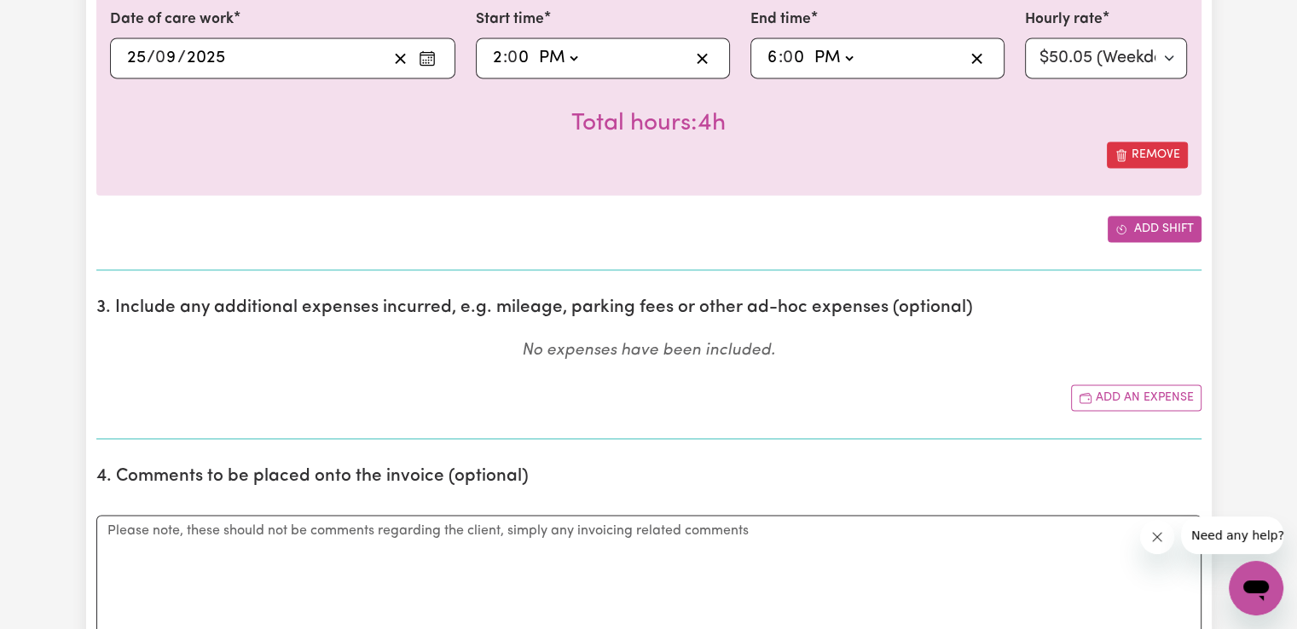
click at [1169, 223] on button "Add shift" at bounding box center [1154, 229] width 94 height 26
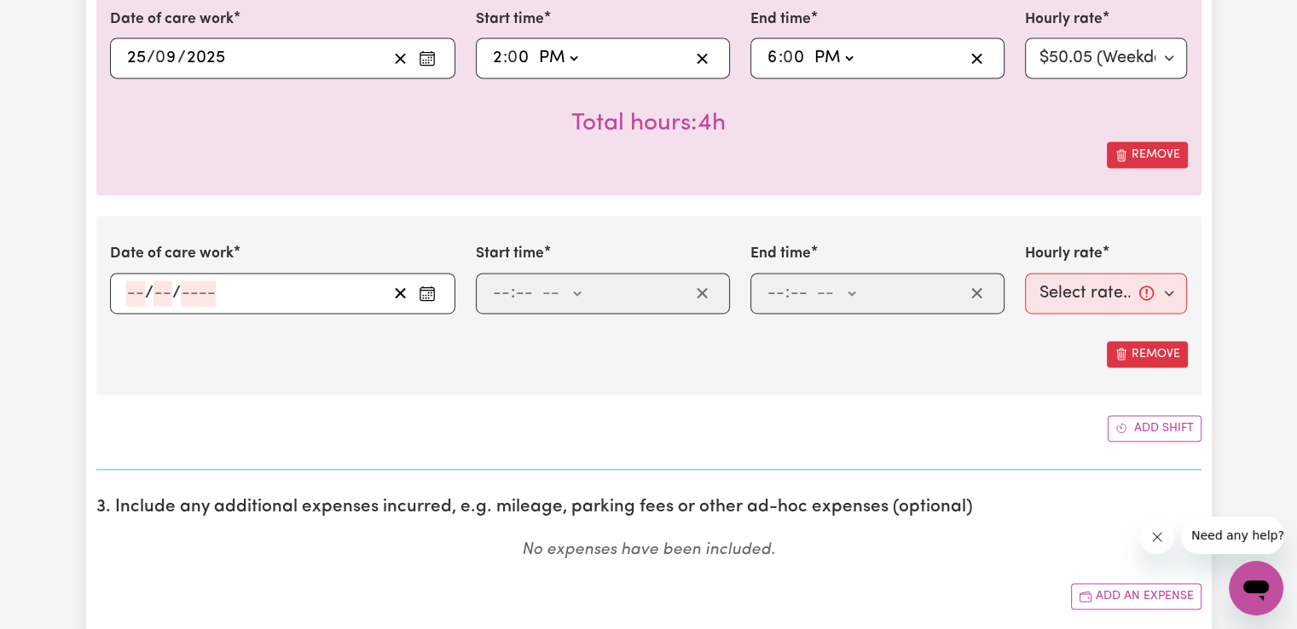
click at [430, 287] on icon "Enter the date of care work" at bounding box center [427, 293] width 17 height 17
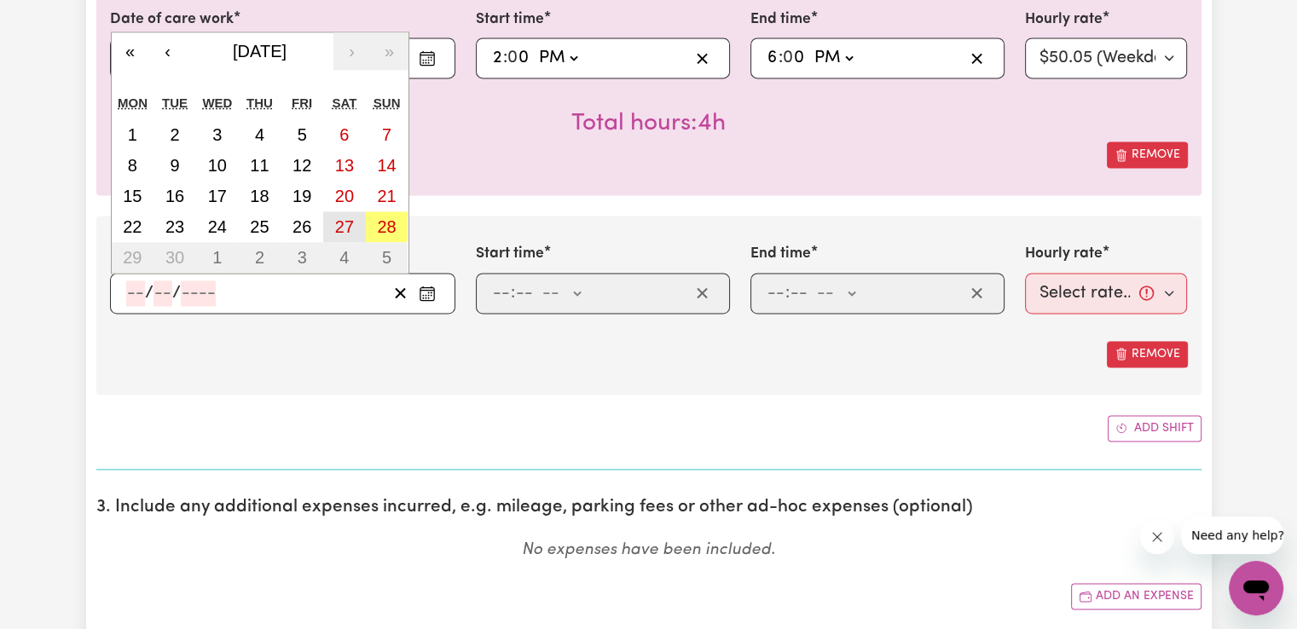
click at [340, 226] on abbr "27" at bounding box center [344, 226] width 19 height 19
type input "[DATE]"
type input "27"
type input "9"
type input "2025"
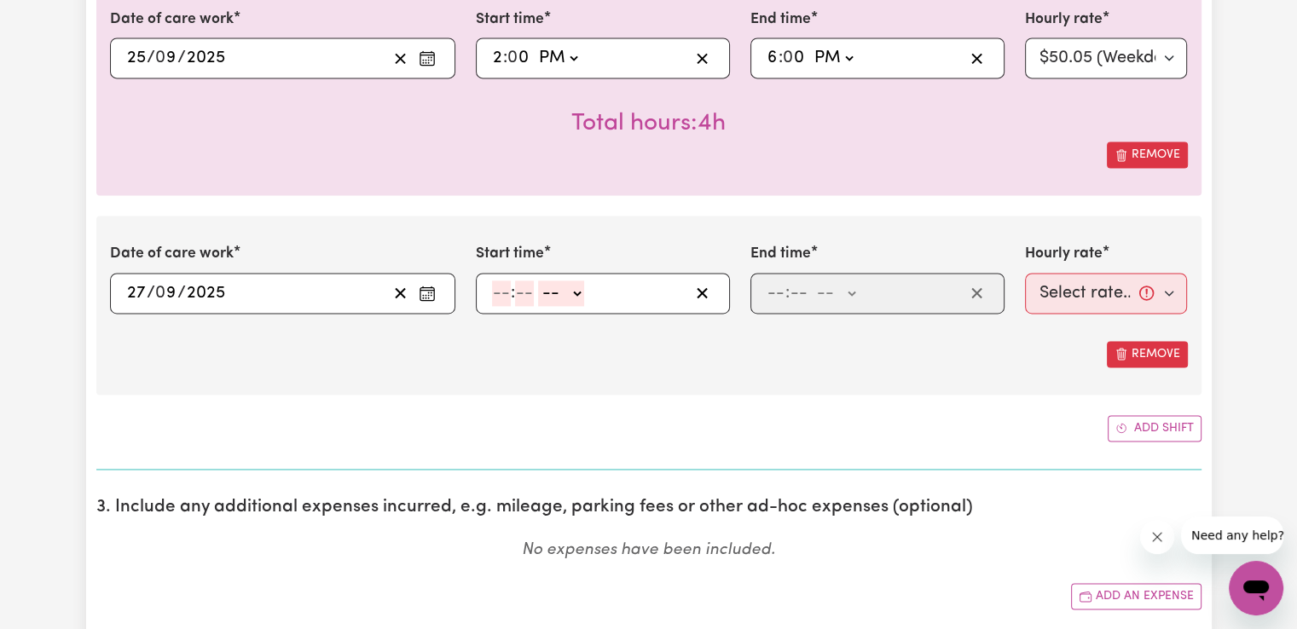
click at [504, 293] on input "number" at bounding box center [501, 293] width 19 height 26
type input "2"
type input "00"
click at [546, 291] on select "-- AM PM" at bounding box center [558, 293] width 46 height 26
select select "pm"
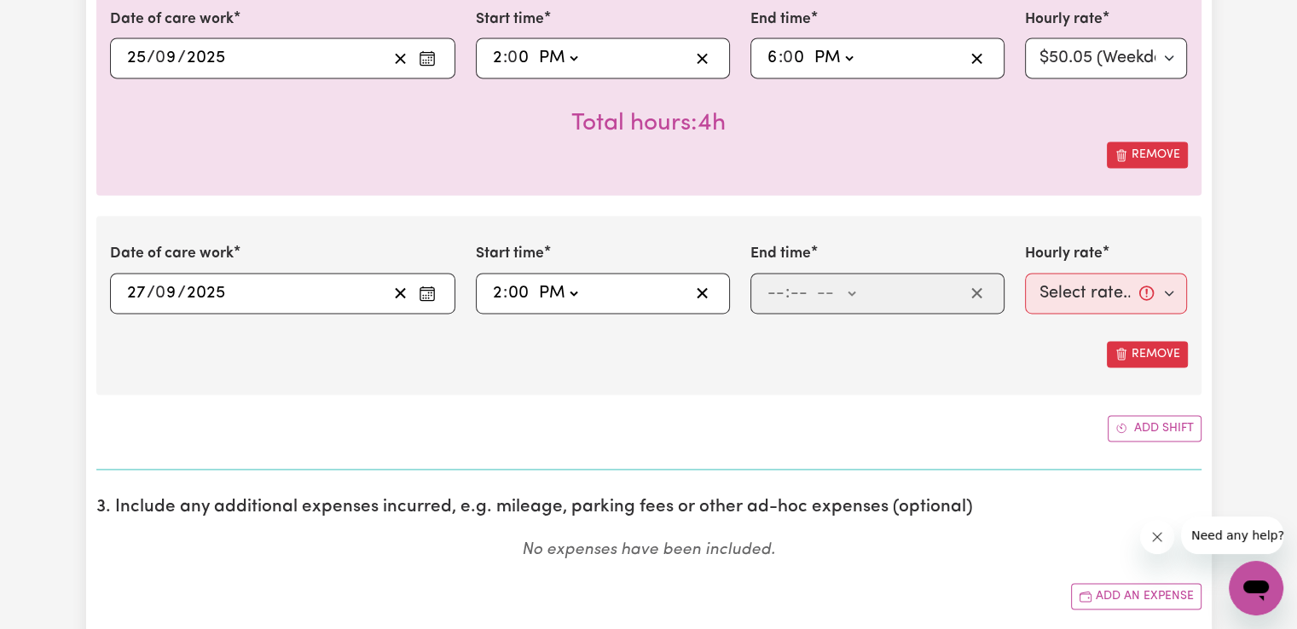
click at [535, 280] on select "-- AM PM" at bounding box center [558, 293] width 46 height 26
type input "14:00"
type input "0"
click at [778, 289] on input "number" at bounding box center [775, 293] width 19 height 26
type input "6"
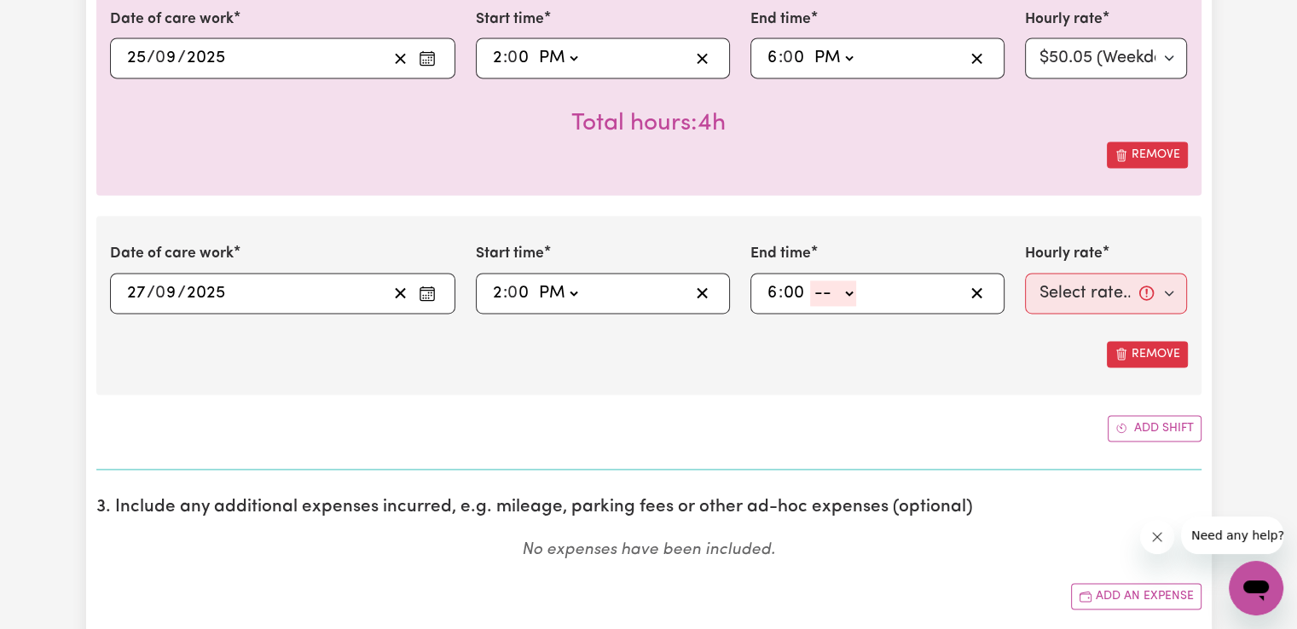
type input "00"
click at [842, 288] on select "-- AM PM" at bounding box center [833, 293] width 46 height 26
select select "pm"
click at [810, 280] on select "-- AM PM" at bounding box center [833, 293] width 46 height 26
type input "18:00"
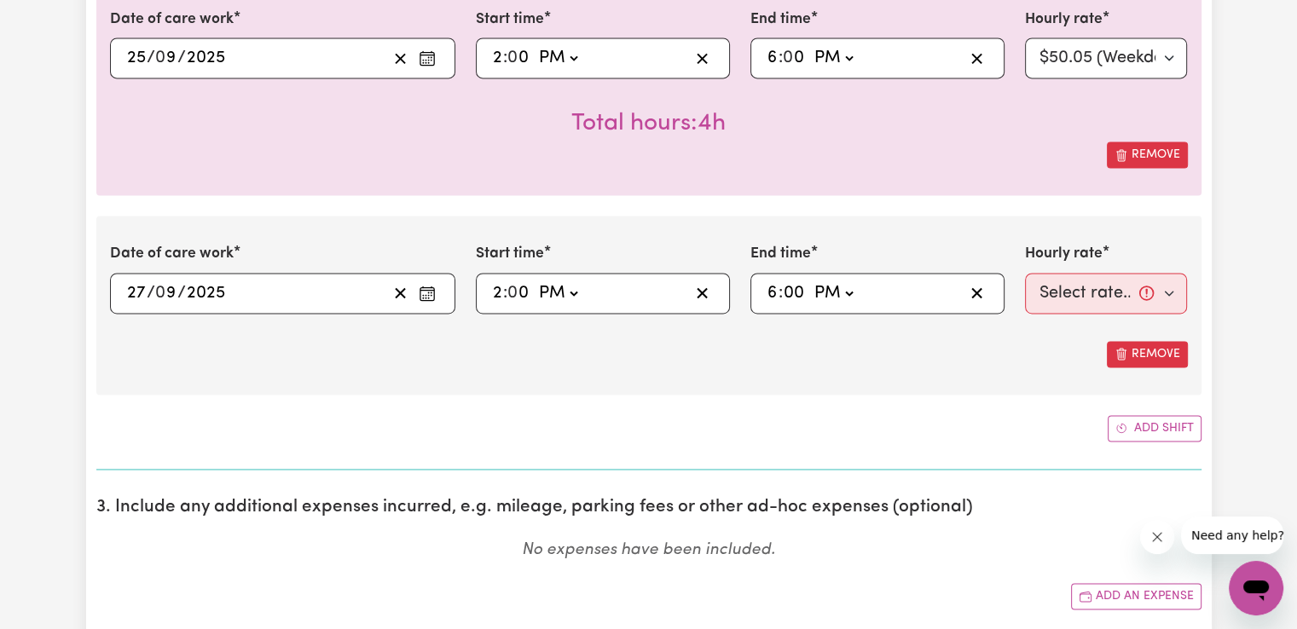
type input "0"
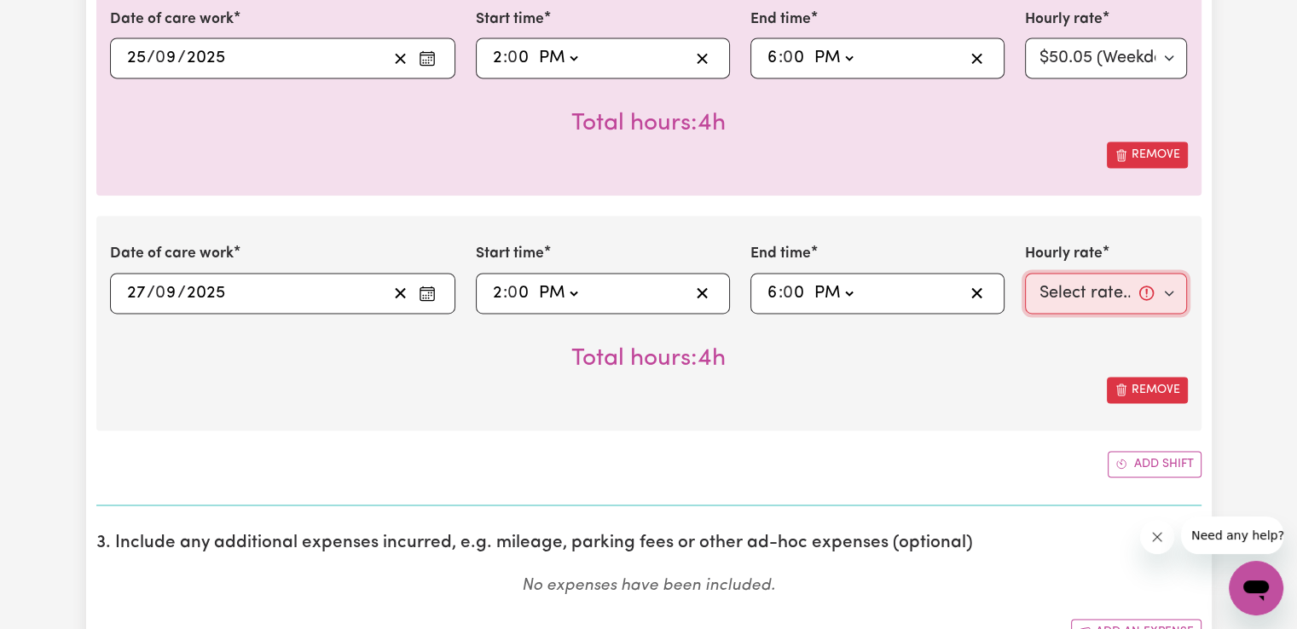
click at [1054, 291] on select "Select rate... $50.05 (Weekday) $72.90 ([DATE]) $90.04 ([DATE]) $90.04 (Public …" at bounding box center [1106, 293] width 163 height 41
select select "72.9-[DATE]"
click at [1025, 273] on select "Select rate... $50.05 (Weekday) $72.90 ([DATE]) $90.04 ([DATE]) $90.04 (Public …" at bounding box center [1106, 293] width 163 height 41
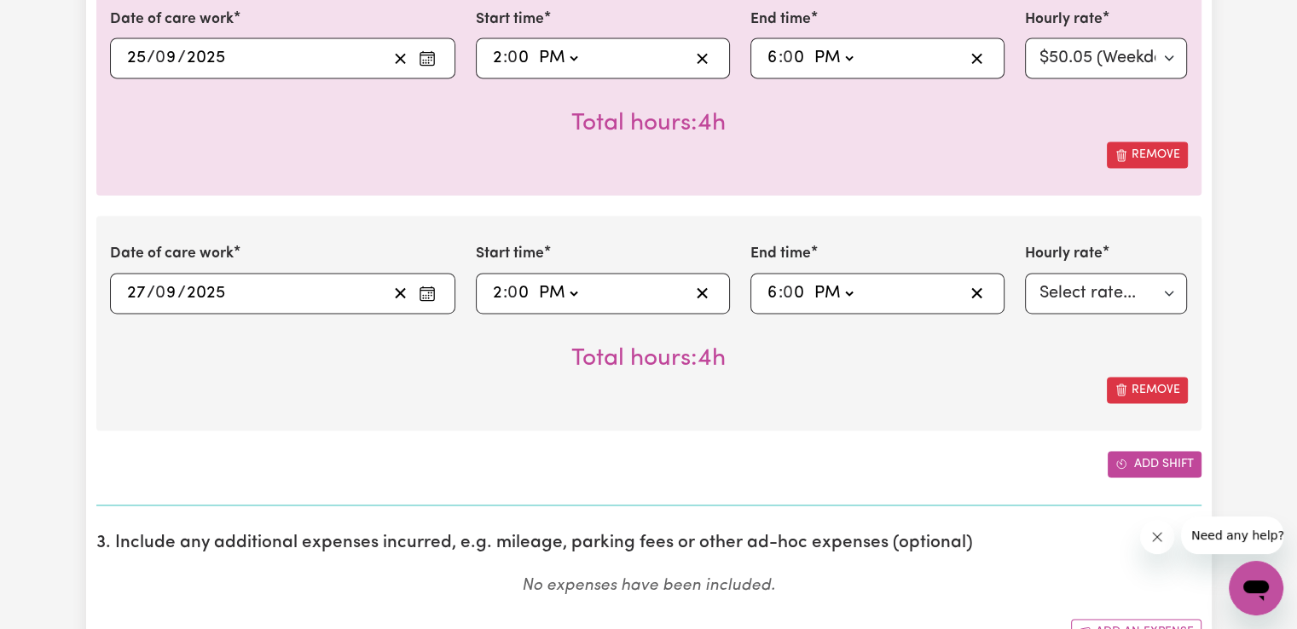
click at [1128, 460] on button "Add shift" at bounding box center [1154, 464] width 94 height 26
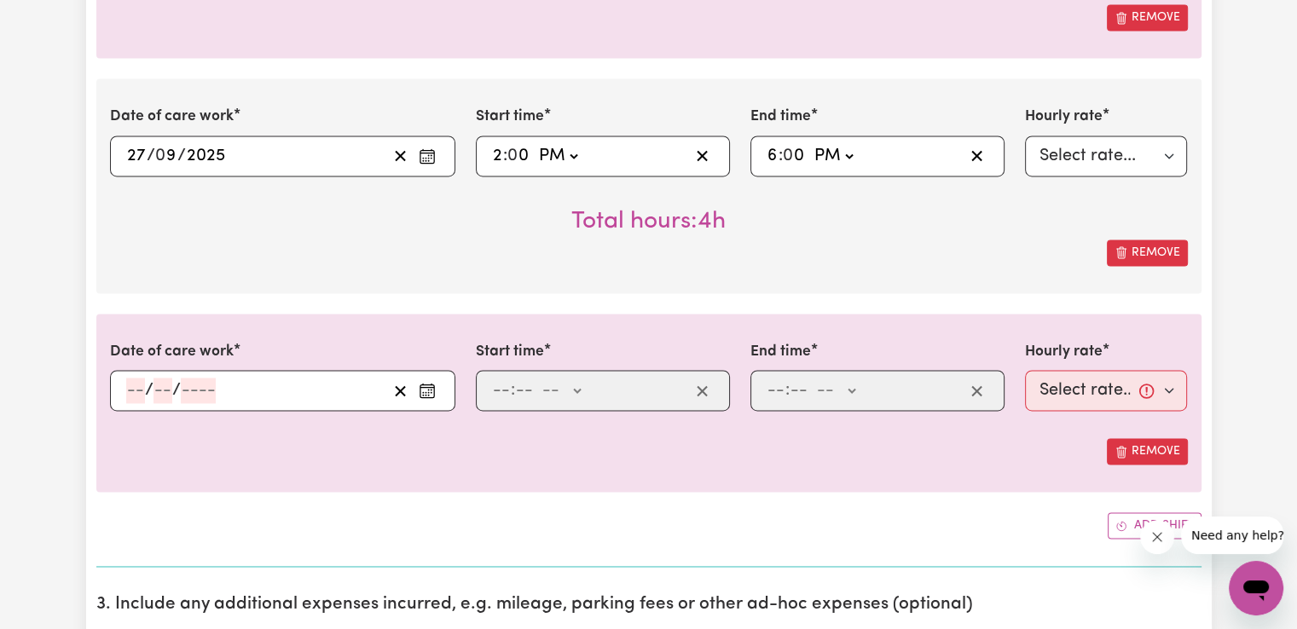
scroll to position [2605, 0]
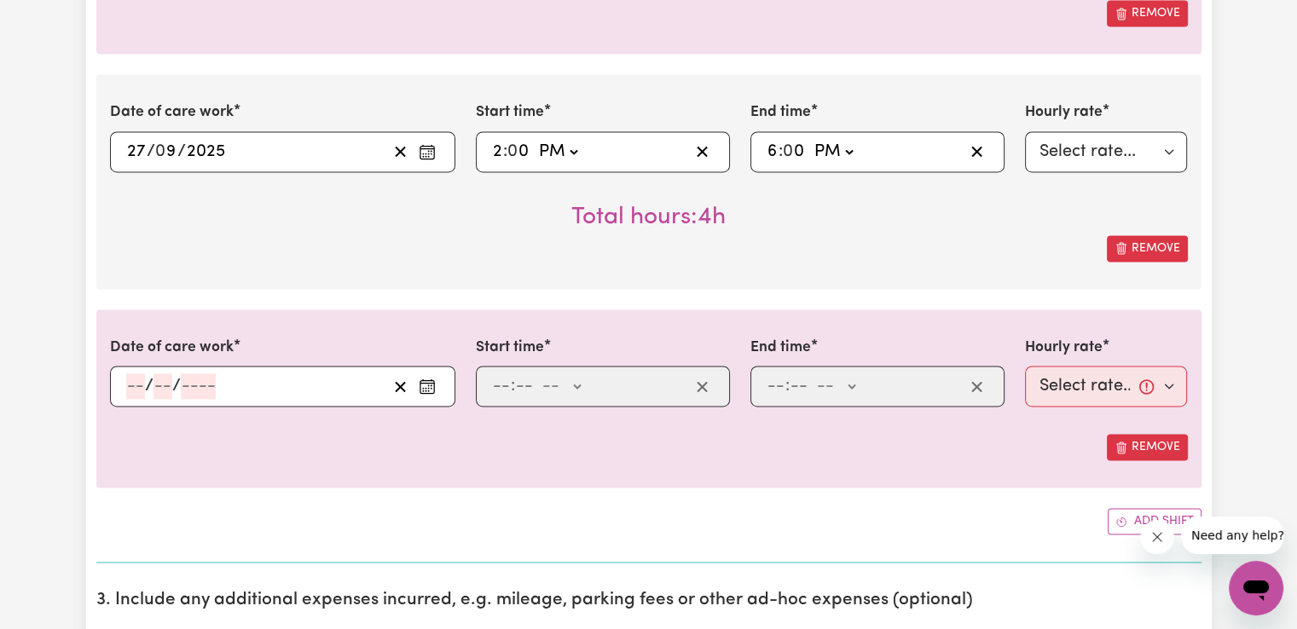
click at [433, 383] on rect "Enter the date of care work" at bounding box center [427, 386] width 14 height 13
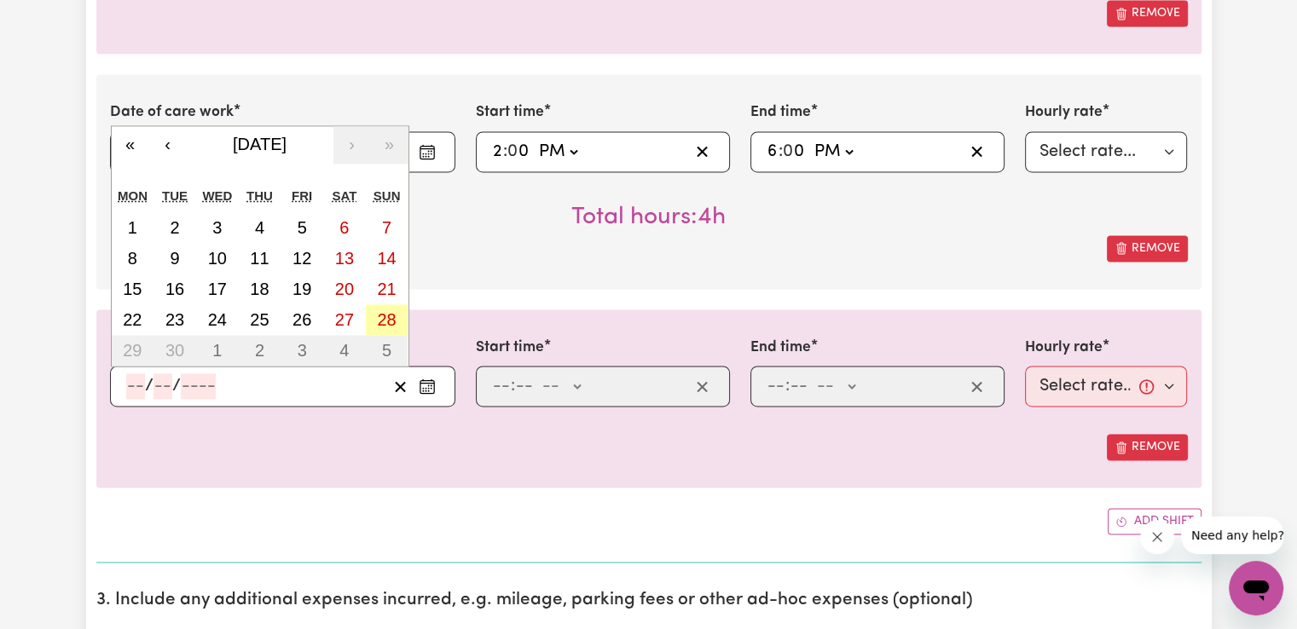
click at [387, 315] on abbr "28" at bounding box center [386, 319] width 19 height 19
type input "[DATE]"
type input "28"
type input "9"
type input "2025"
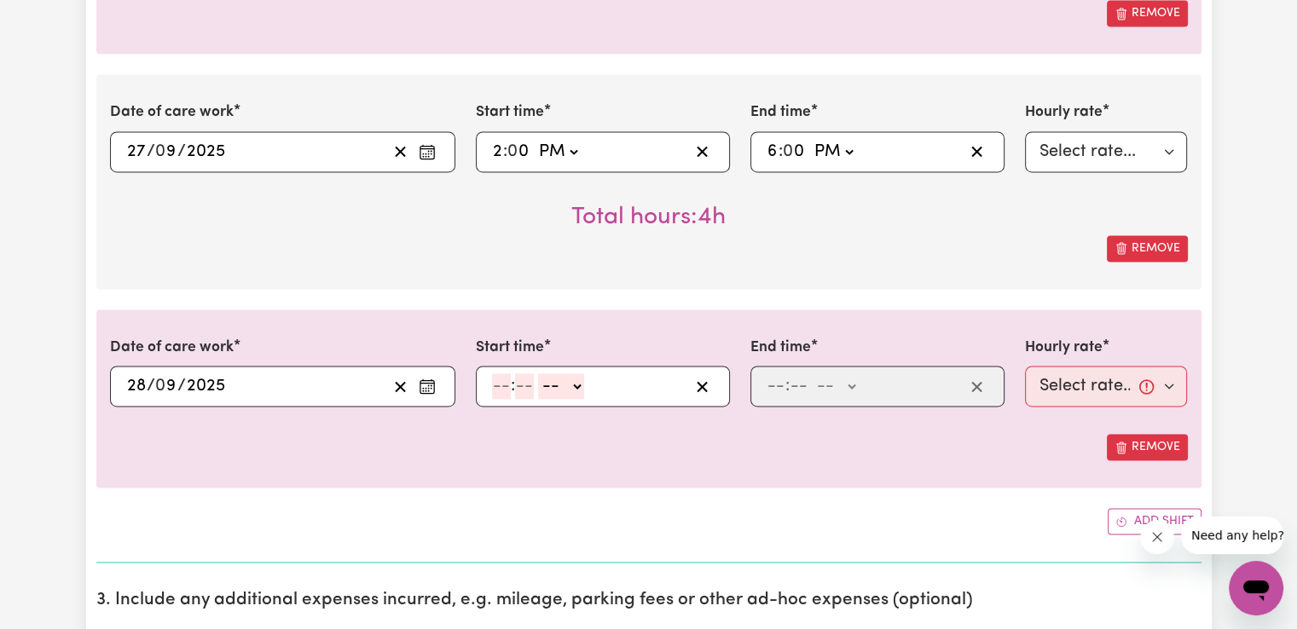
click at [508, 385] on input "number" at bounding box center [501, 386] width 19 height 26
type input "8"
type input "00"
click at [572, 386] on select "-- AM PM" at bounding box center [558, 386] width 46 height 26
select select "am"
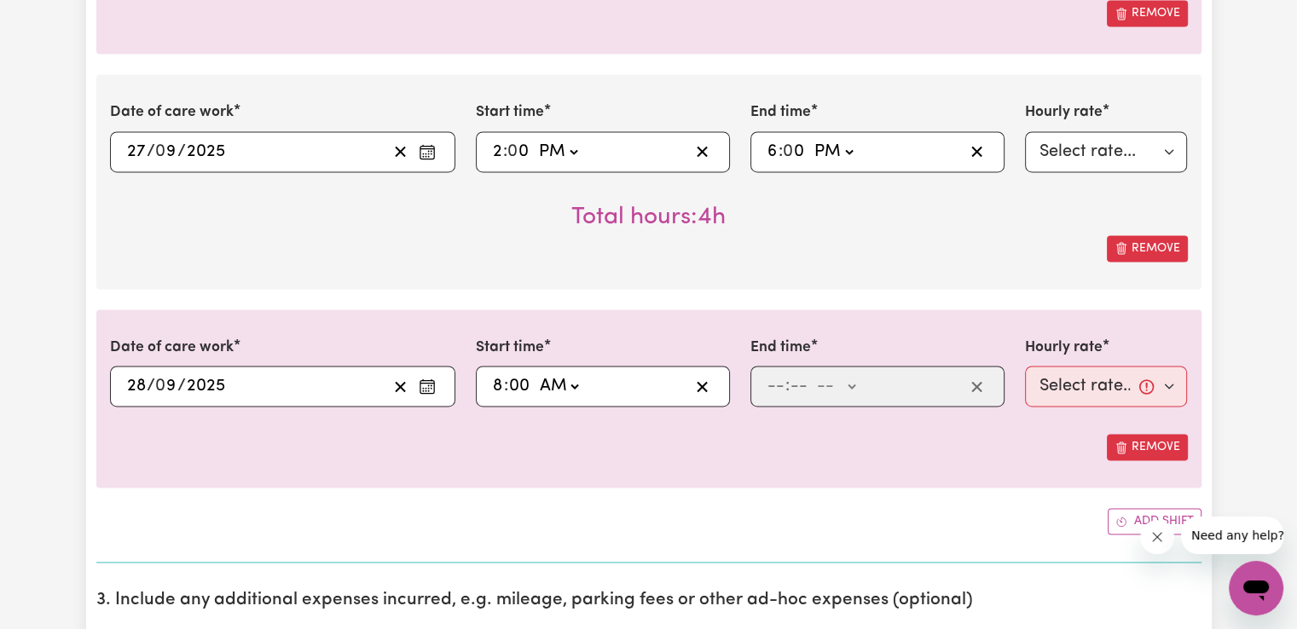
click at [535, 373] on select "-- AM PM" at bounding box center [558, 386] width 46 height 26
type input "08:00"
type input "0"
click at [774, 383] on input "number" at bounding box center [775, 386] width 19 height 26
type input "2"
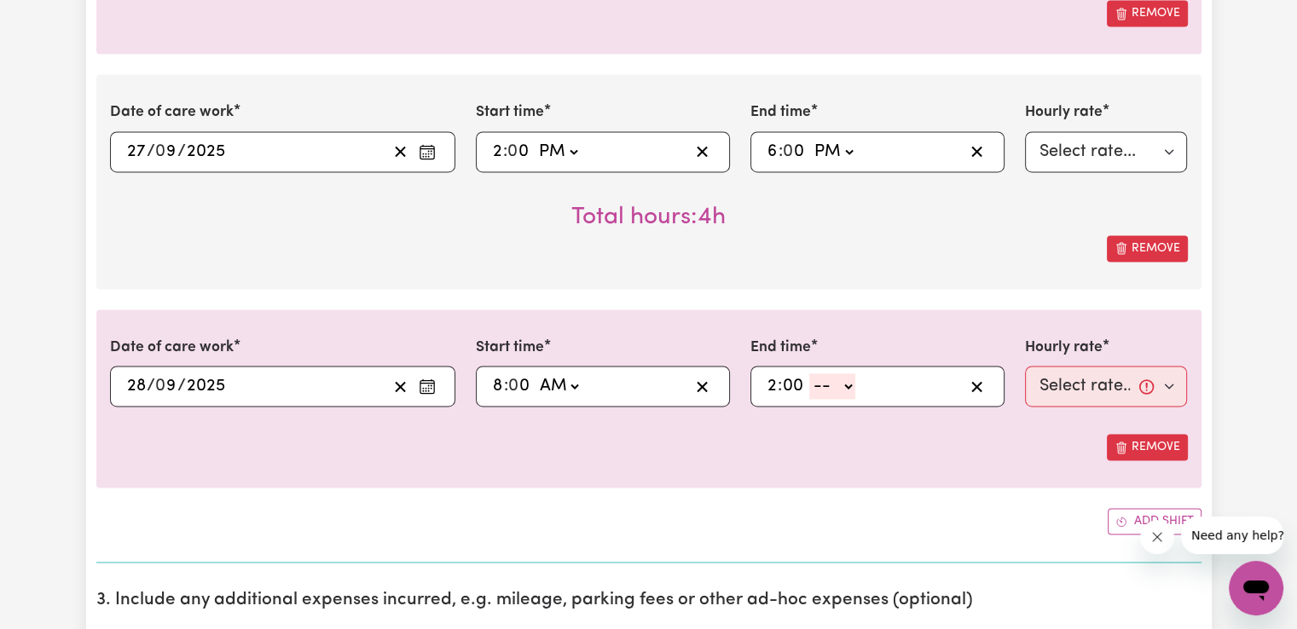
type input "00"
click at [819, 386] on select "-- AM PM" at bounding box center [832, 386] width 46 height 26
select select "pm"
click at [809, 373] on select "-- AM PM" at bounding box center [832, 386] width 46 height 26
type input "14:00"
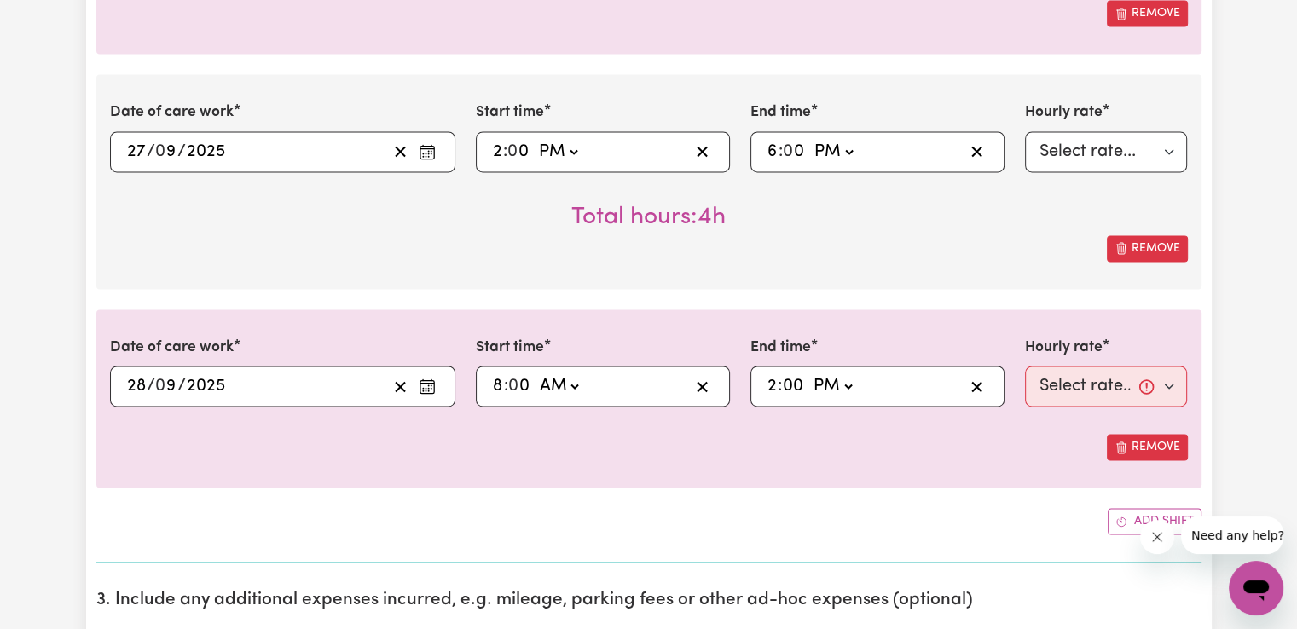
type input "0"
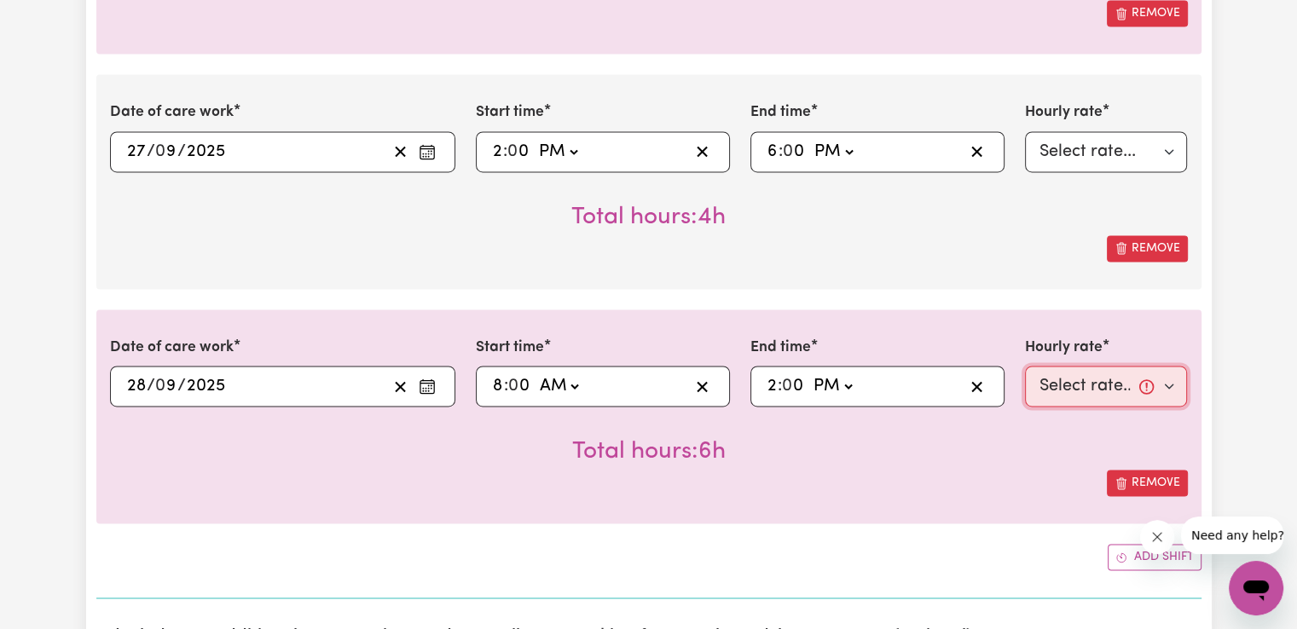
click at [1081, 385] on select "Select rate... $50.05 (Weekday) $72.90 ([DATE]) $90.04 ([DATE]) $90.04 (Public …" at bounding box center [1106, 386] width 163 height 41
select select "90.04-[DATE]"
click at [1025, 366] on select "Select rate... $50.05 (Weekday) $72.90 ([DATE]) $90.04 ([DATE]) $90.04 (Public …" at bounding box center [1106, 386] width 163 height 41
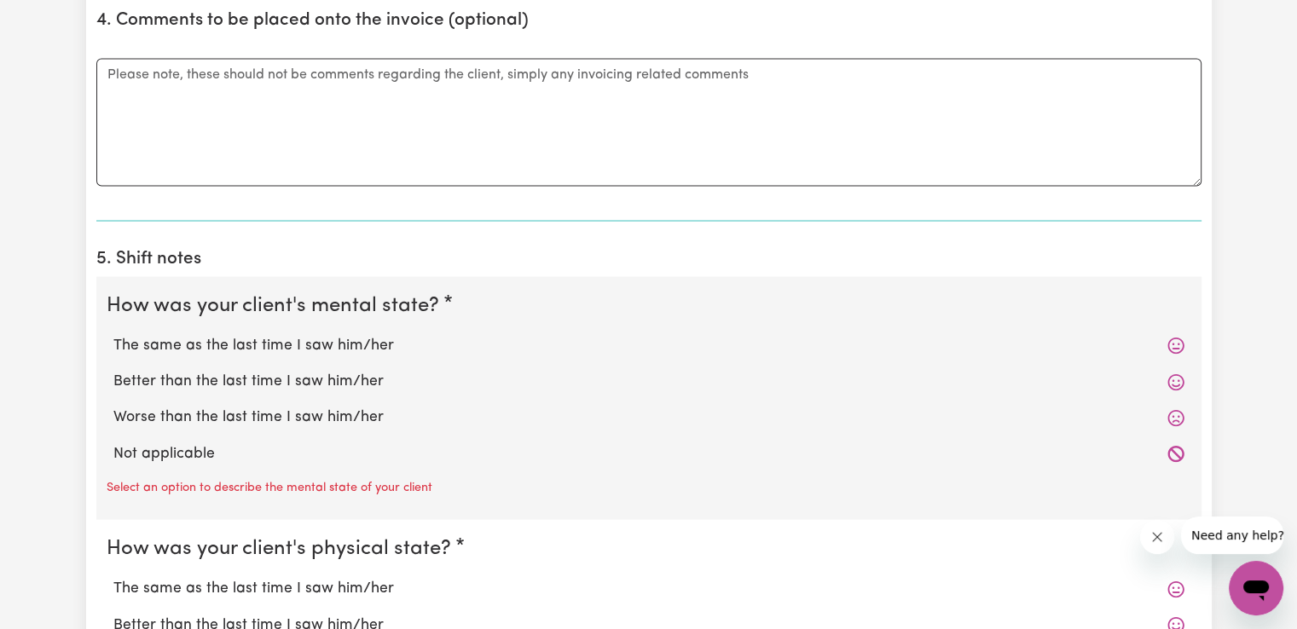
scroll to position [3402, 0]
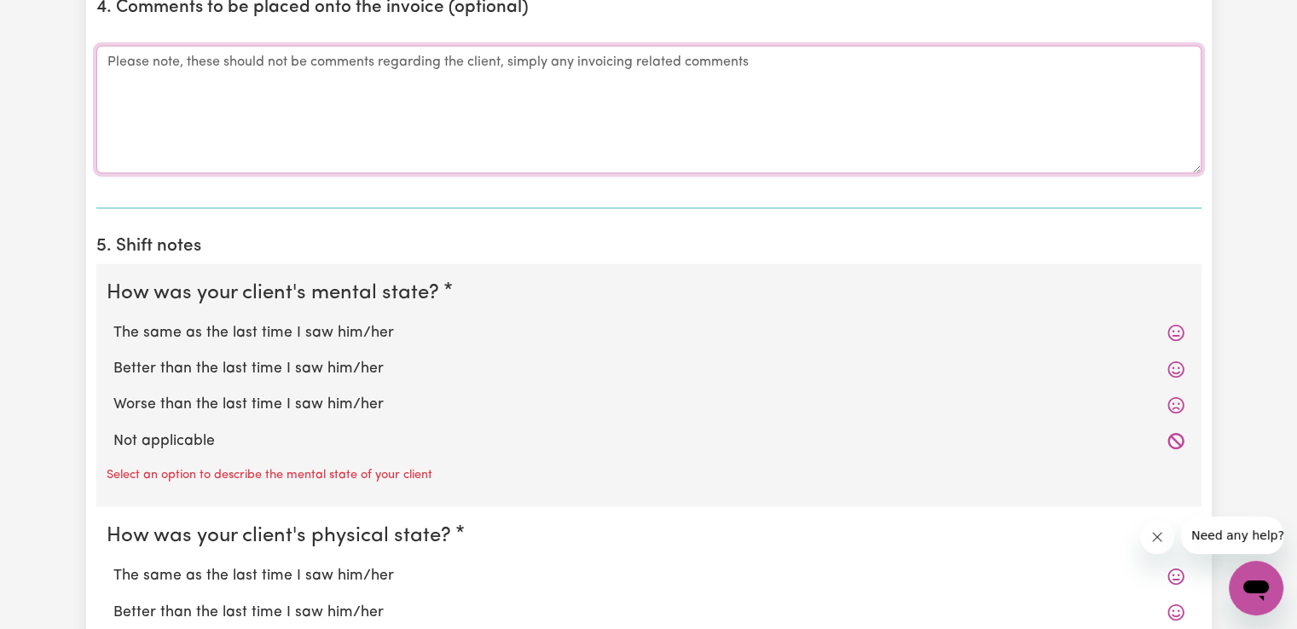
click at [484, 114] on textarea "Comments" at bounding box center [648, 110] width 1105 height 128
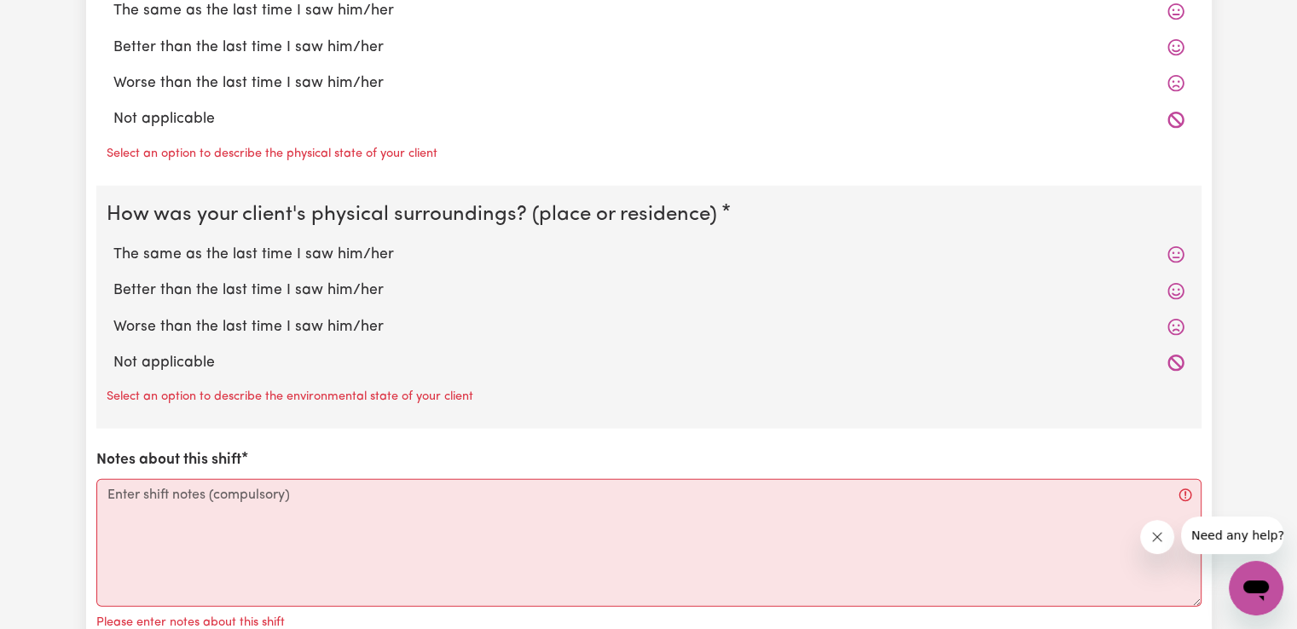
scroll to position [4017, 0]
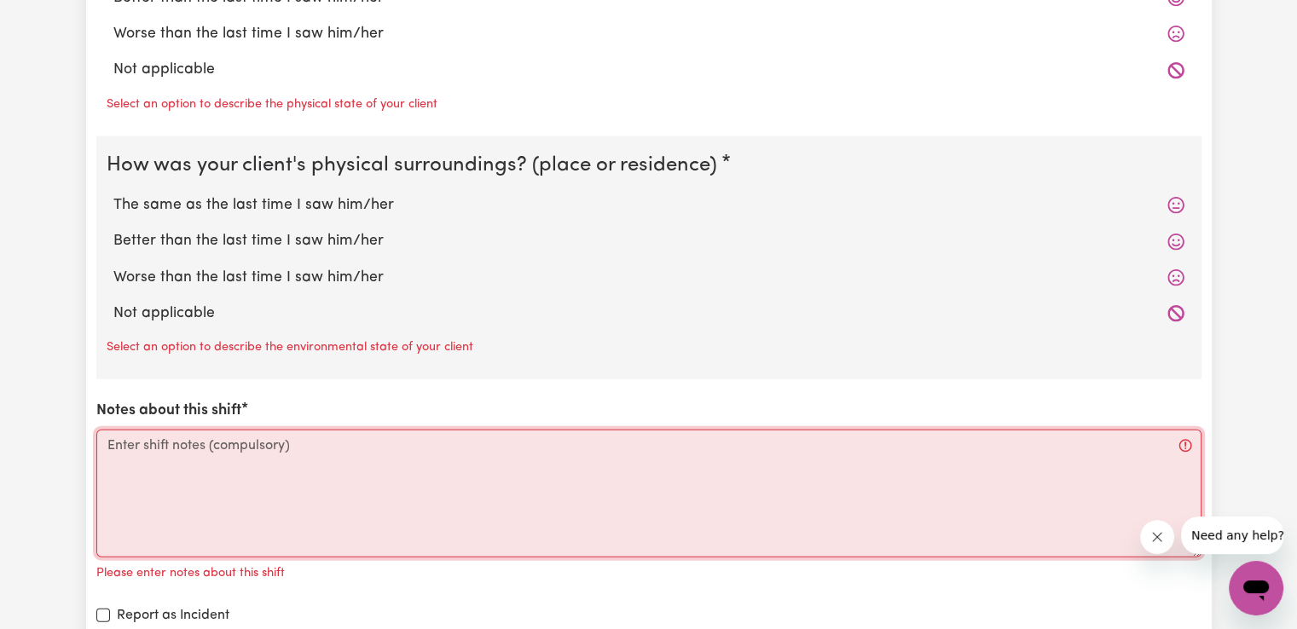
click at [760, 477] on textarea "Notes about this shift" at bounding box center [648, 494] width 1105 height 128
paste textarea "Access community, social, recreational and assistance with self care activities"
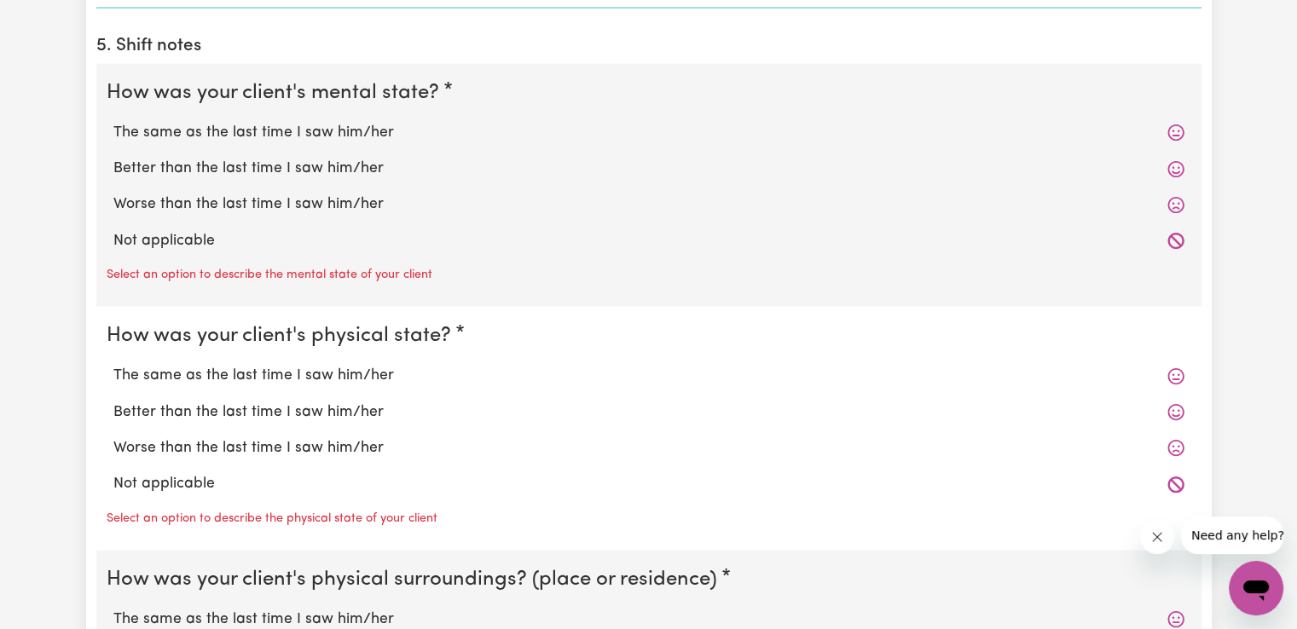
scroll to position [3540, 0]
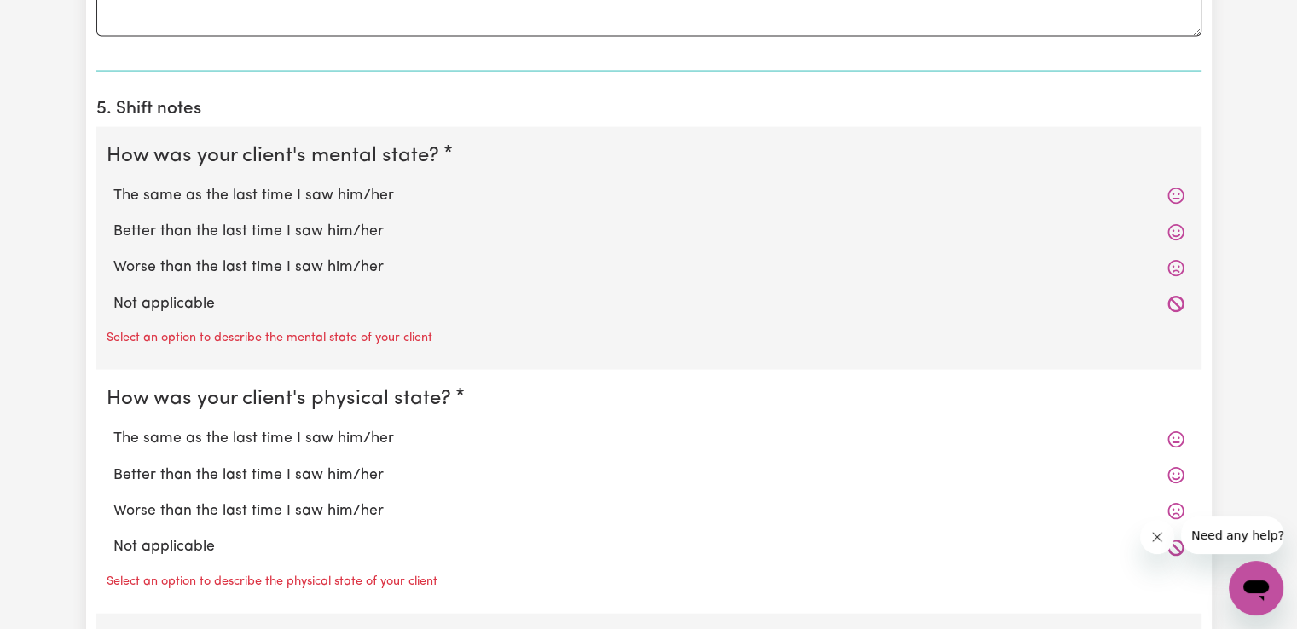
type textarea "Access community, social, recreational and assistance with self care activities."
click at [269, 228] on label "Better than the last time I saw him/her" at bounding box center [648, 232] width 1071 height 22
click at [113, 221] on input "Better than the last time I saw him/her" at bounding box center [113, 220] width 1 height 1
radio input "true"
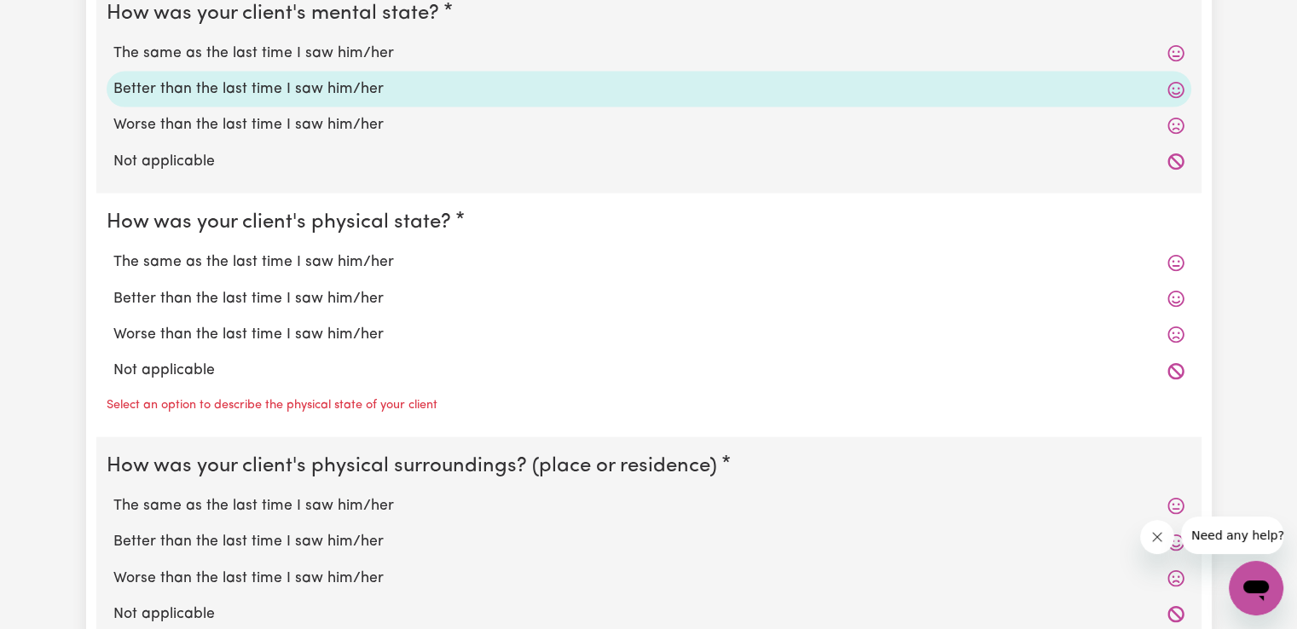
scroll to position [3707, 0]
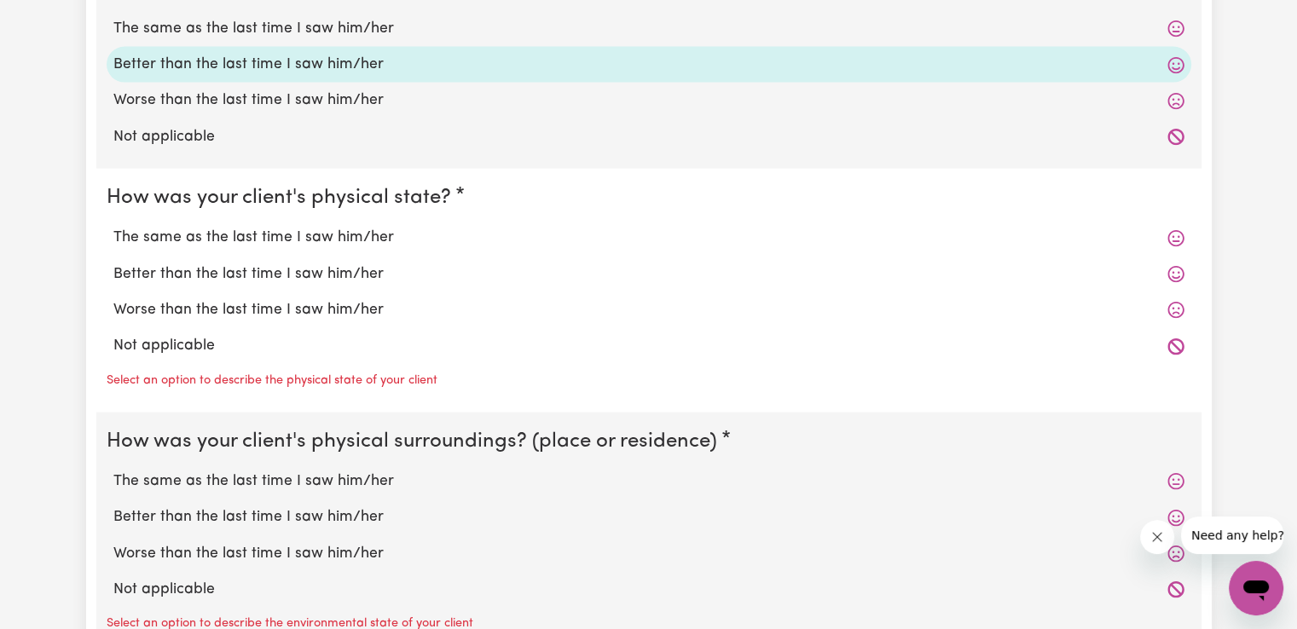
click at [332, 264] on label "Better than the last time I saw him/her" at bounding box center [648, 274] width 1071 height 22
click at [113, 263] on input "Better than the last time I saw him/her" at bounding box center [113, 263] width 1 height 1
radio input "true"
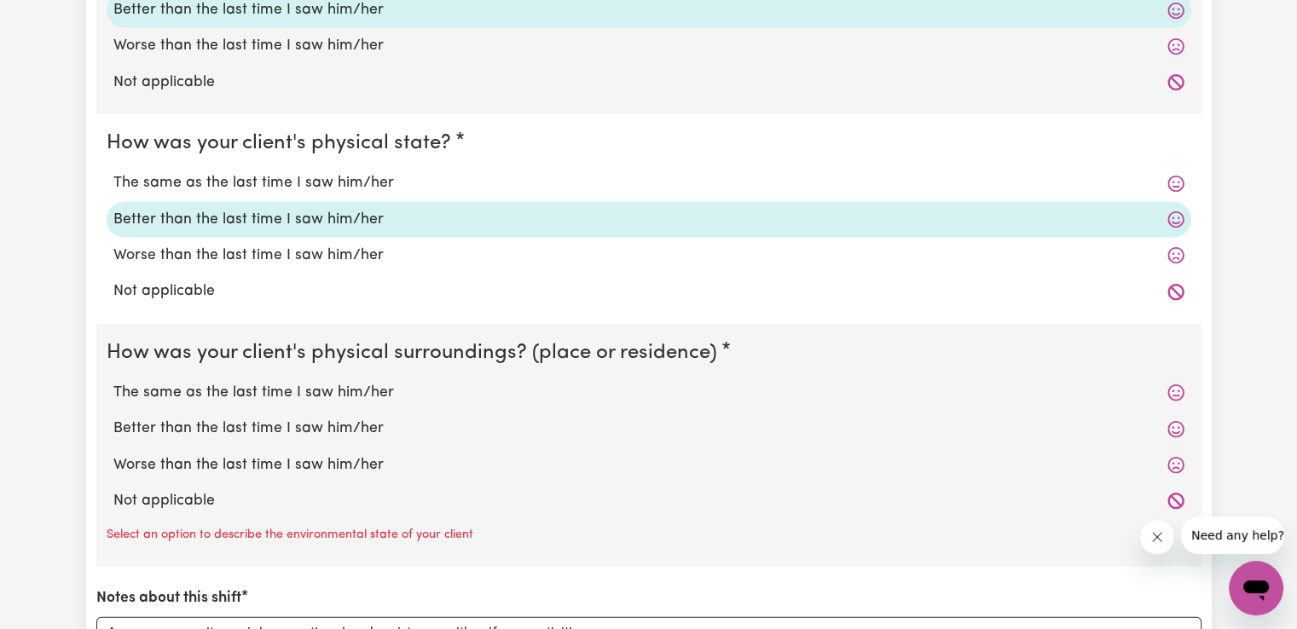
scroll to position [3847, 0]
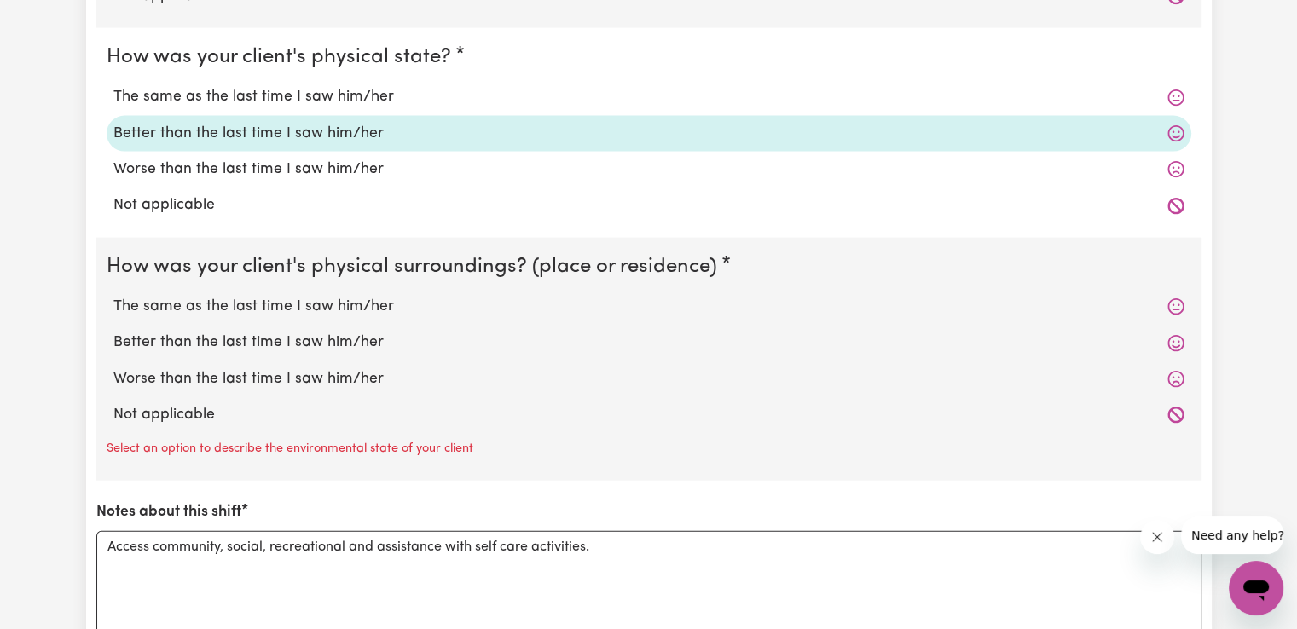
click at [338, 289] on div "The same as the last time I saw him/her" at bounding box center [649, 307] width 1084 height 36
click at [340, 296] on label "The same as the last time I saw him/her" at bounding box center [648, 307] width 1071 height 22
click at [113, 295] on input "The same as the last time I saw him/her" at bounding box center [113, 295] width 1 height 1
radio input "true"
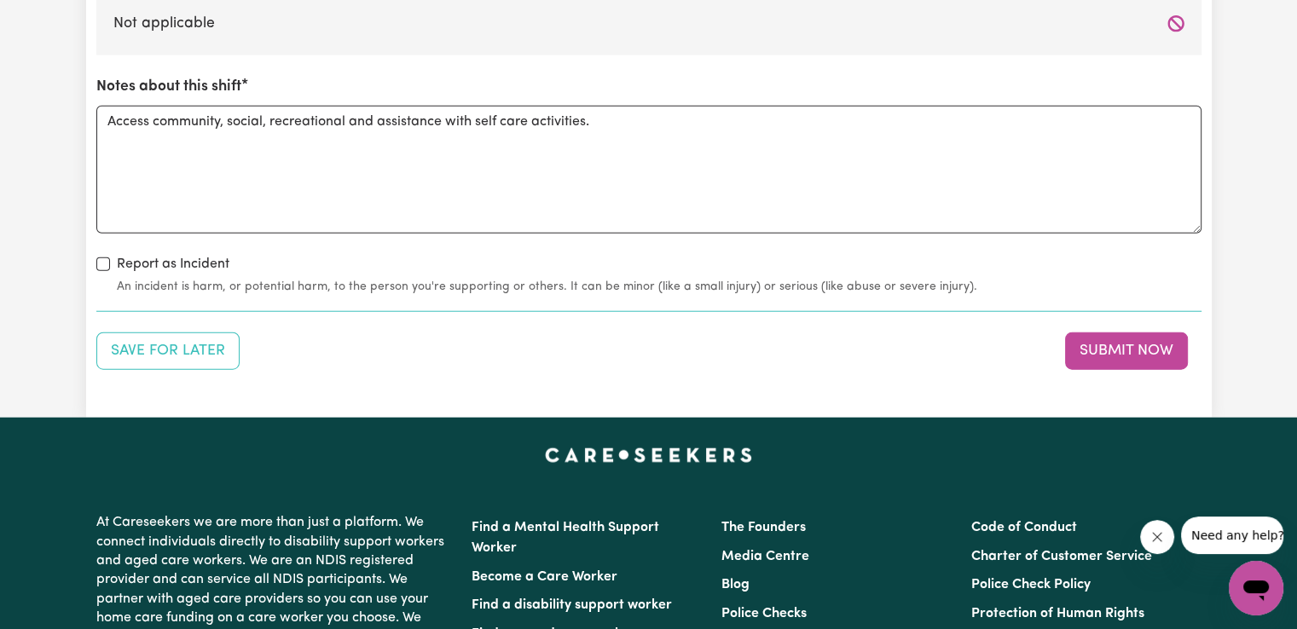
scroll to position [4332, 0]
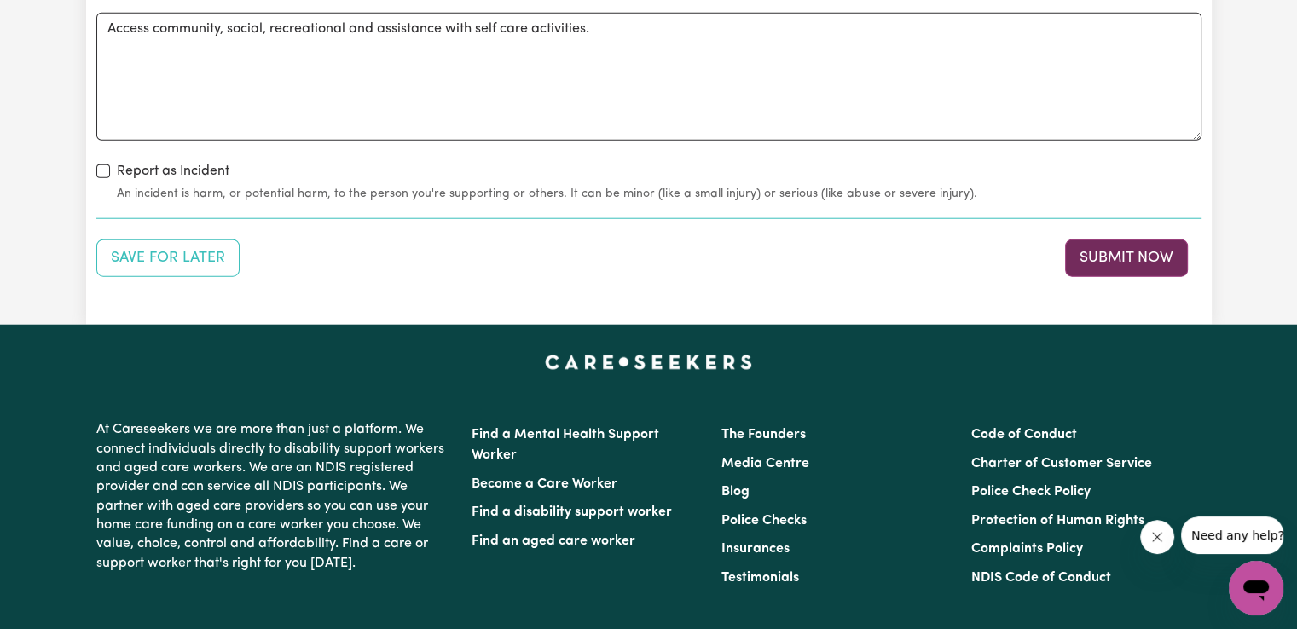
click at [1113, 255] on button "Submit Now" at bounding box center [1126, 259] width 123 height 38
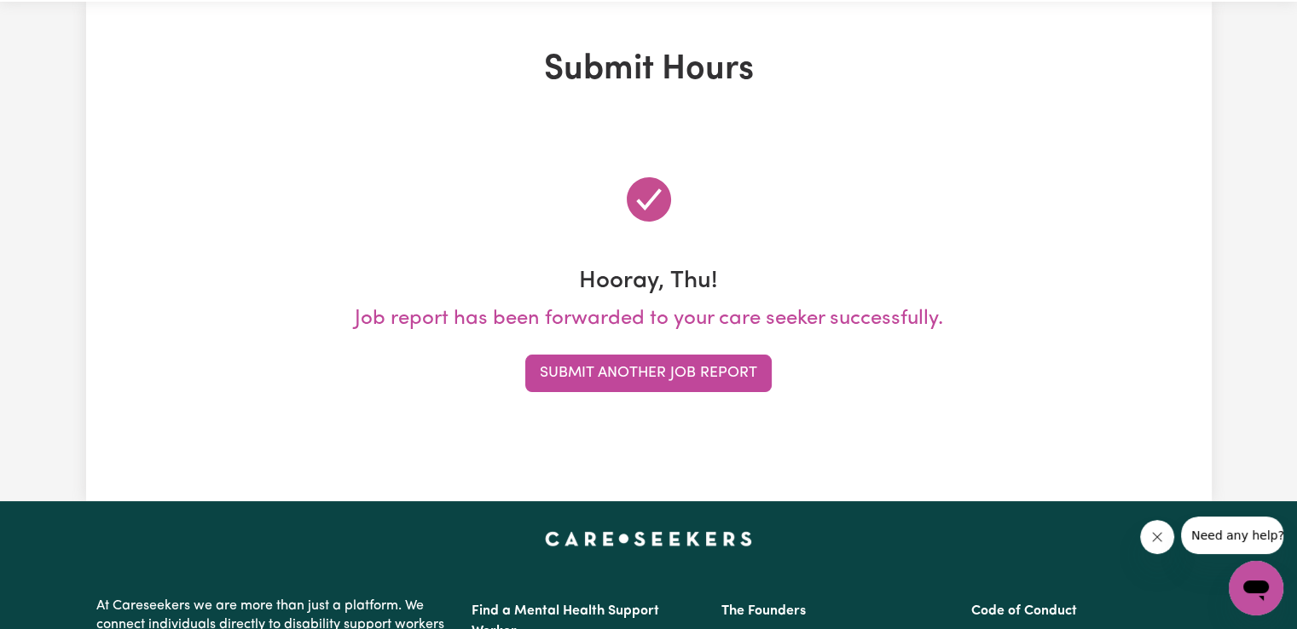
scroll to position [0, 0]
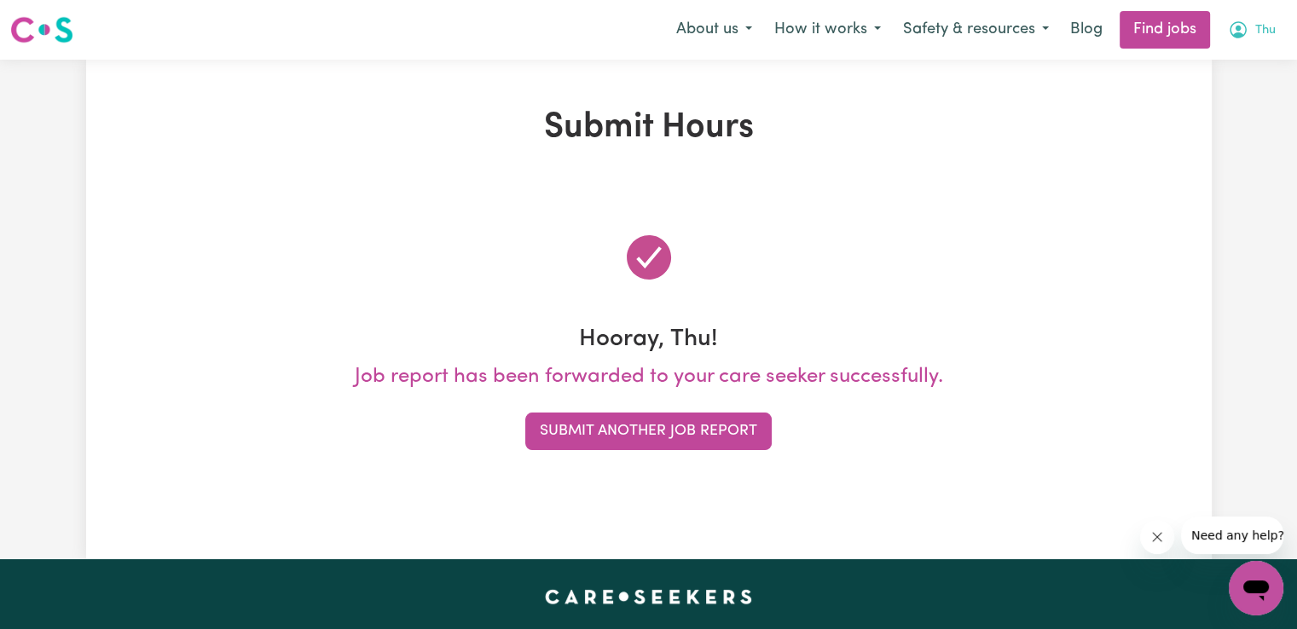
click at [1243, 38] on icon "My Account" at bounding box center [1238, 30] width 20 height 20
click at [1209, 67] on link "My Account" at bounding box center [1218, 66] width 135 height 32
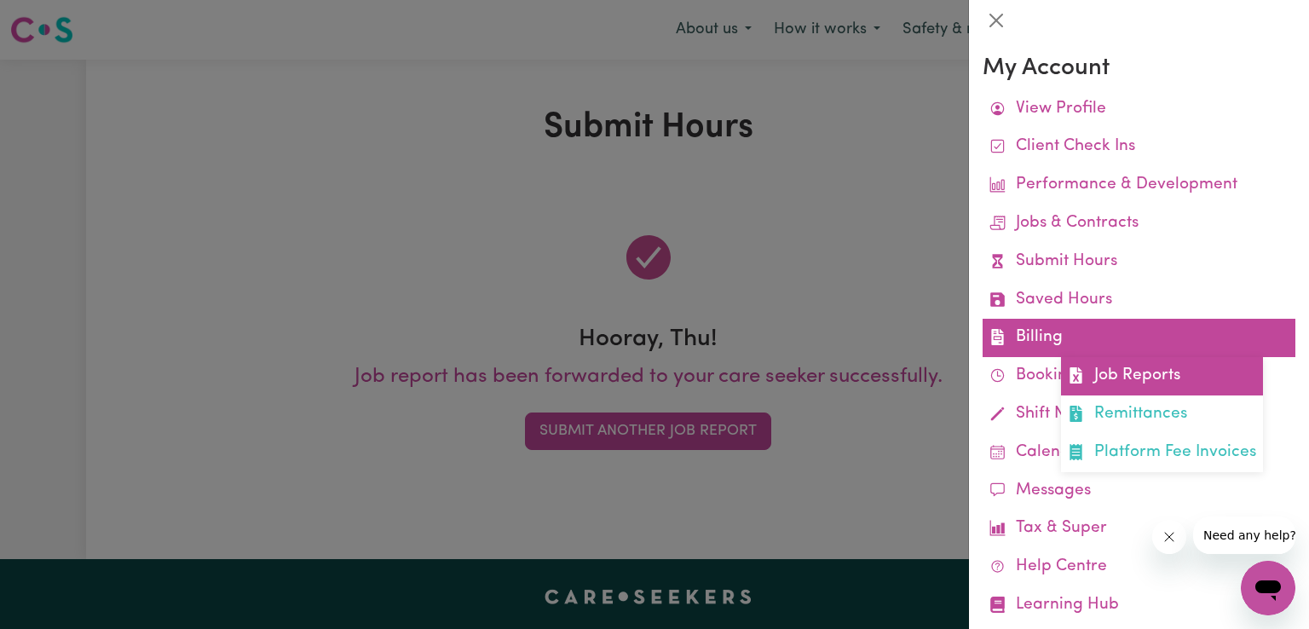
click at [1093, 377] on link "Job Reports" at bounding box center [1162, 376] width 202 height 38
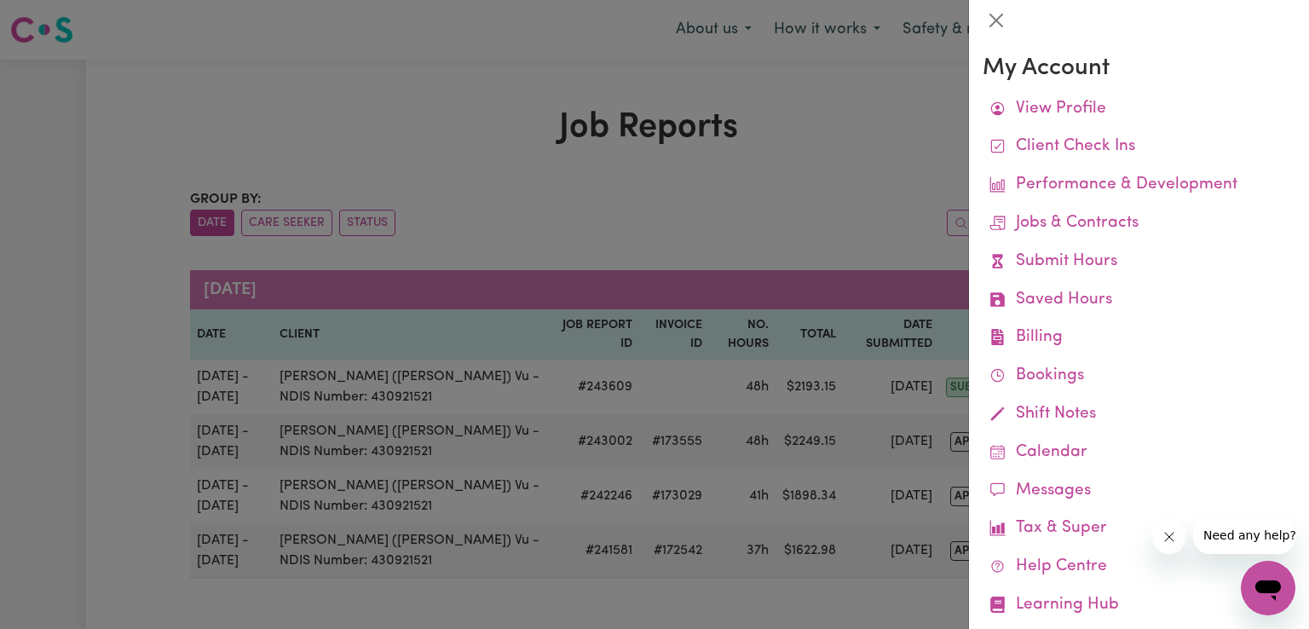
click at [774, 176] on div at bounding box center [654, 314] width 1309 height 629
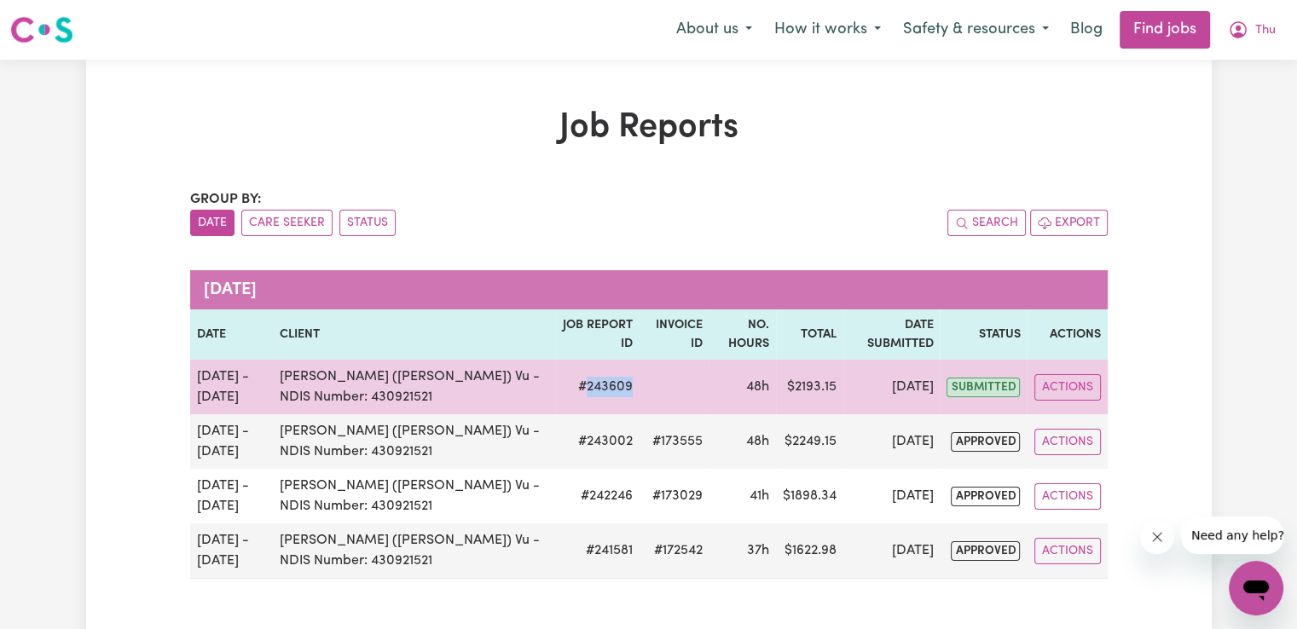
drag, startPoint x: 567, startPoint y: 388, endPoint x: 608, endPoint y: 387, distance: 40.9
click at [608, 387] on td "# 243609" at bounding box center [598, 387] width 84 height 55
copy td "243609"
drag, startPoint x: 786, startPoint y: 388, endPoint x: 840, endPoint y: 390, distance: 53.7
click at [840, 390] on tr "[DATE] - [DATE] [PERSON_NAME] (Han) Vu - NDIS Number: 430921521 # 243609 48h $ …" at bounding box center [648, 387] width 917 height 55
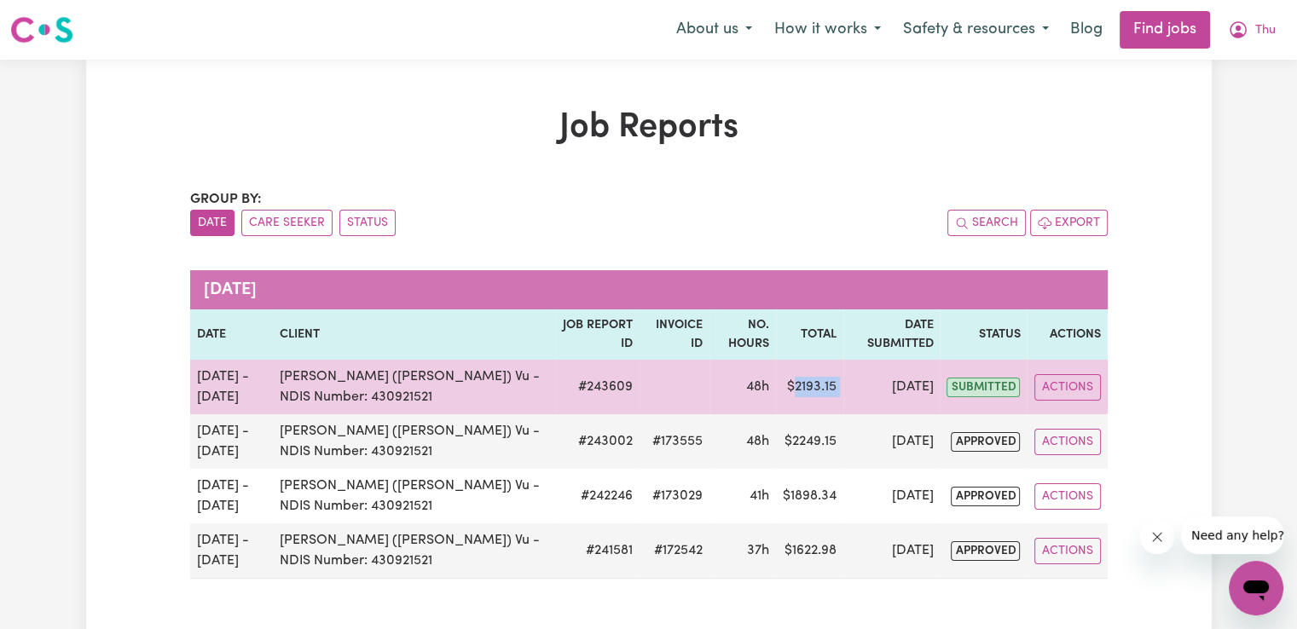
copy td "2193.15"
click at [829, 392] on td "$ 2193.15" at bounding box center [809, 387] width 67 height 55
drag, startPoint x: 788, startPoint y: 388, endPoint x: 824, endPoint y: 387, distance: 36.7
click at [824, 387] on td "$ 2193.15" at bounding box center [809, 387] width 67 height 55
copy td "2193.15"
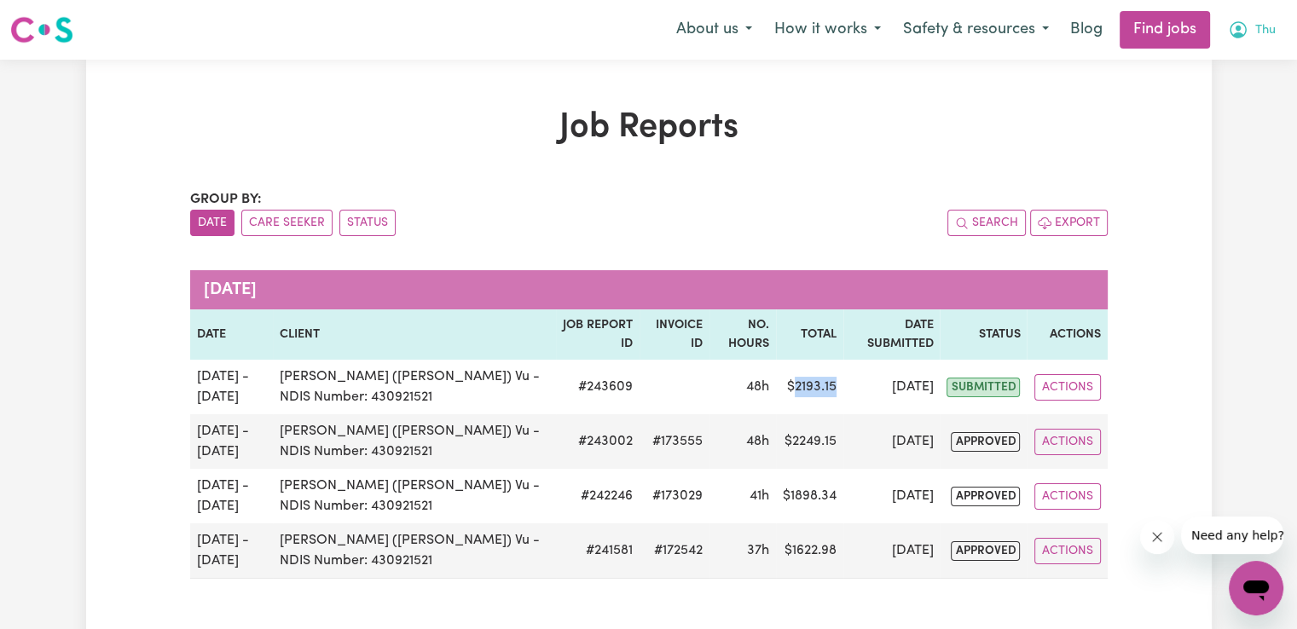
click at [1257, 30] on span "Thu" at bounding box center [1265, 30] width 20 height 19
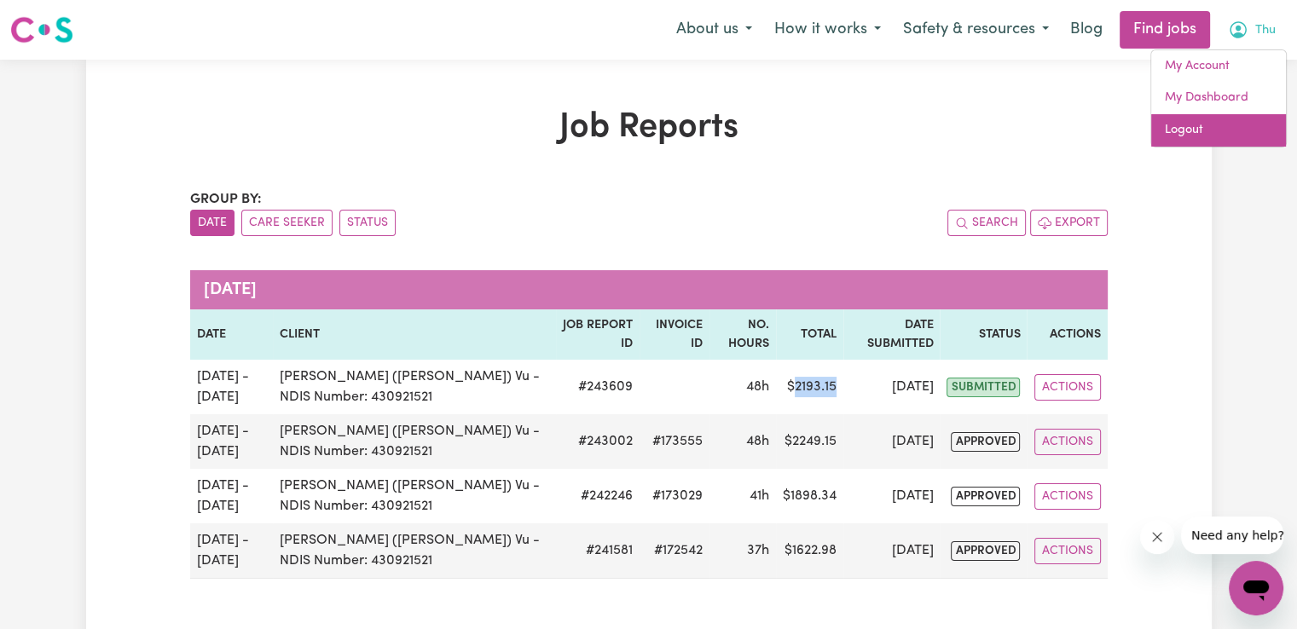
click at [1200, 129] on link "Logout" at bounding box center [1218, 130] width 135 height 32
